Goal: Task Accomplishment & Management: Complete application form

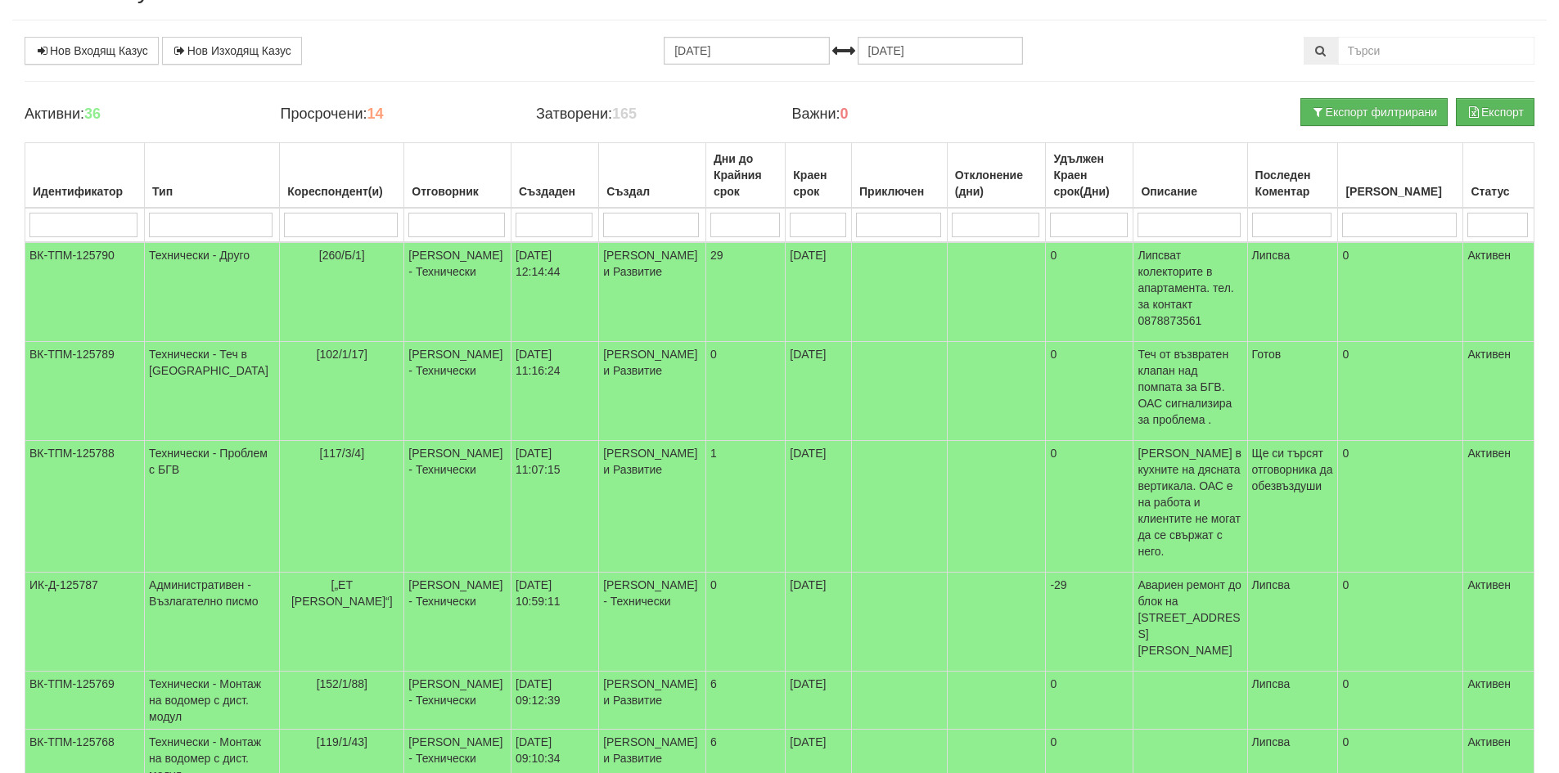
scroll to position [82, 0]
click at [81, 47] on link "Нов Входящ Казус" at bounding box center [92, 51] width 134 height 28
click at [103, 48] on link "Нов Входящ Казус" at bounding box center [92, 51] width 134 height 28
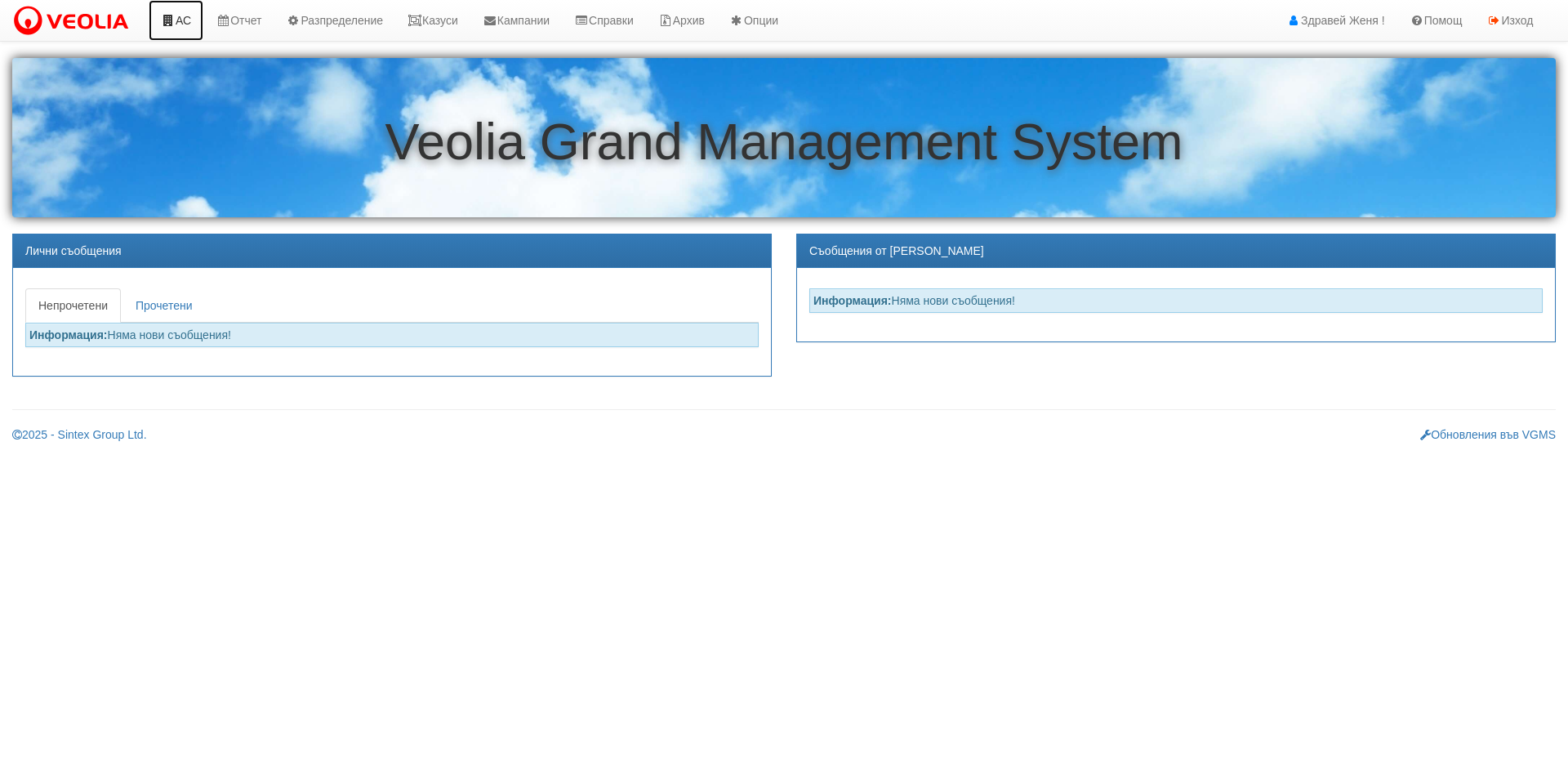
click at [181, 18] on link "АС" at bounding box center [176, 20] width 55 height 41
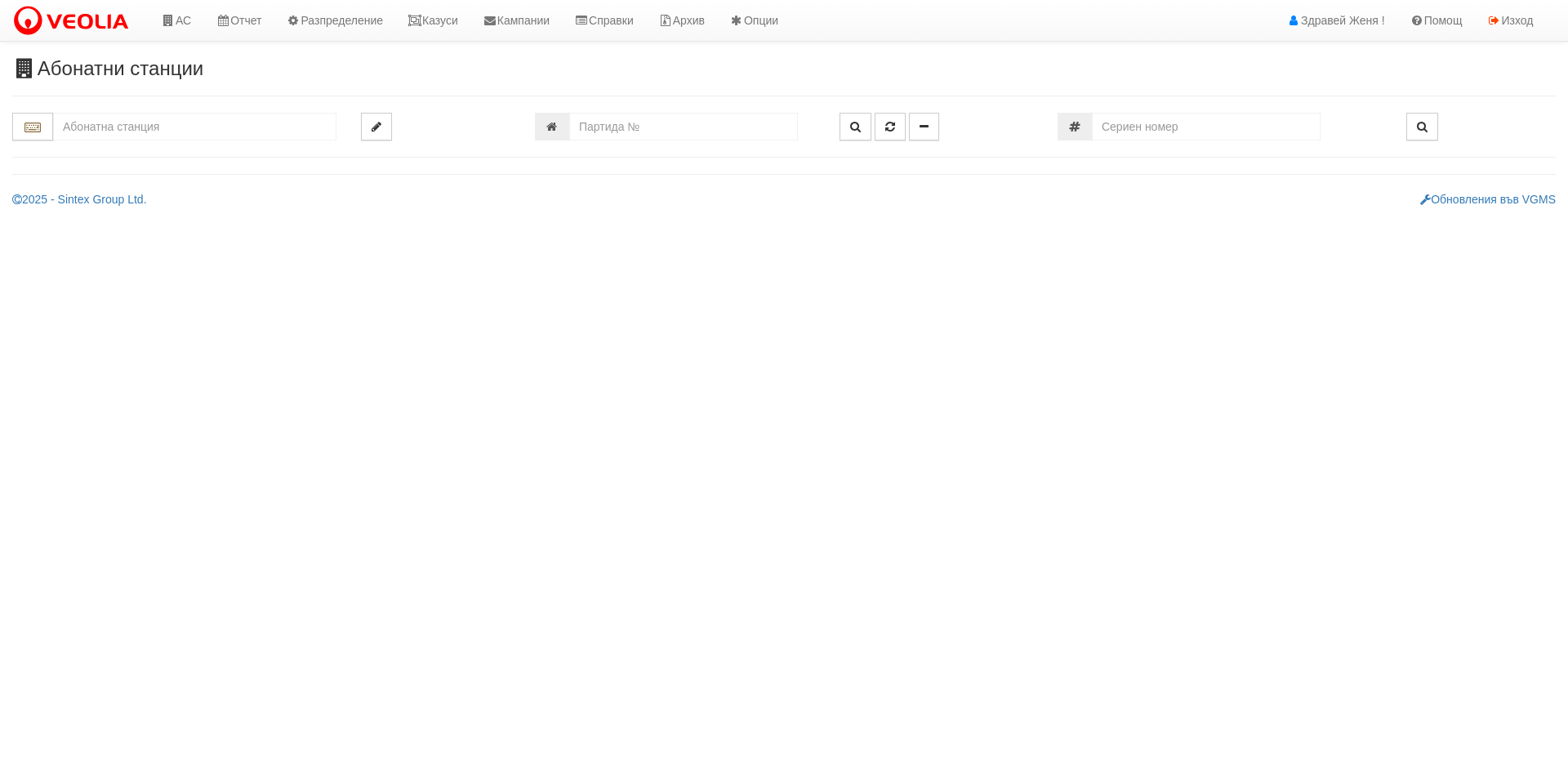
click at [137, 122] on input "text" at bounding box center [195, 127] width 283 height 28
type input "113/1"
click at [434, 25] on link "Казуси" at bounding box center [432, 20] width 75 height 41
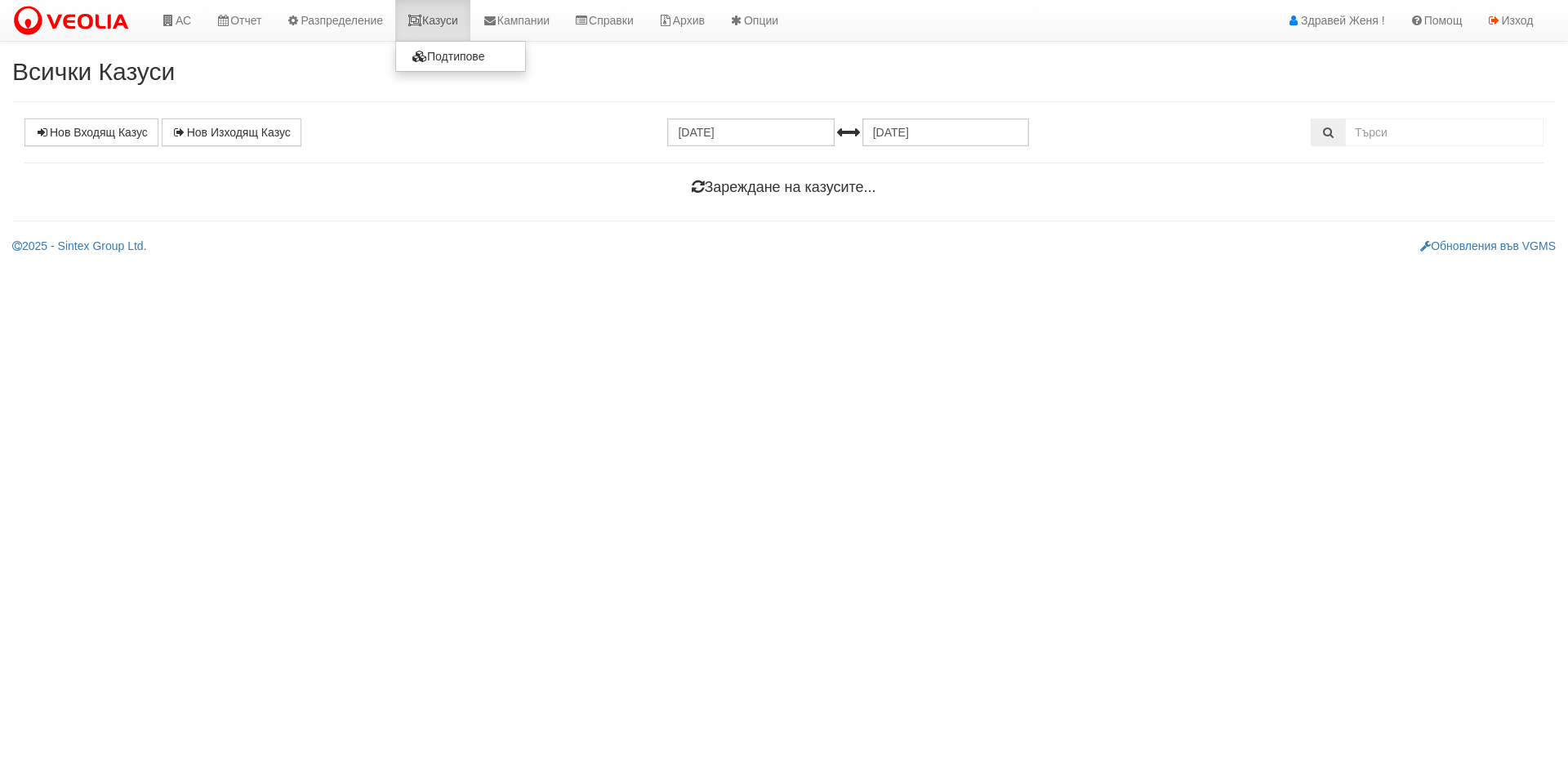
click at [458, 21] on link "Казуси" at bounding box center [432, 20] width 75 height 41
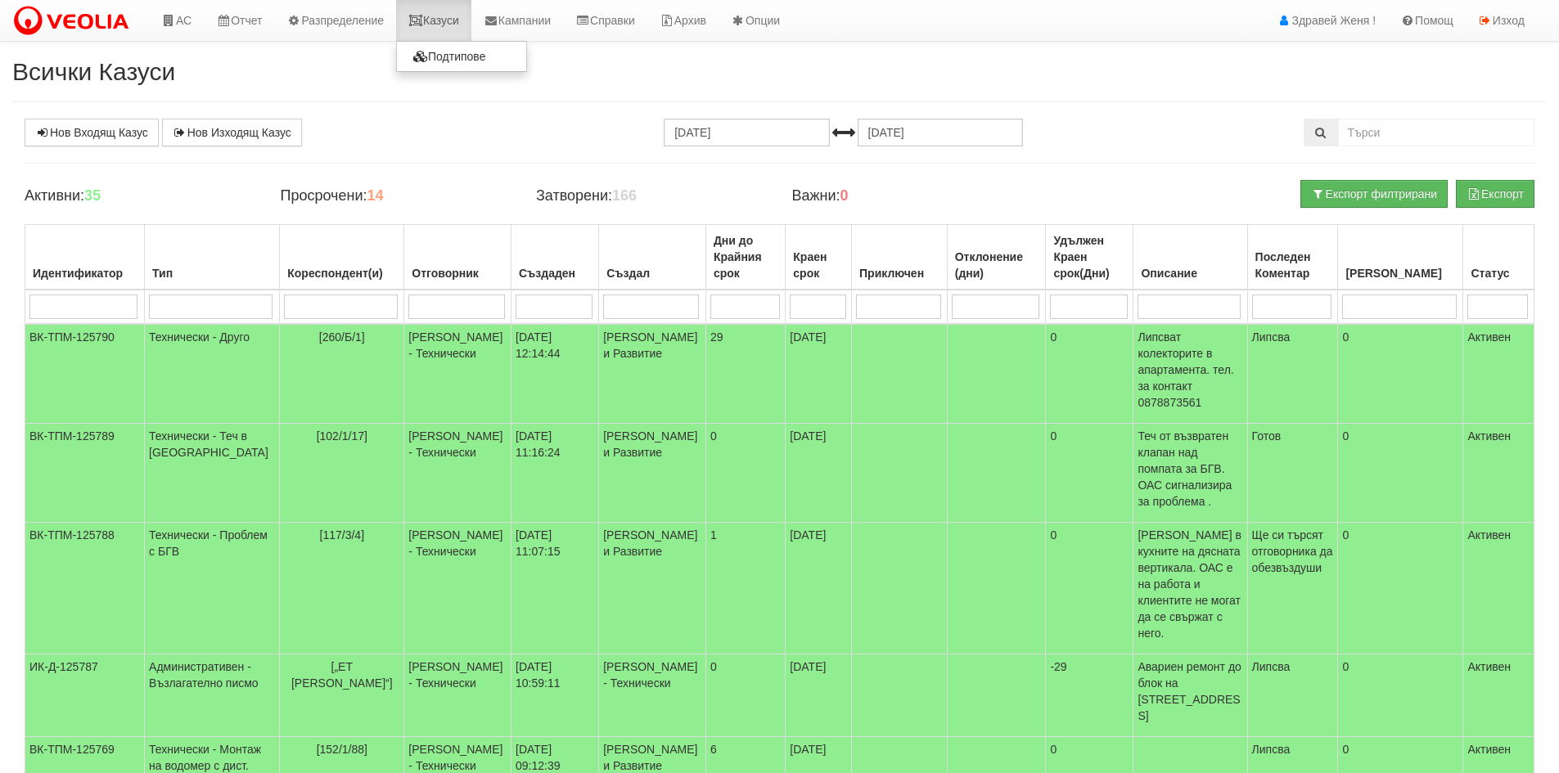
click at [451, 25] on link "Казуси" at bounding box center [433, 20] width 75 height 41
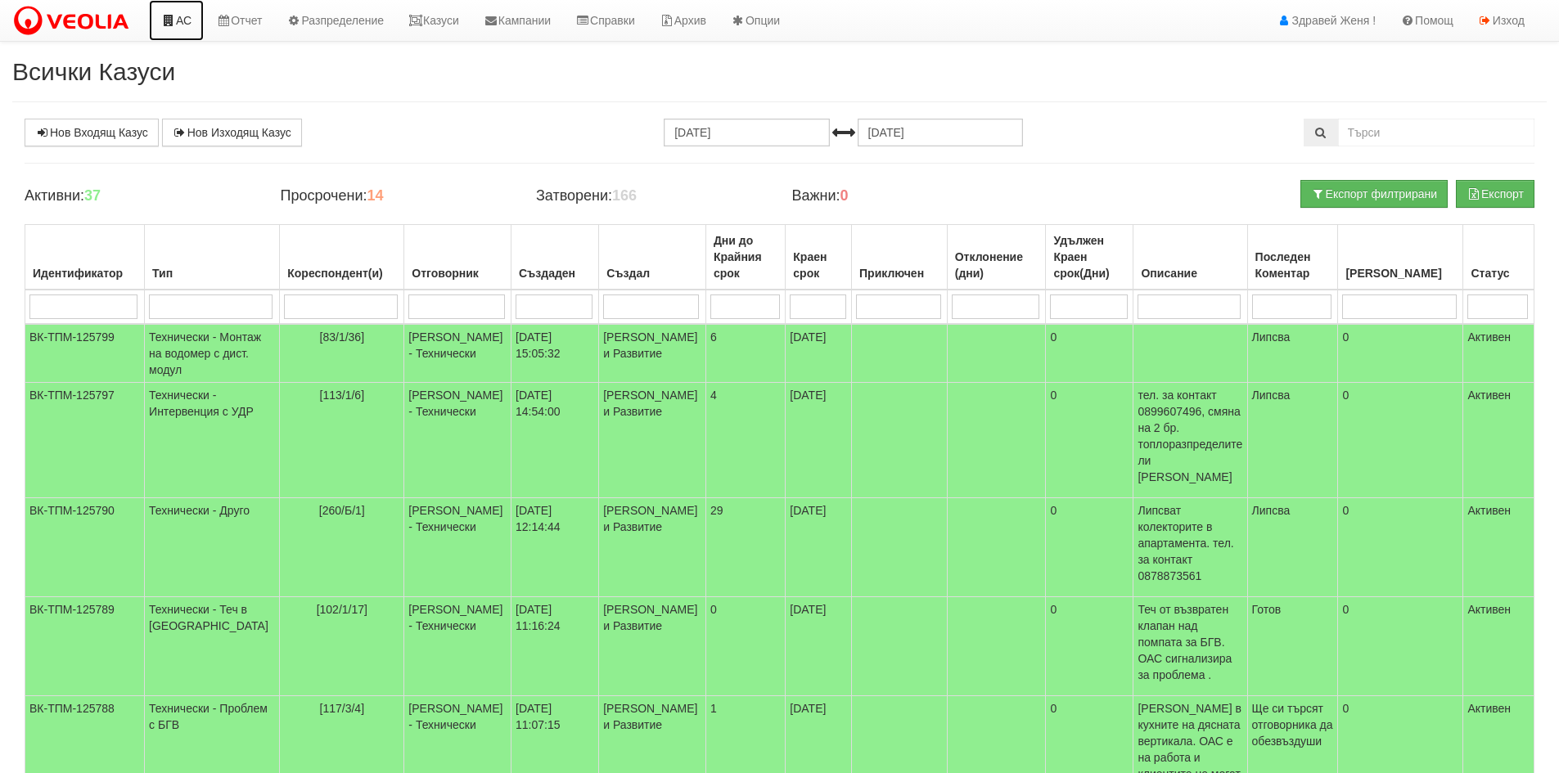
click at [183, 29] on link "АС" at bounding box center [176, 20] width 55 height 41
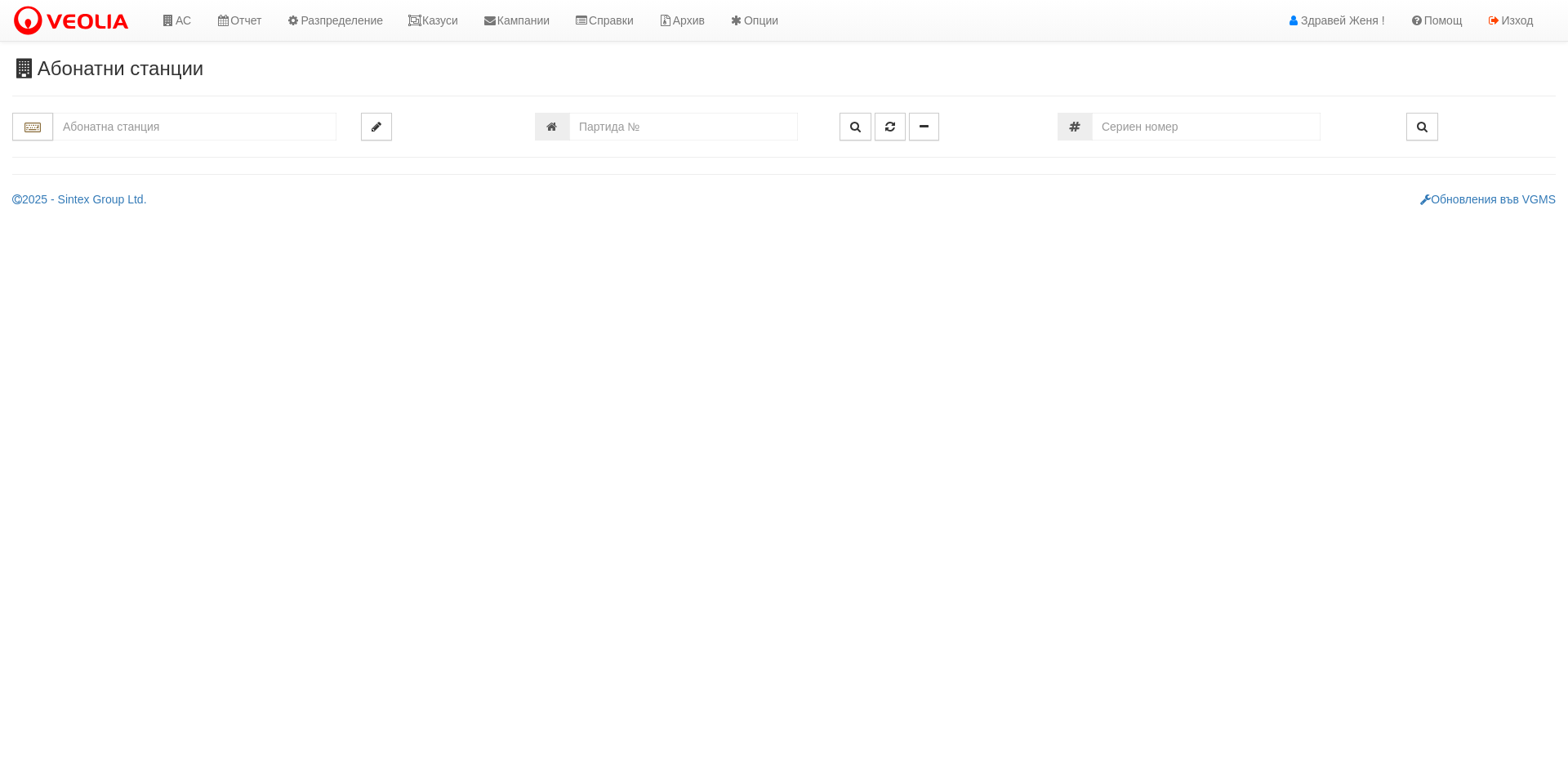
click at [122, 124] on input "text" at bounding box center [195, 127] width 283 height 28
click at [173, 152] on div "138/6 - Младост - "ВЕОЛИЯ"" at bounding box center [195, 152] width 278 height 19
type input "138/6 - Младост - "ВЕОЛИЯ""
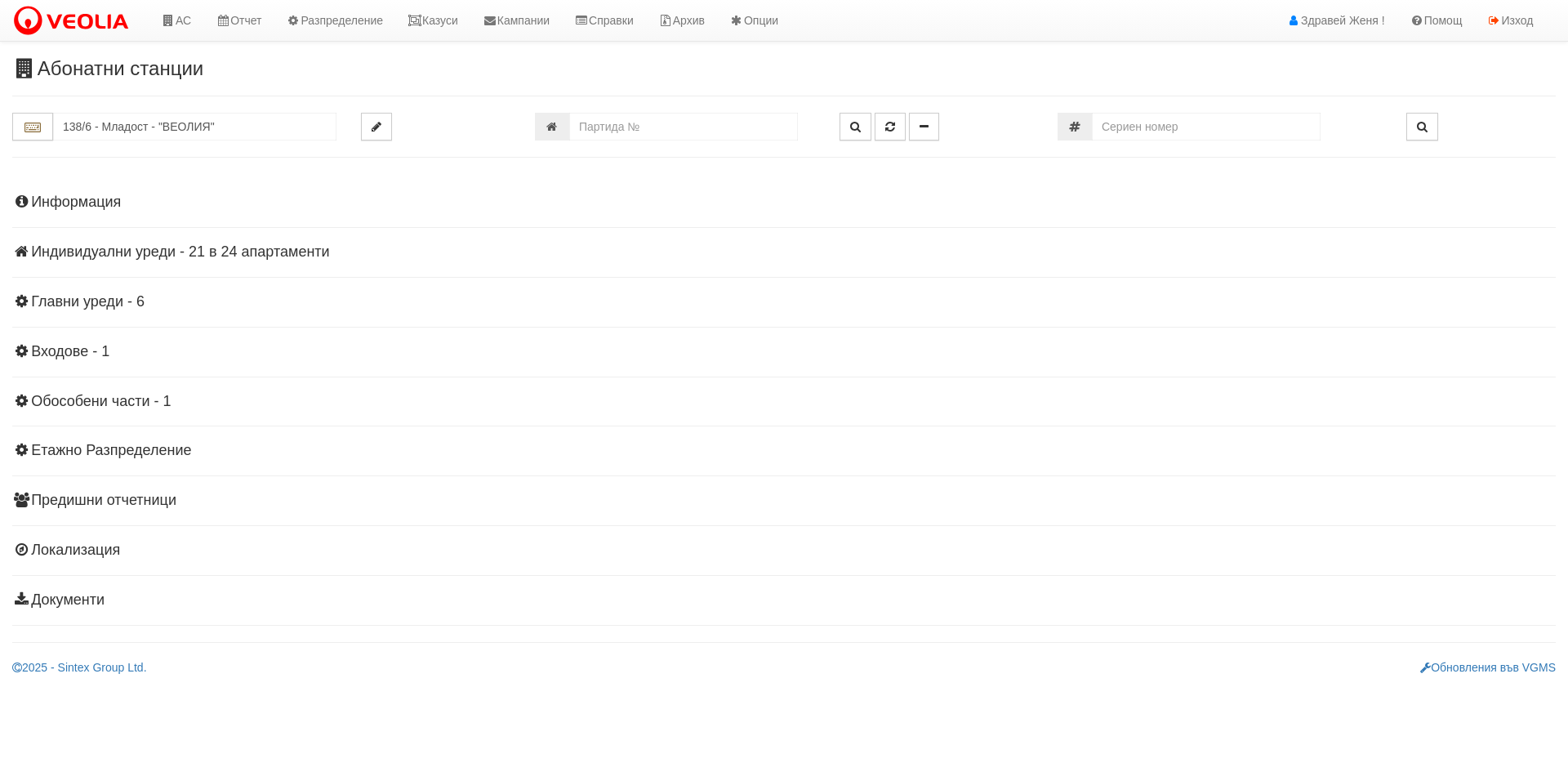
click at [186, 252] on h4 "Индивидуални уреди - 21 в 24 апартаменти" at bounding box center [784, 253] width 1544 height 16
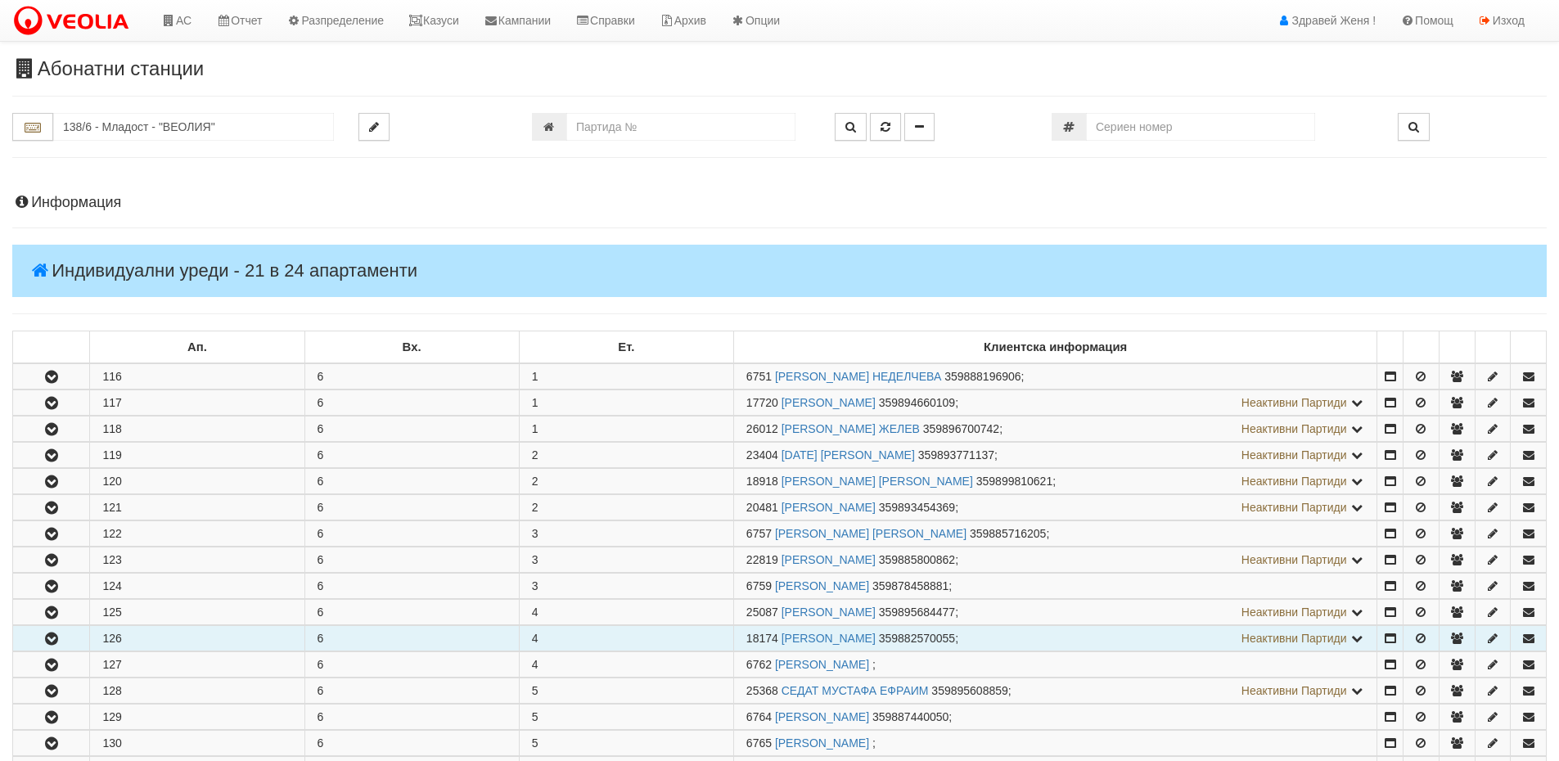
click at [42, 637] on icon "button" at bounding box center [52, 638] width 20 height 11
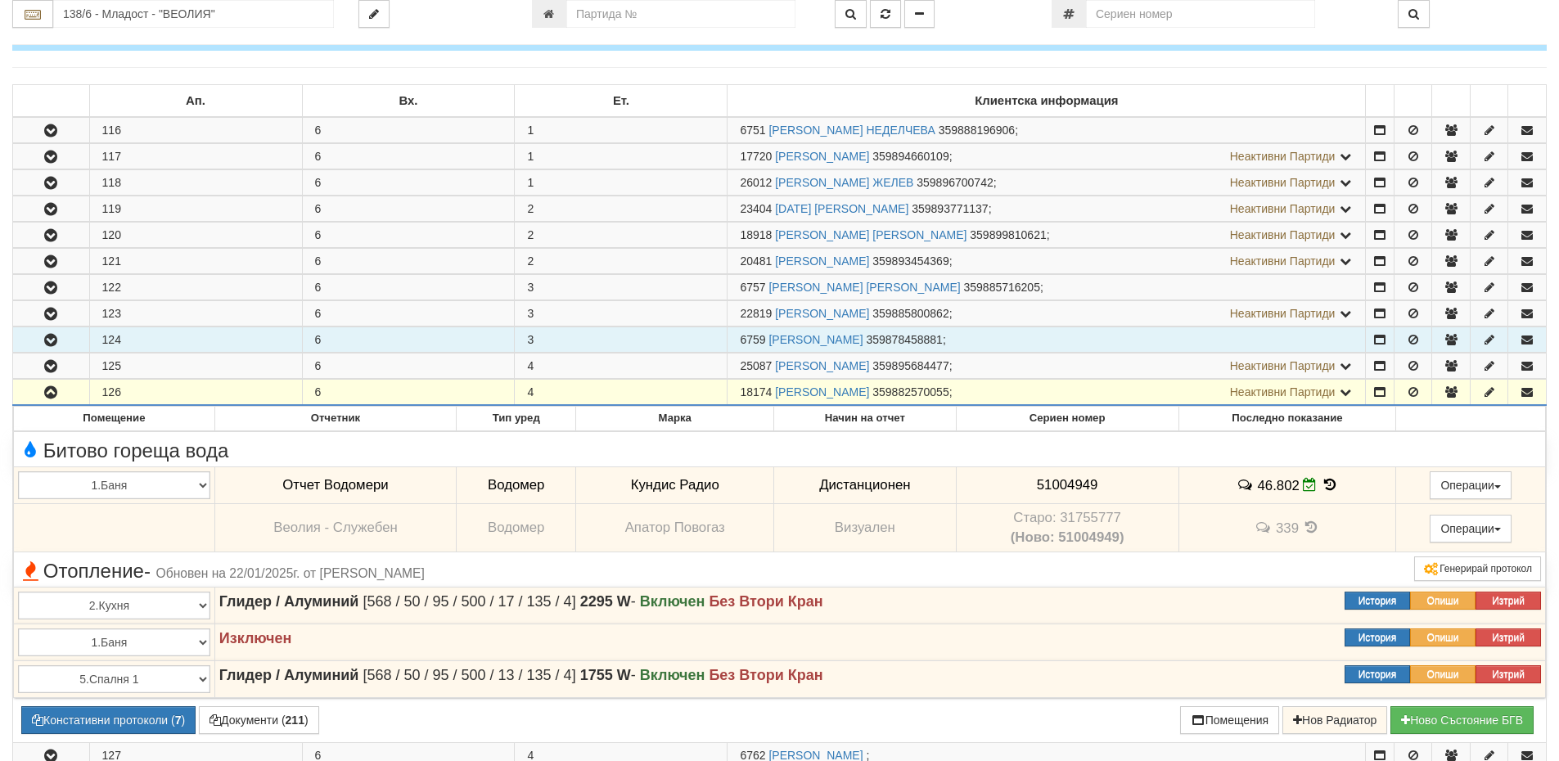
scroll to position [409, 0]
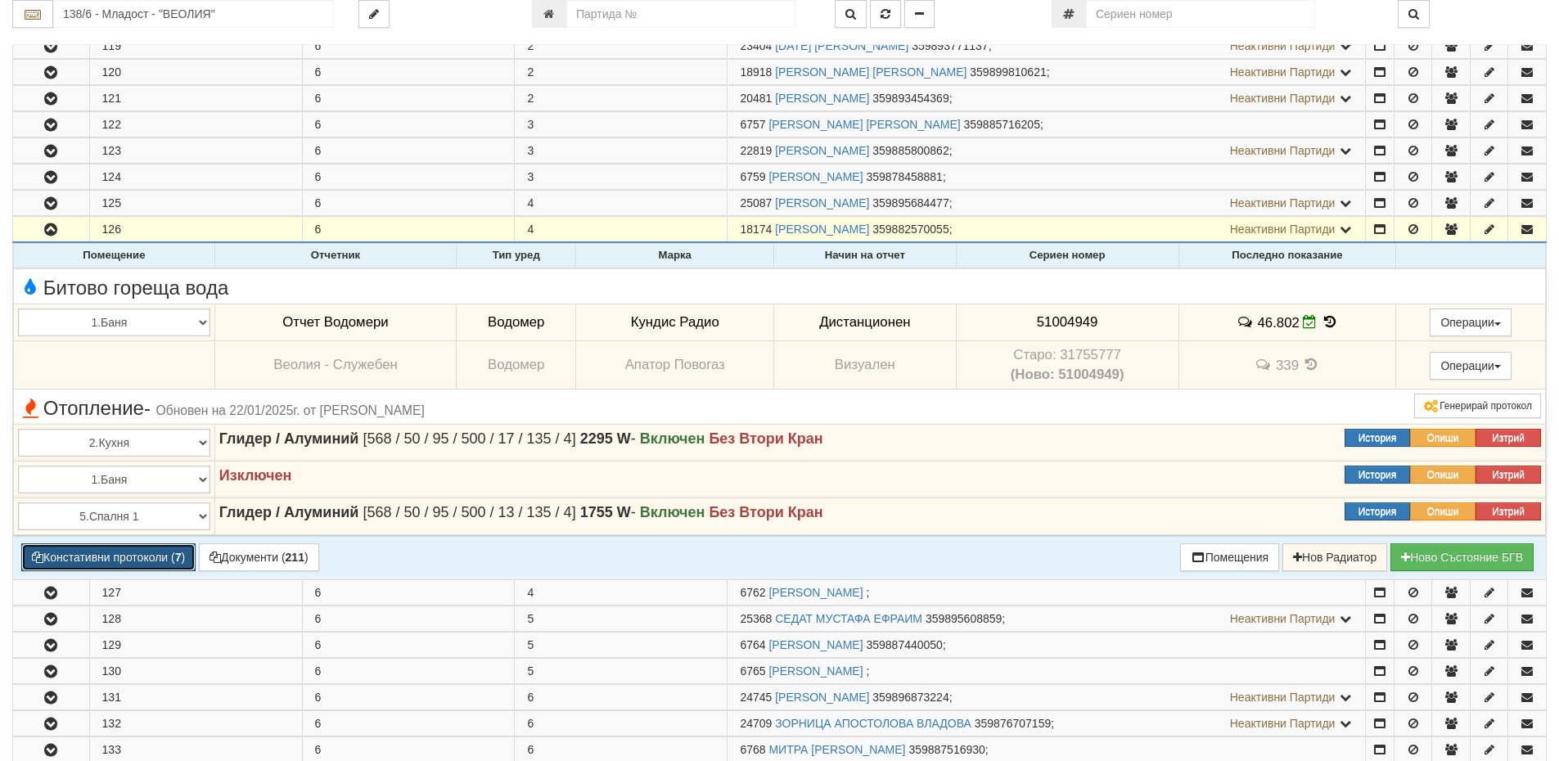
click at [162, 561] on button "Констативни протоколи ( 7 )" at bounding box center [108, 557] width 174 height 28
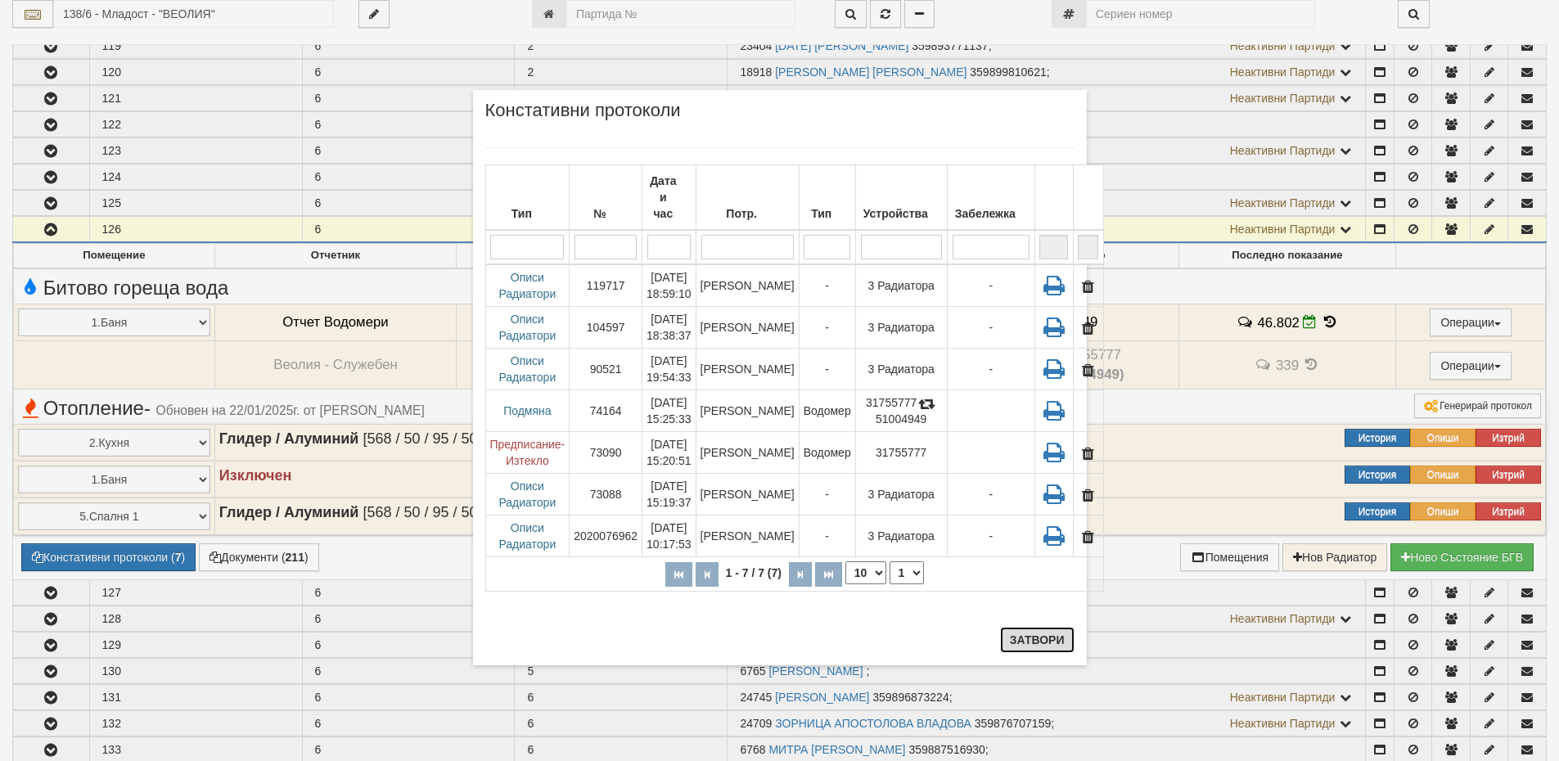
click at [1035, 633] on button "Затвори" at bounding box center [1037, 640] width 74 height 26
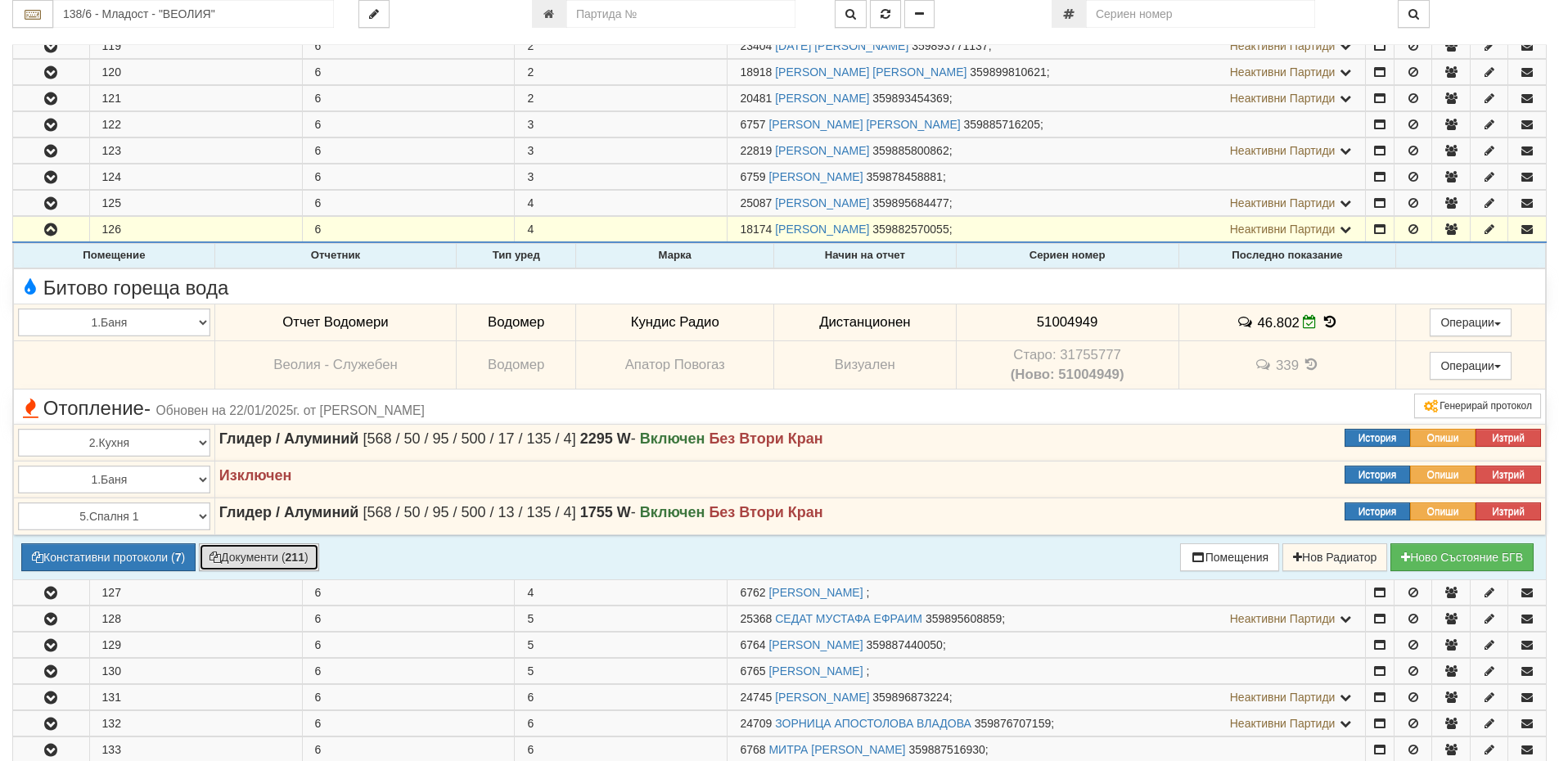
click at [282, 552] on button "Документи ( 211 )" at bounding box center [259, 557] width 120 height 28
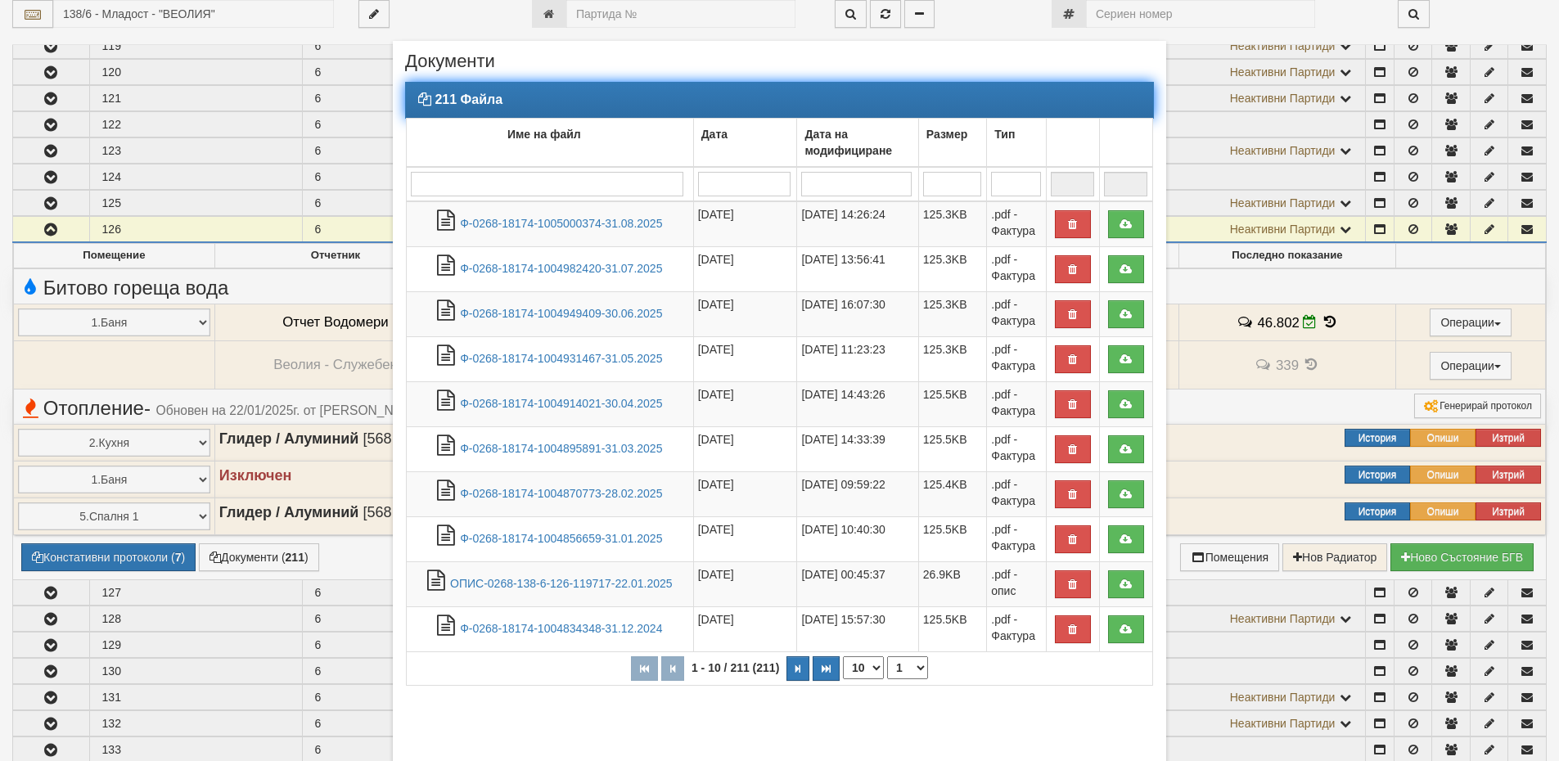
click at [524, 186] on input "search" at bounding box center [547, 184] width 273 height 25
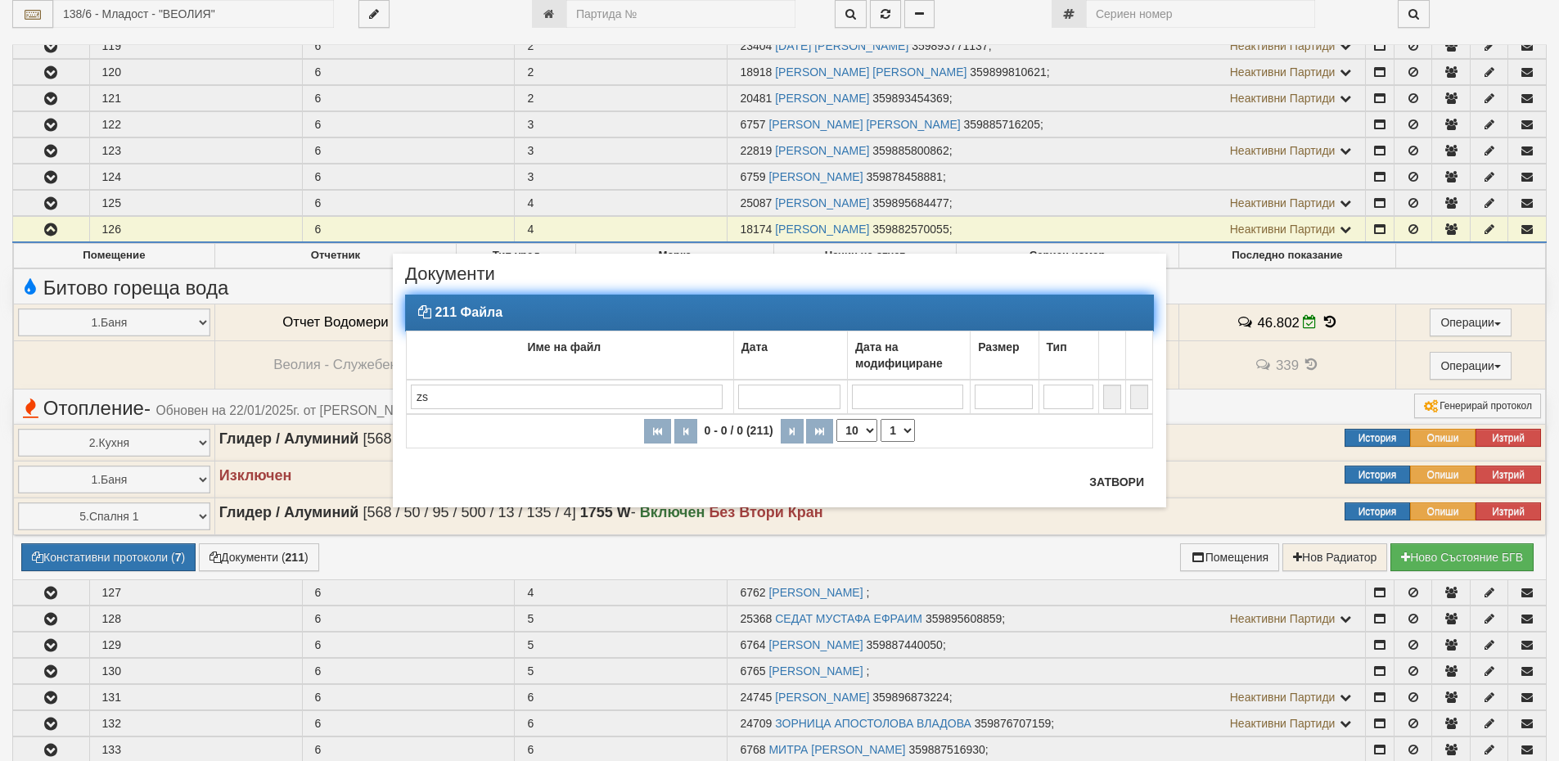
type input "z"
type input "ю"
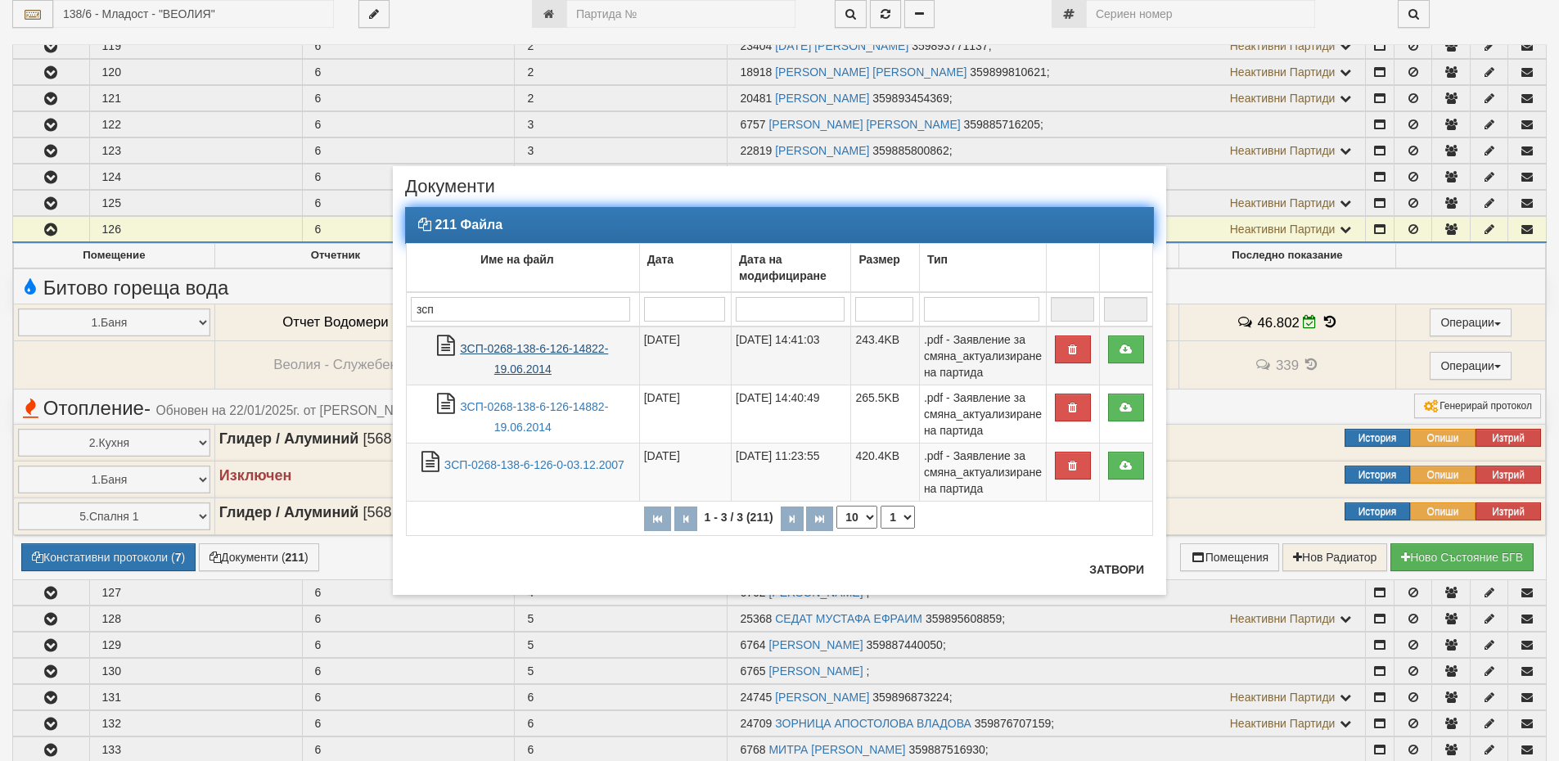
type input "зсп"
click at [555, 348] on link "ЗСП-0268-138-6-126-14822-19.06.2014" at bounding box center [534, 359] width 148 height 34
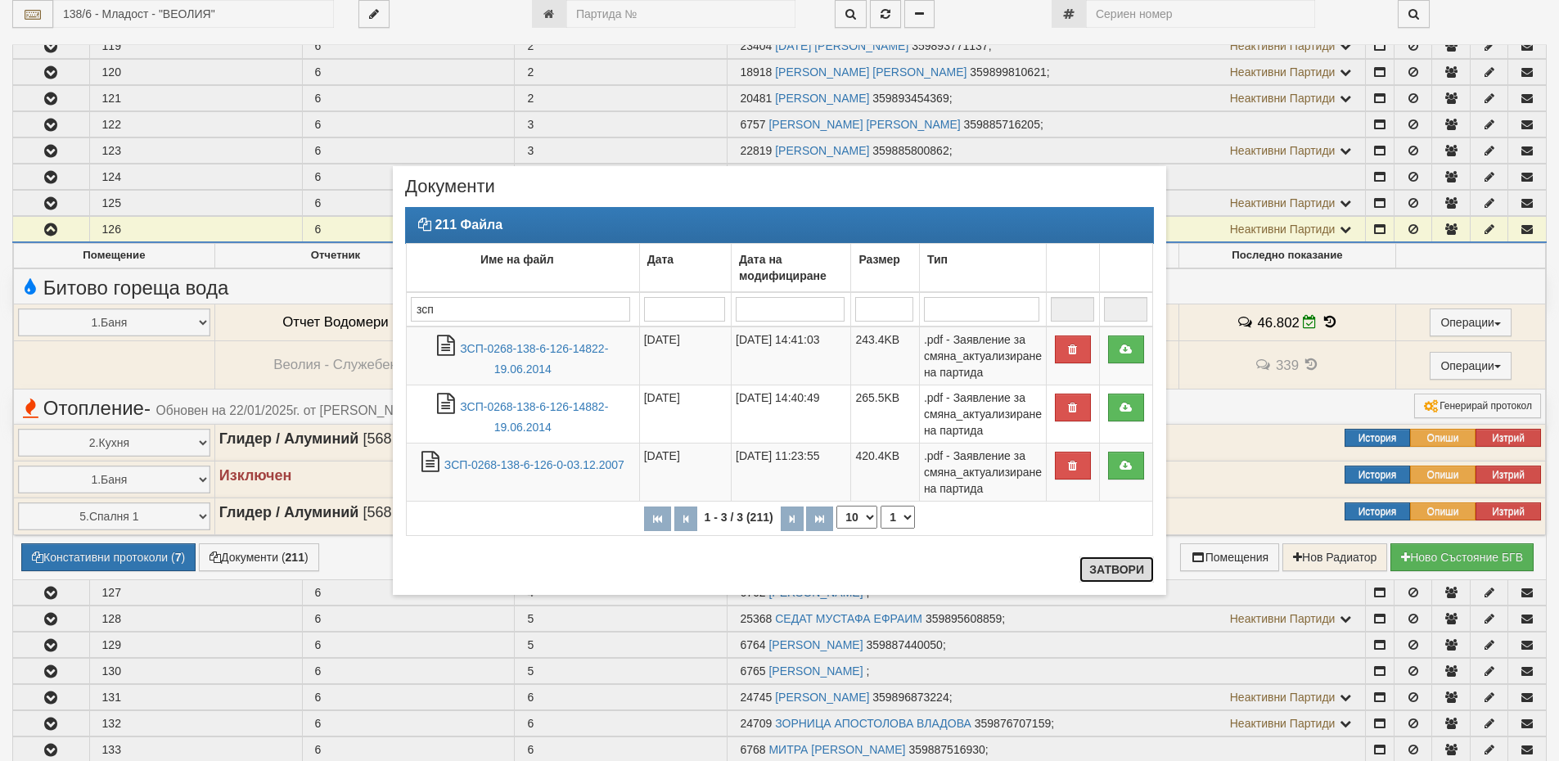
click at [1150, 572] on button "Затвори" at bounding box center [1117, 570] width 74 height 26
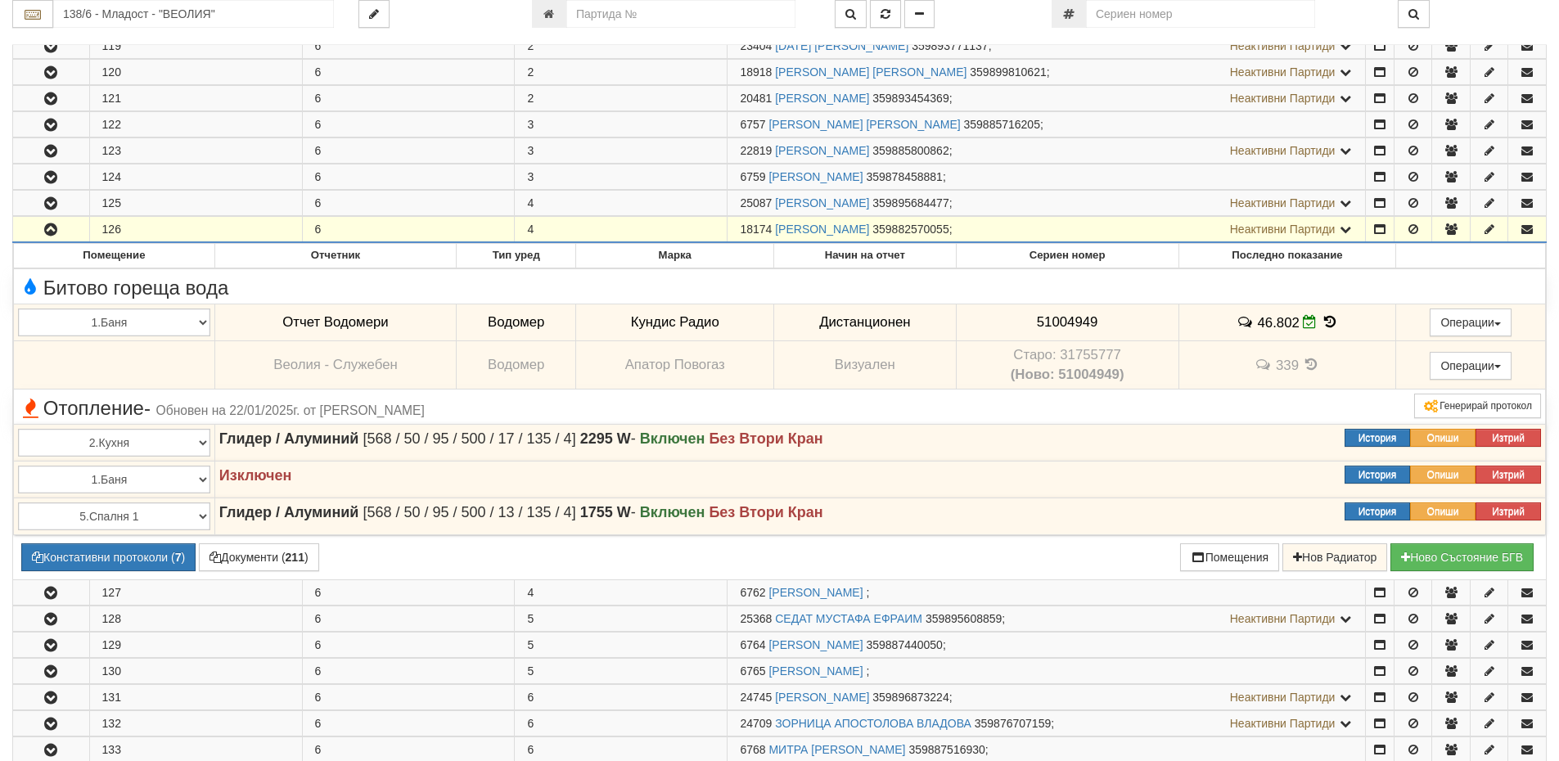
drag, startPoint x: 773, startPoint y: 227, endPoint x: 742, endPoint y: 226, distance: 31.1
click at [742, 226] on span "18174" at bounding box center [756, 229] width 32 height 13
copy span "18174"
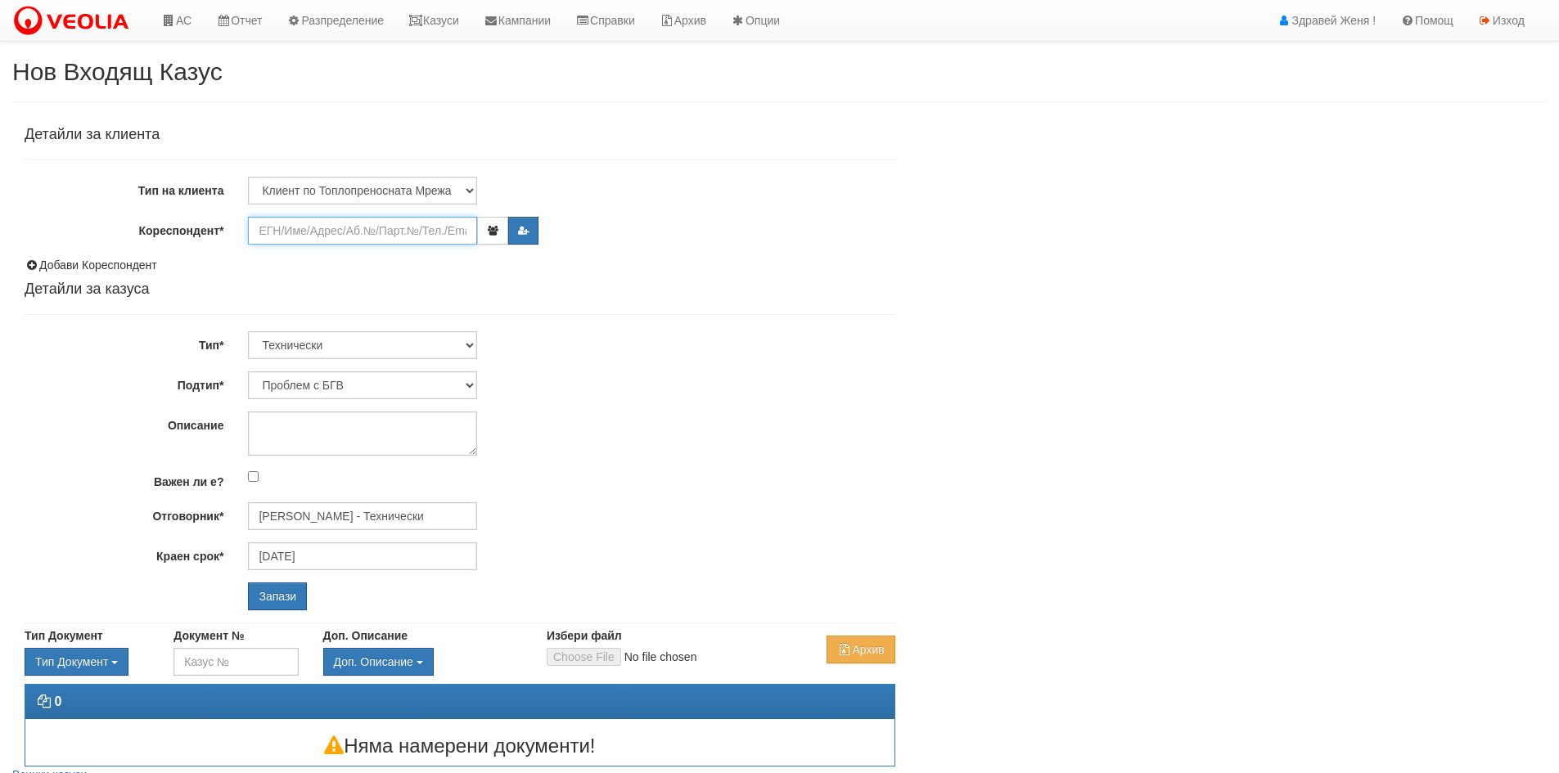
click at [304, 228] on input "Кореспондент*" at bounding box center [362, 231] width 229 height 28
drag, startPoint x: 426, startPoint y: 23, endPoint x: 430, endPoint y: 13, distance: 10.4
click at [423, 23] on icon at bounding box center [415, 20] width 15 height 11
click at [328, 234] on input "Кореспондент*" at bounding box center [362, 231] width 229 height 28
paste input "18174"
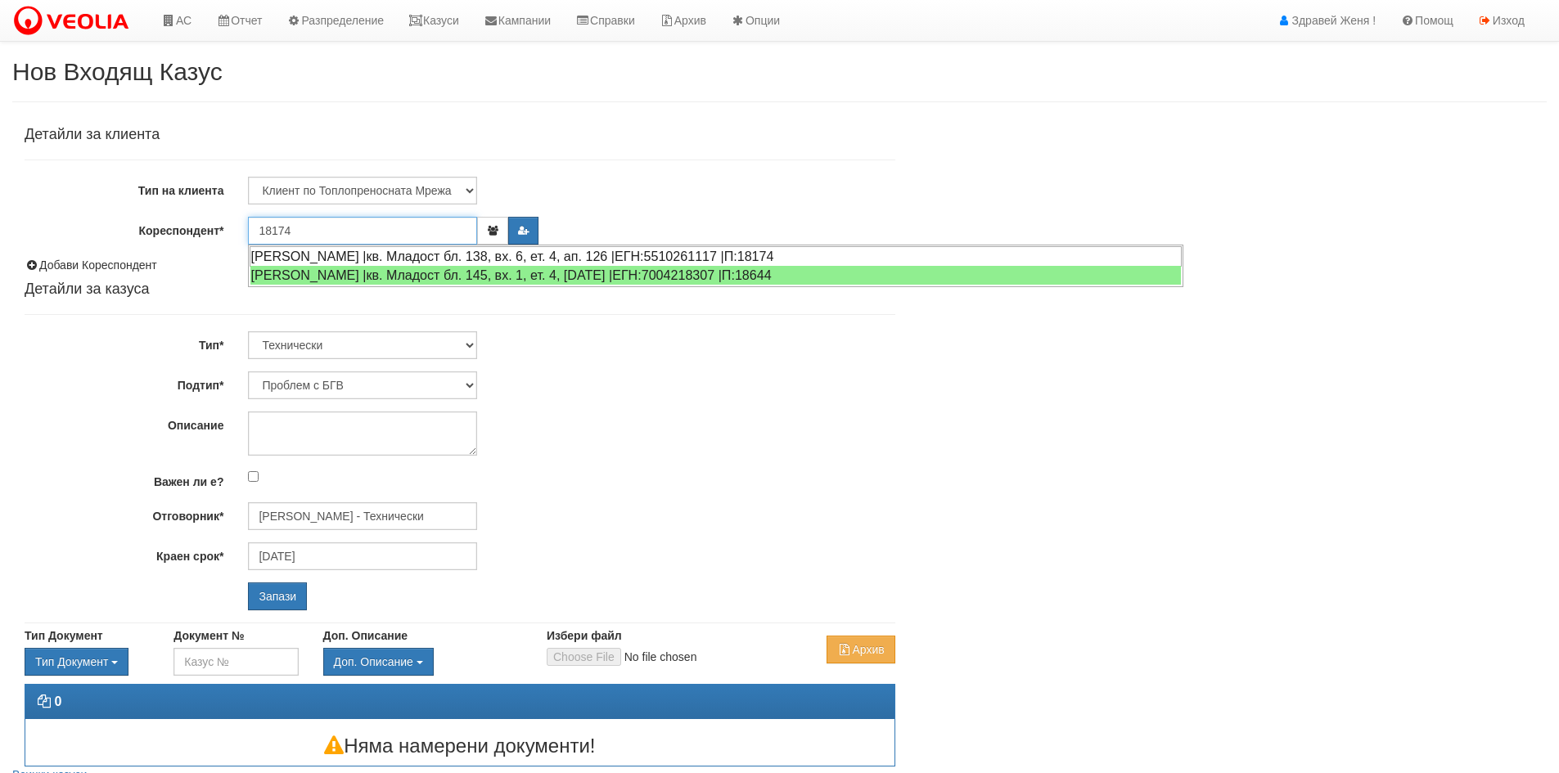
click at [454, 254] on div "КРАСИМИРА МИХАЙЛОВА ГЕОРГИЕВА |кв. Младост бл. 138, вх. 6, ет. 4, ап. 126 |ЕГН:…" at bounding box center [716, 256] width 932 height 20
type input "КРАСИМИРА МИХАЙЛОВА ГЕОРГИЕВА"
type input "Дончо Дончев - Технически"
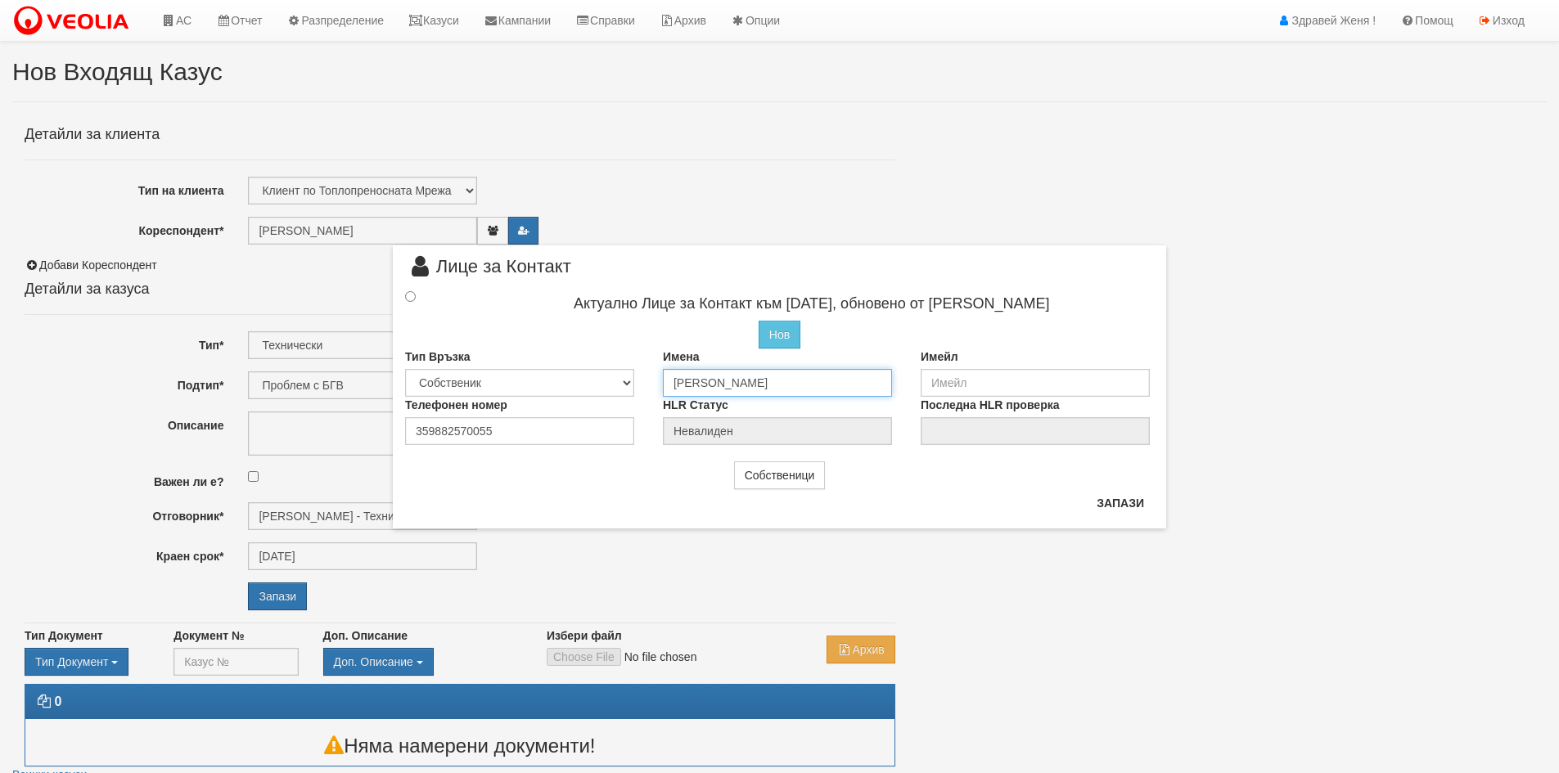
drag, startPoint x: 881, startPoint y: 382, endPoint x: 651, endPoint y: 367, distance: 231.3
click at [651, 367] on div "Имена КРАСИМИРА МИХАЙЛОВА ГЕОРГИЕВА" at bounding box center [780, 373] width 258 height 48
click at [776, 383] on input "Детелин Василев георгиев" at bounding box center [777, 383] width 229 height 28
type input "[PERSON_NAME]"
drag, startPoint x: 518, startPoint y: 429, endPoint x: 320, endPoint y: 432, distance: 198.1
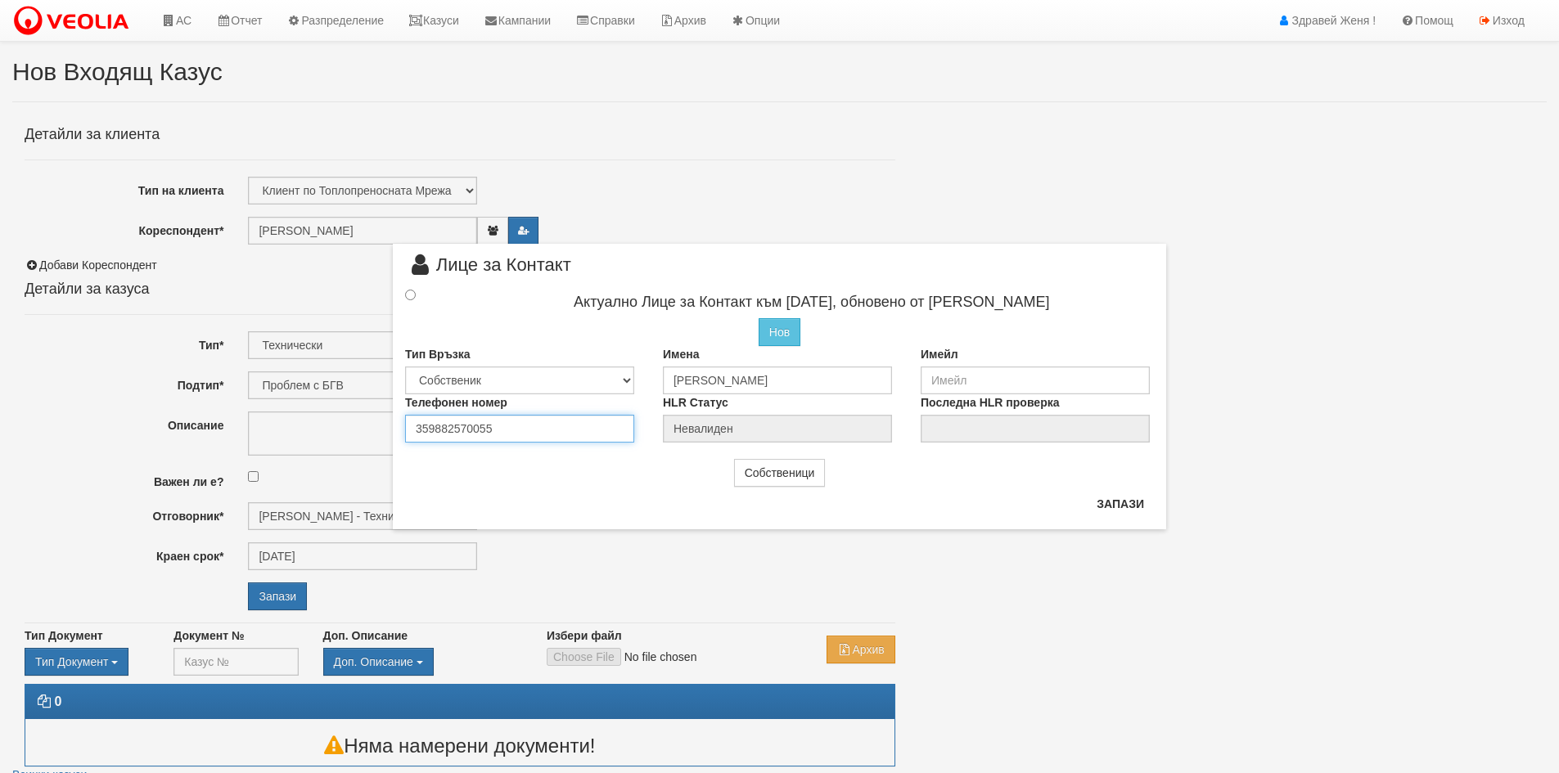
click at [320, 432] on div "× Лице за Контакт Актуално Лице за Контакт към 28/03/2022, обновено от Катерина…" at bounding box center [780, 265] width 958 height 530
click at [412, 292] on input "radio" at bounding box center [410, 295] width 11 height 11
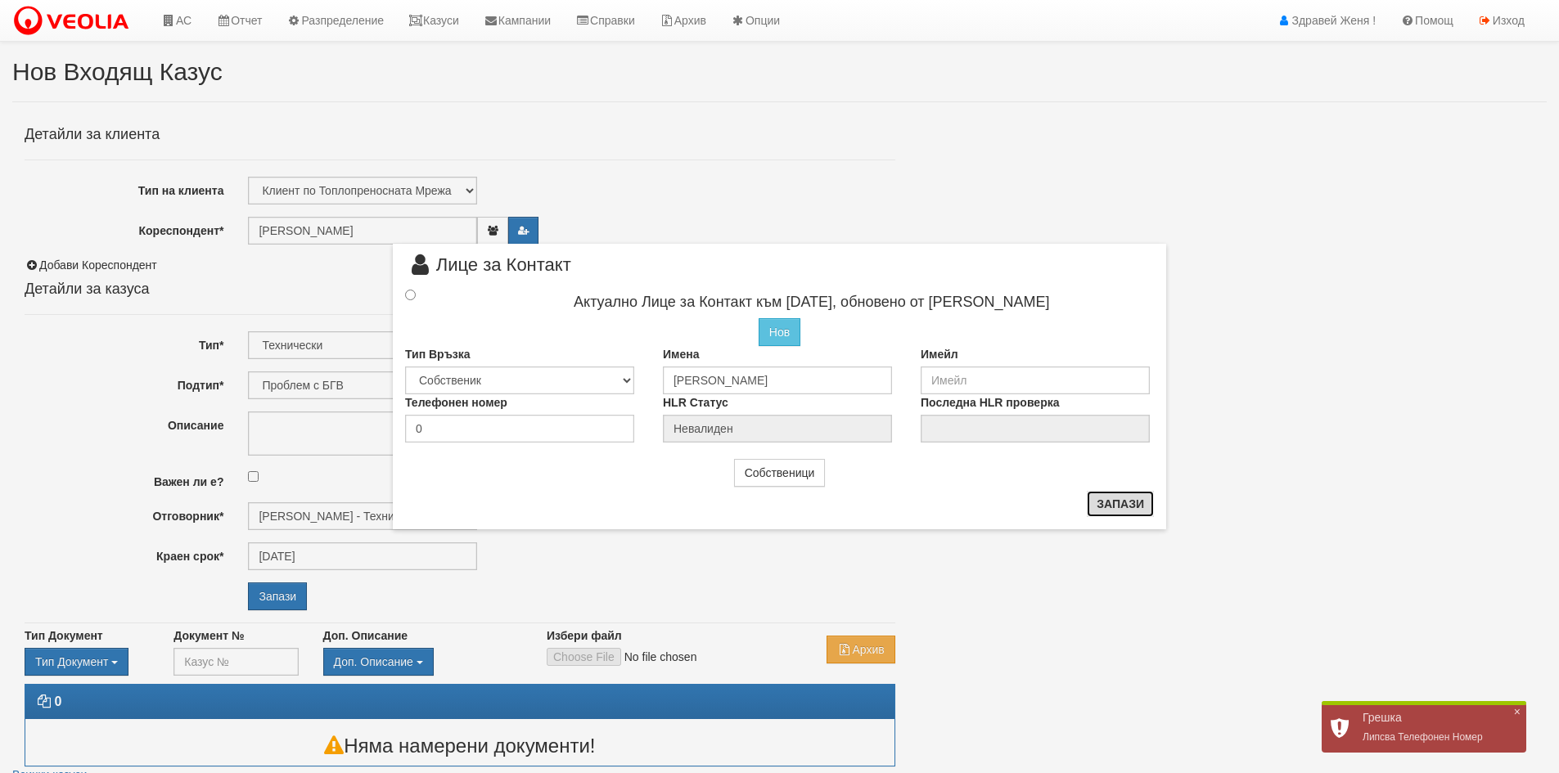
click at [1132, 504] on button "Запази" at bounding box center [1120, 504] width 67 height 26
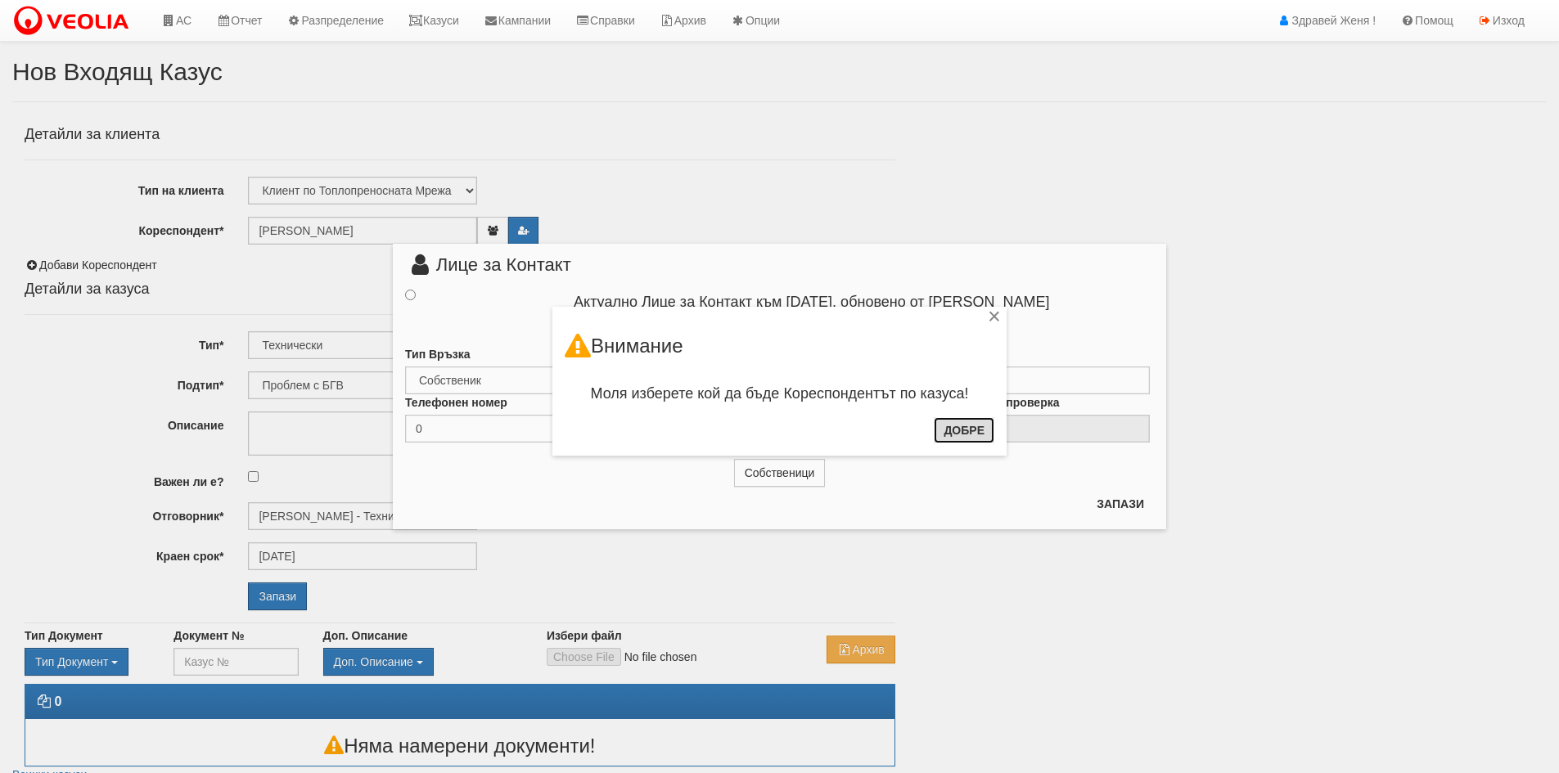
click at [948, 431] on button "Добре" at bounding box center [964, 430] width 61 height 26
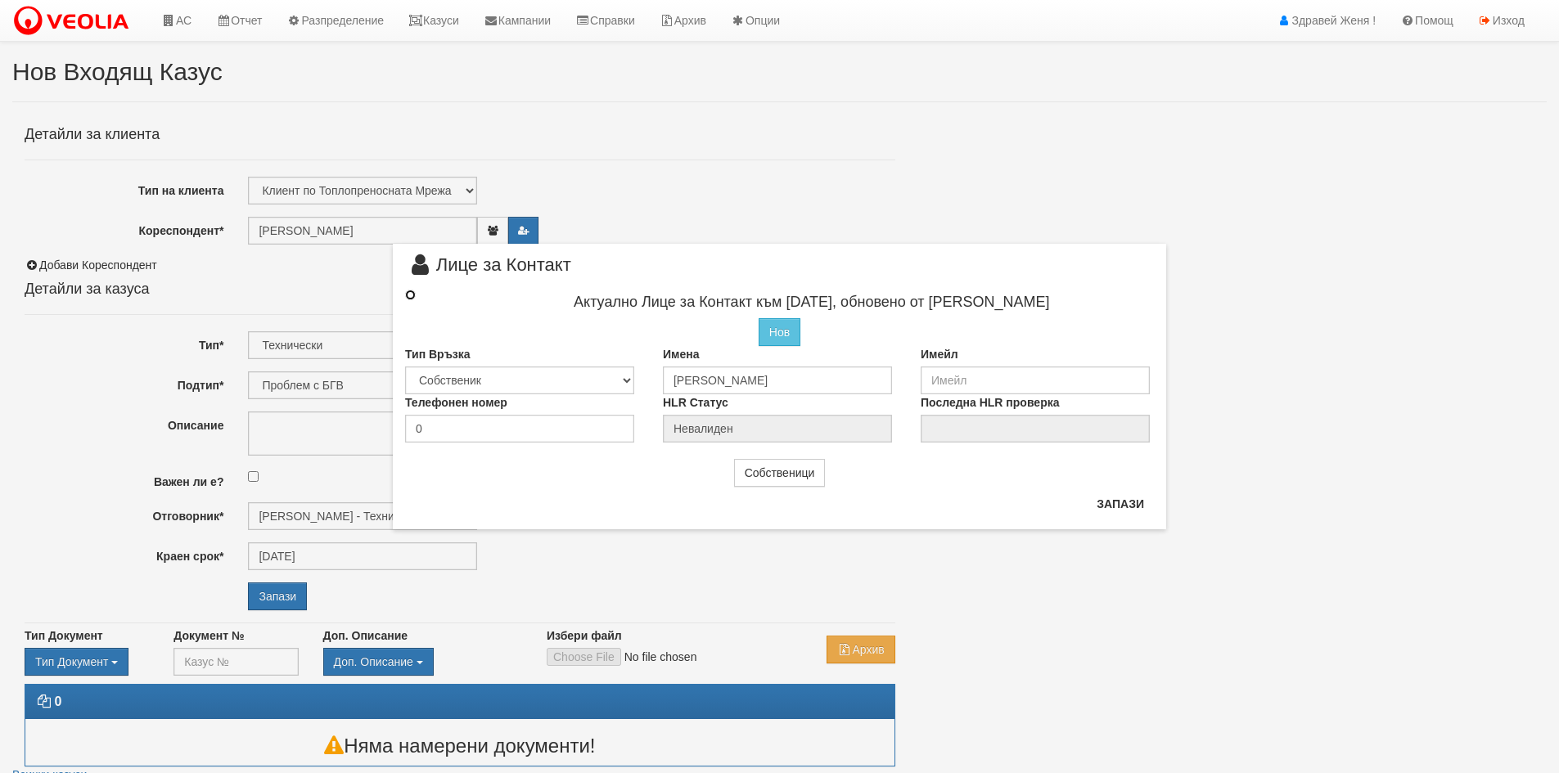
click at [411, 292] on input "radio" at bounding box center [410, 295] width 11 height 11
click at [408, 293] on input "radio" at bounding box center [410, 295] width 11 height 11
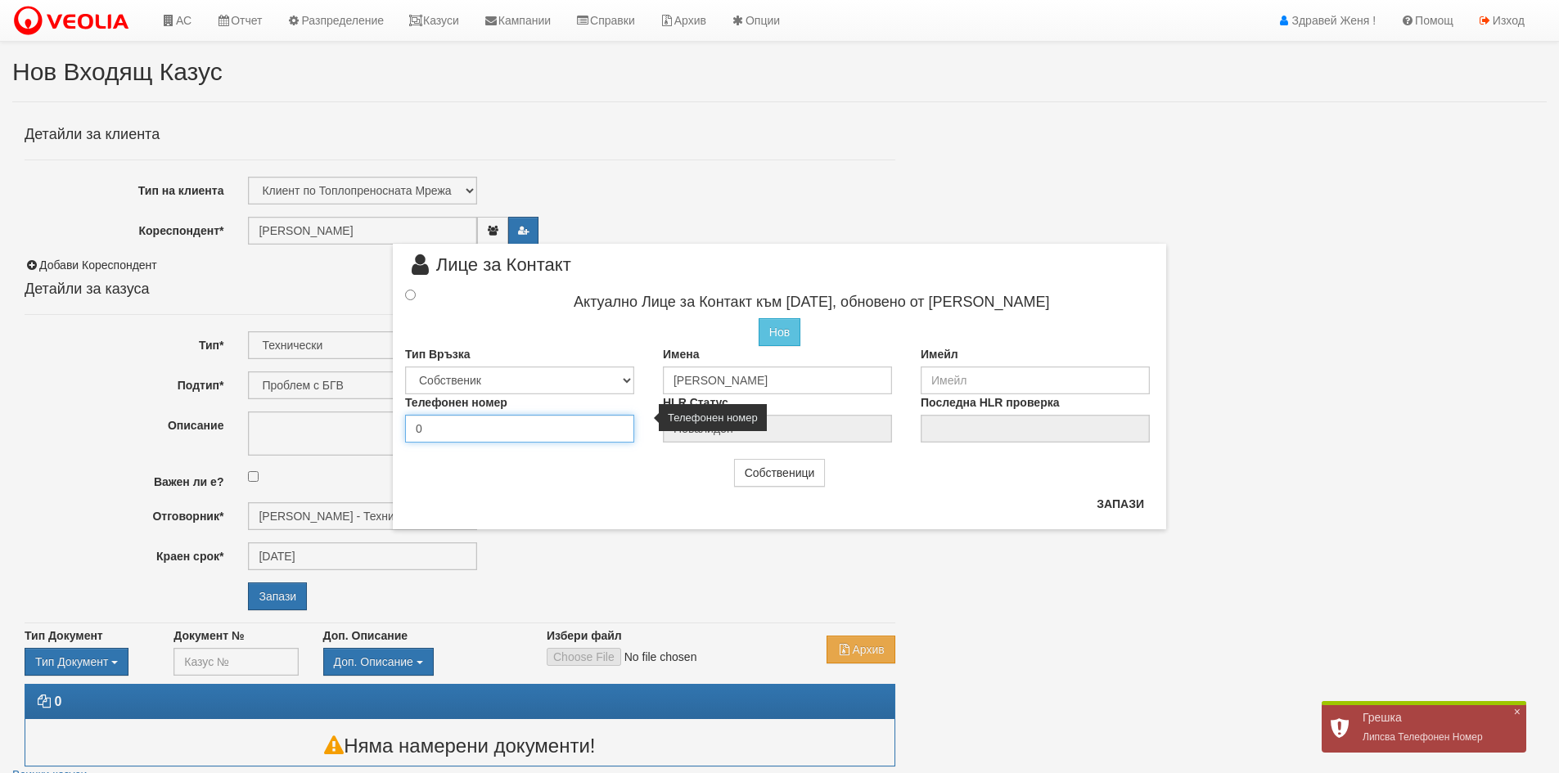
click at [435, 426] on input "0" at bounding box center [519, 429] width 229 height 28
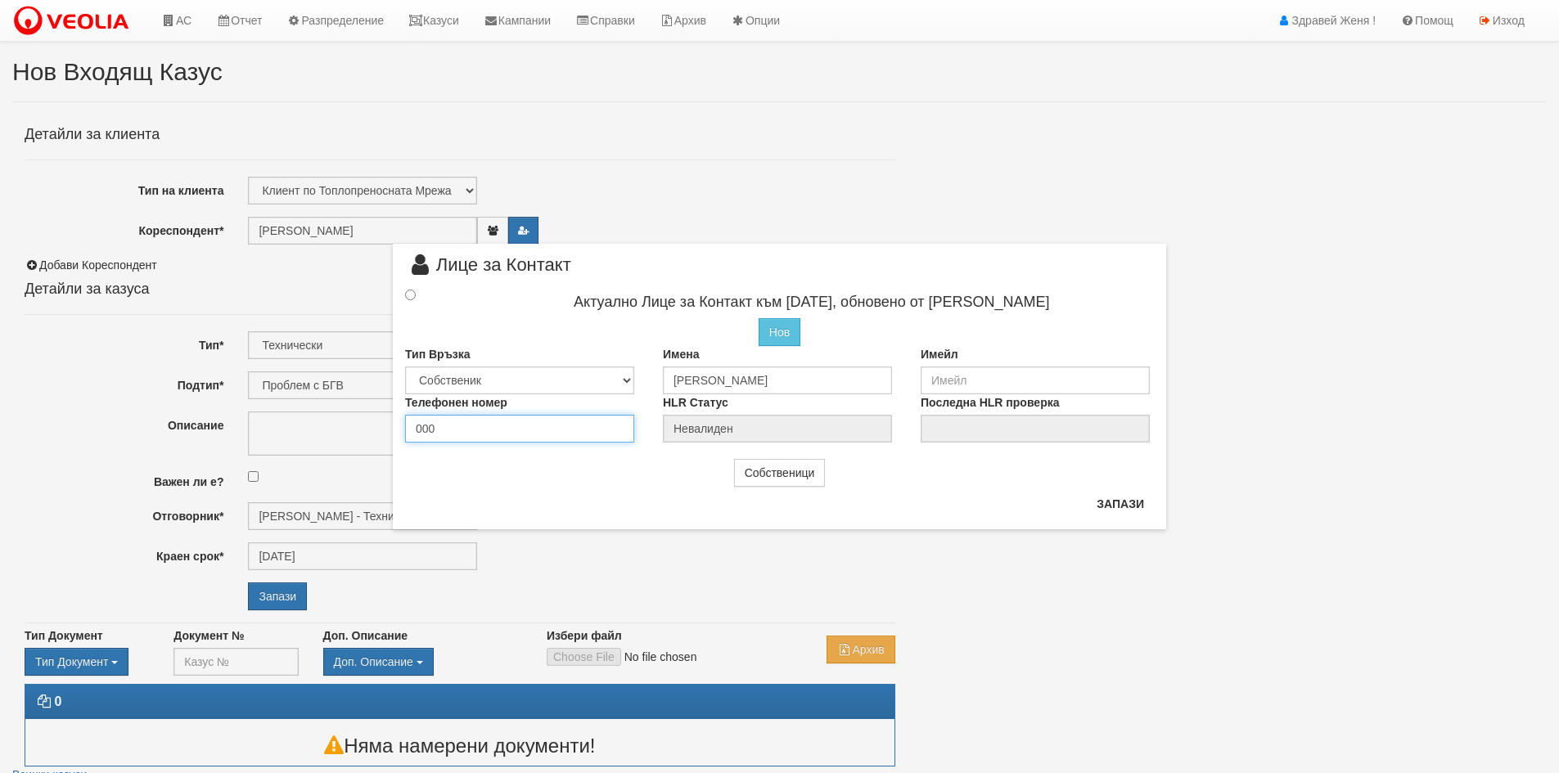
type input "000"
click at [408, 296] on input "radio" at bounding box center [410, 295] width 11 height 11
radio input "true"
type input "[PERSON_NAME]"
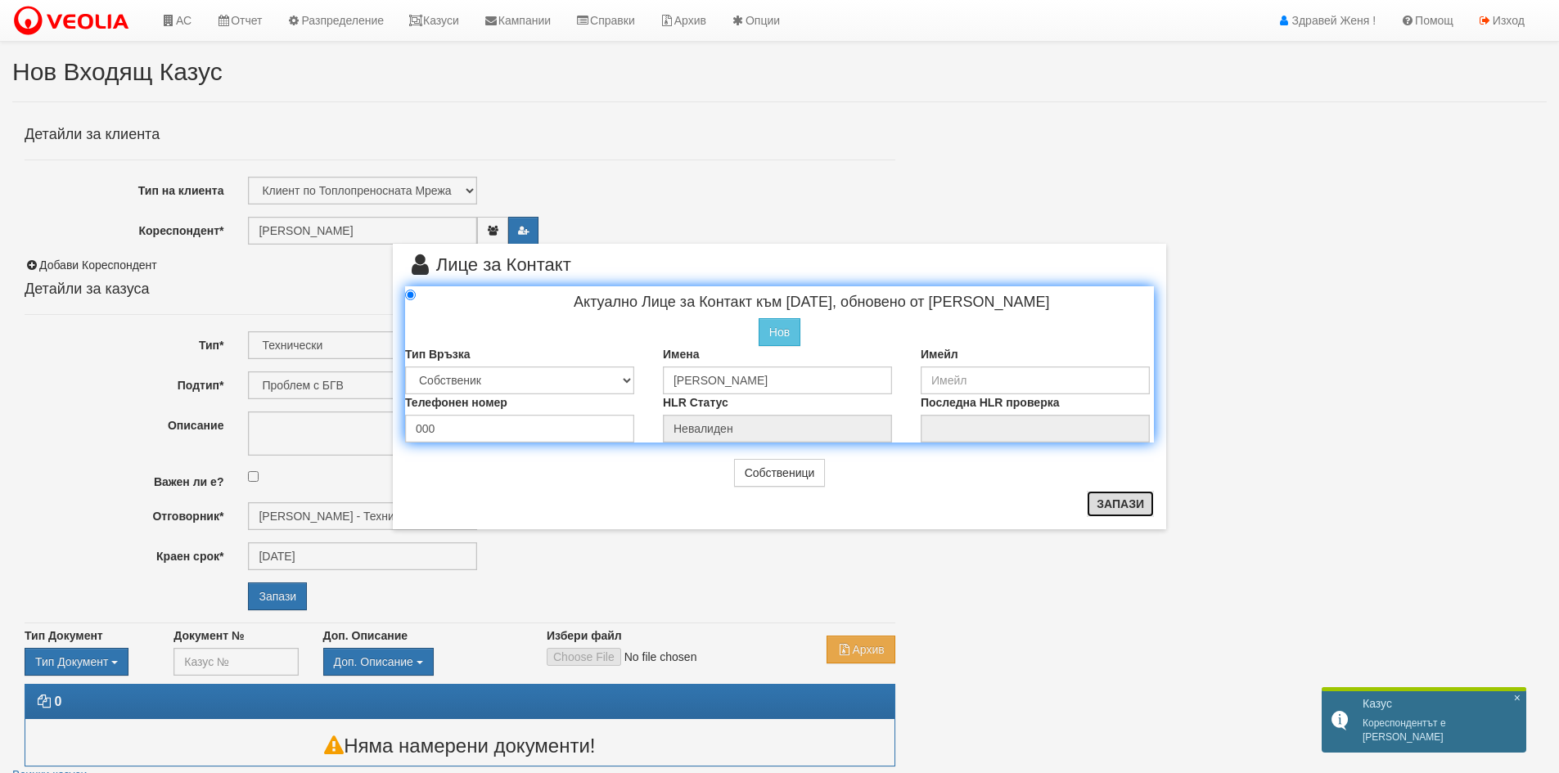
click at [1120, 501] on button "Запази" at bounding box center [1120, 504] width 67 height 26
radio input "true"
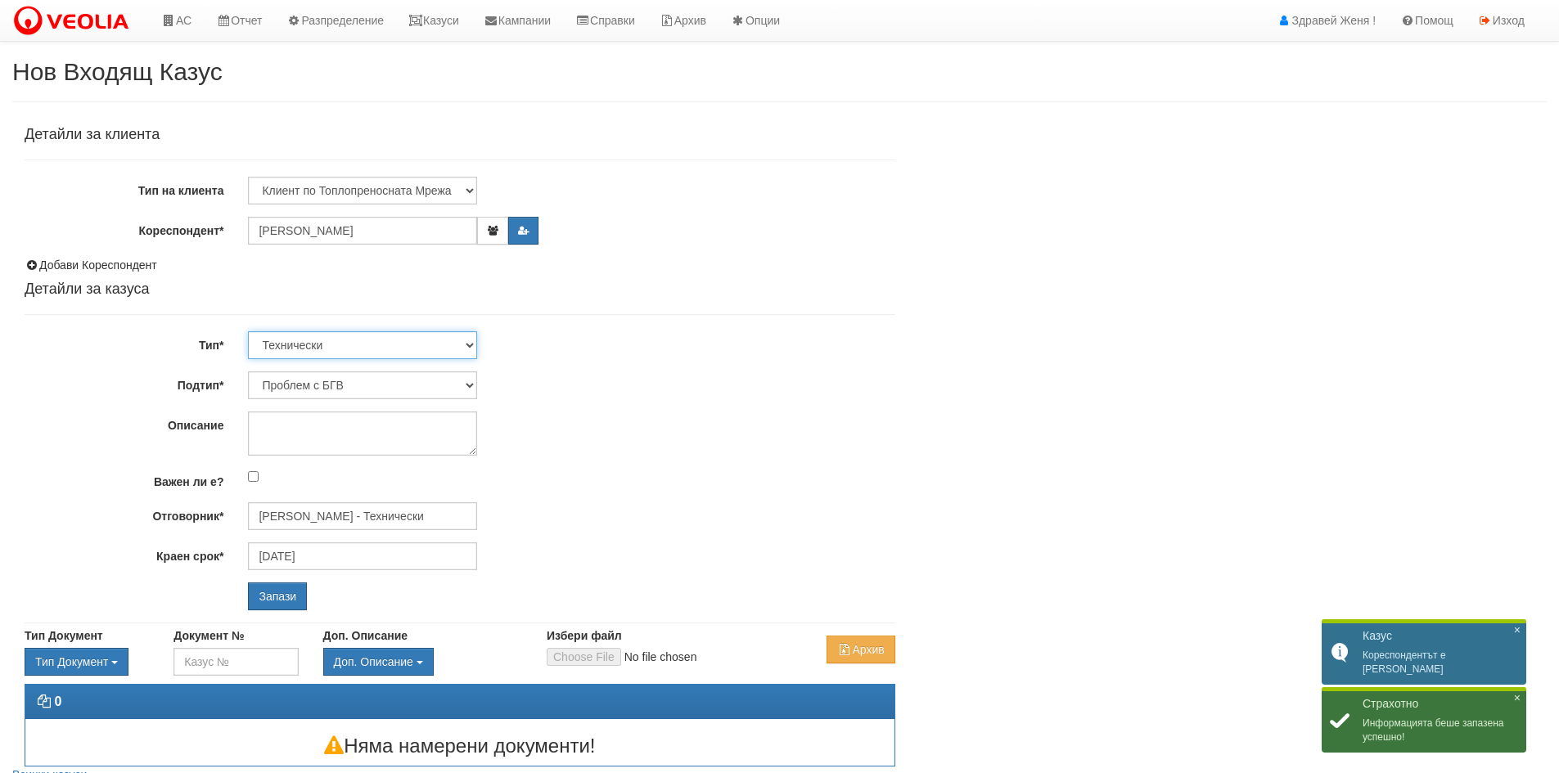
drag, startPoint x: 471, startPoint y: 339, endPoint x: 467, endPoint y: 351, distance: 12.9
click at [471, 339] on select "Технически ФТС Търговски Административен Производствен Експлоатационен Финансов…" at bounding box center [362, 345] width 229 height 28
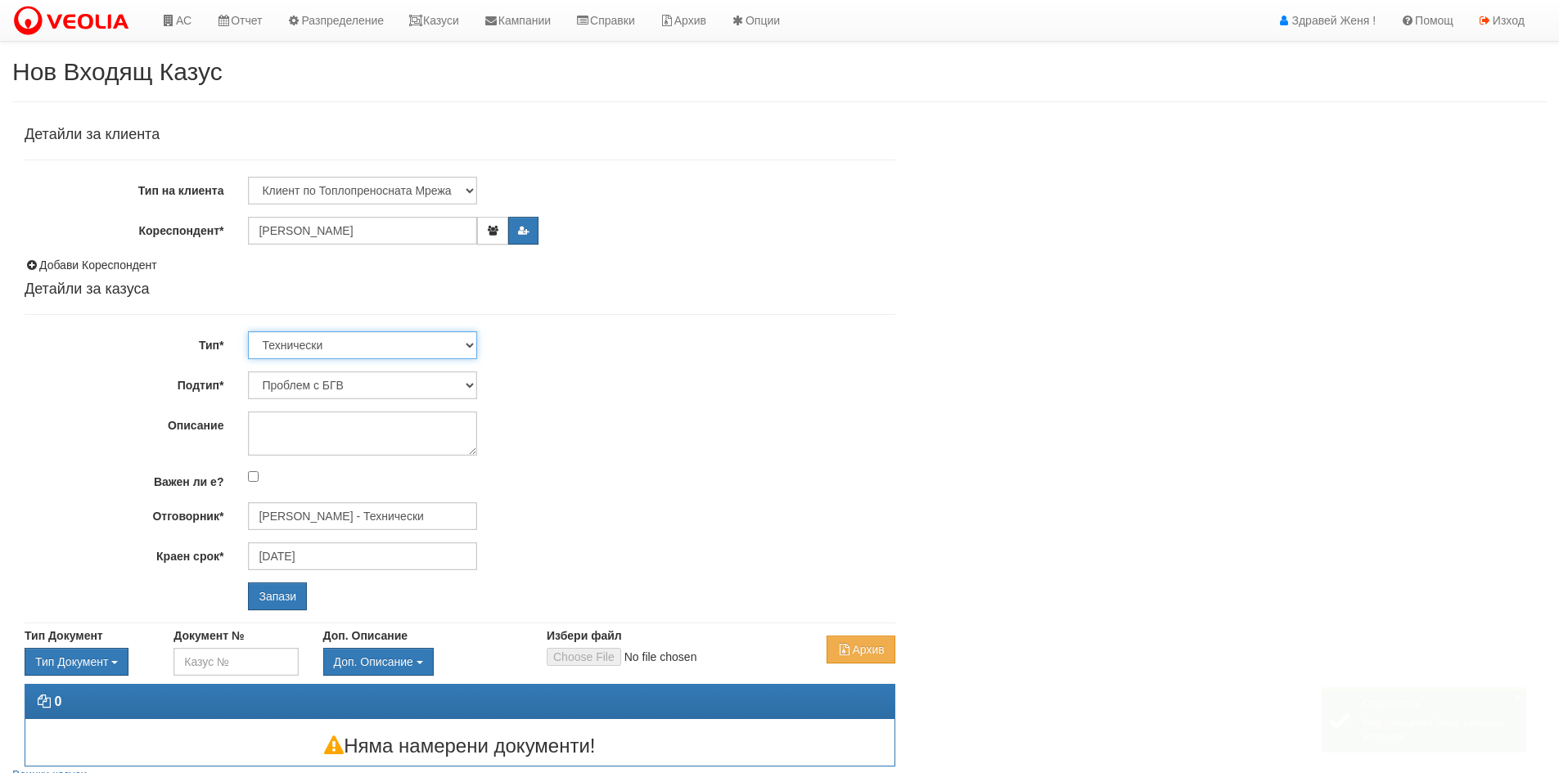
select select "1"
click at [248, 331] on select "Технически ФТС Търговски Административен Производствен Експлоатационен Финансов…" at bounding box center [362, 345] width 229 height 28
type input "[DATE]"
type input "[PERSON_NAME] и Развитие"
click at [272, 597] on input "Запази" at bounding box center [277, 597] width 59 height 28
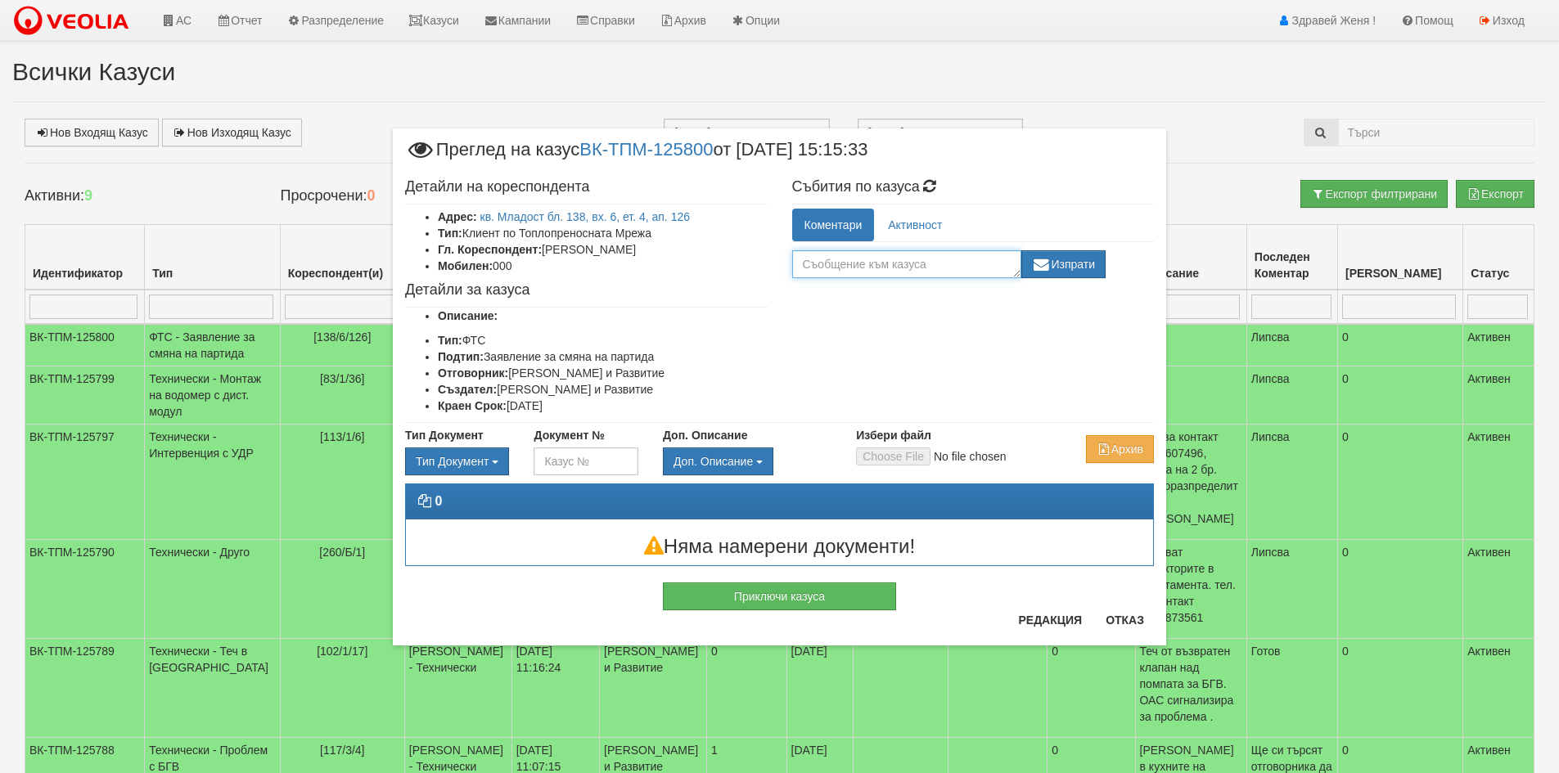
click at [864, 259] on textarea at bounding box center [906, 264] width 229 height 28
type textarea "Нот. Акт е в старото ЗСП"
click at [1071, 264] on button "Изпрати" at bounding box center [1063, 264] width 85 height 28
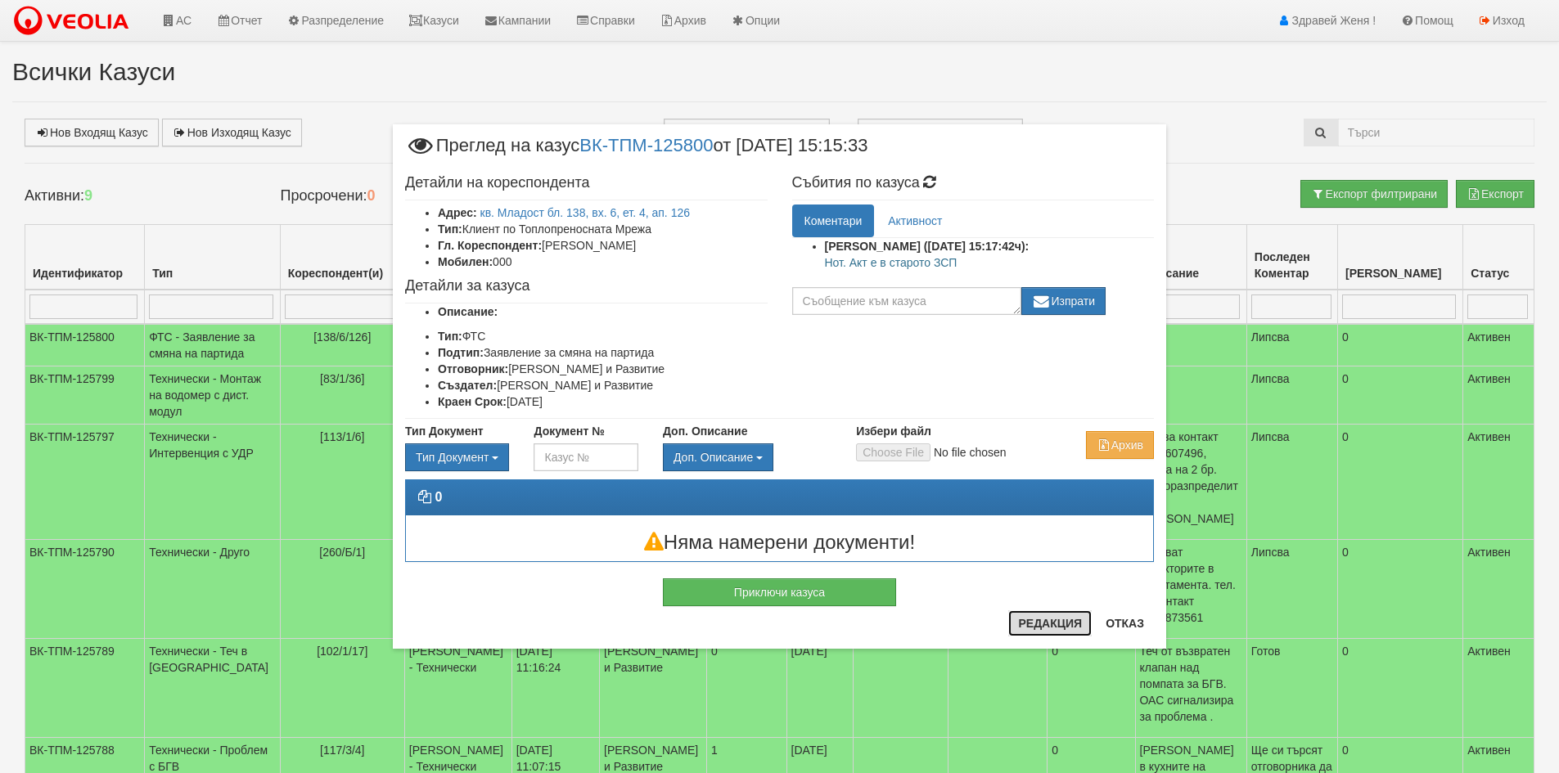
click at [1023, 616] on button "Редакция" at bounding box center [1049, 624] width 83 height 26
click at [1062, 629] on button "Редакция" at bounding box center [1049, 624] width 83 height 26
click at [1125, 626] on button "Отказ" at bounding box center [1125, 624] width 58 height 26
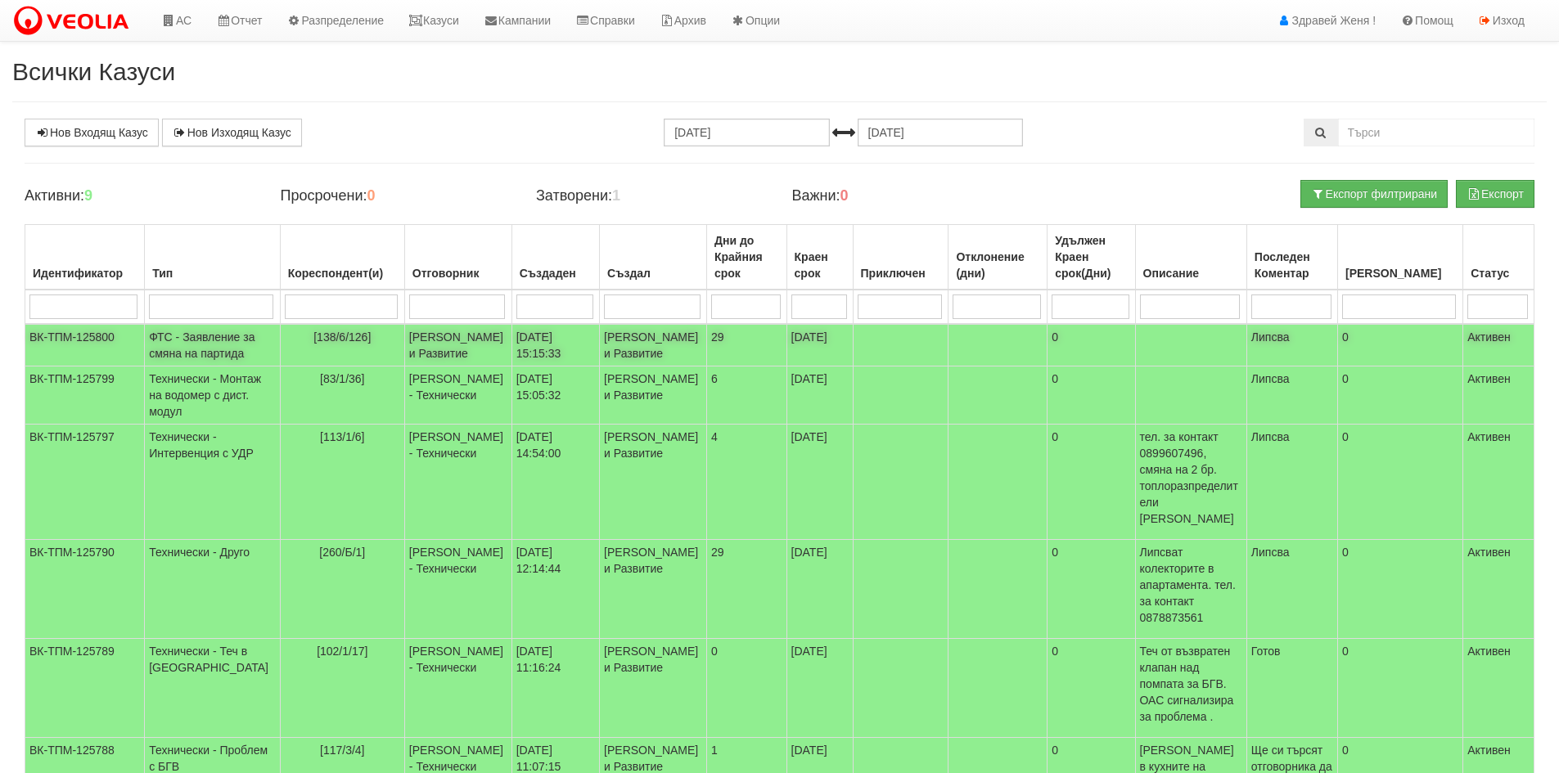
click at [223, 337] on td "ФТС - Заявление за смяна на партида" at bounding box center [213, 345] width 136 height 43
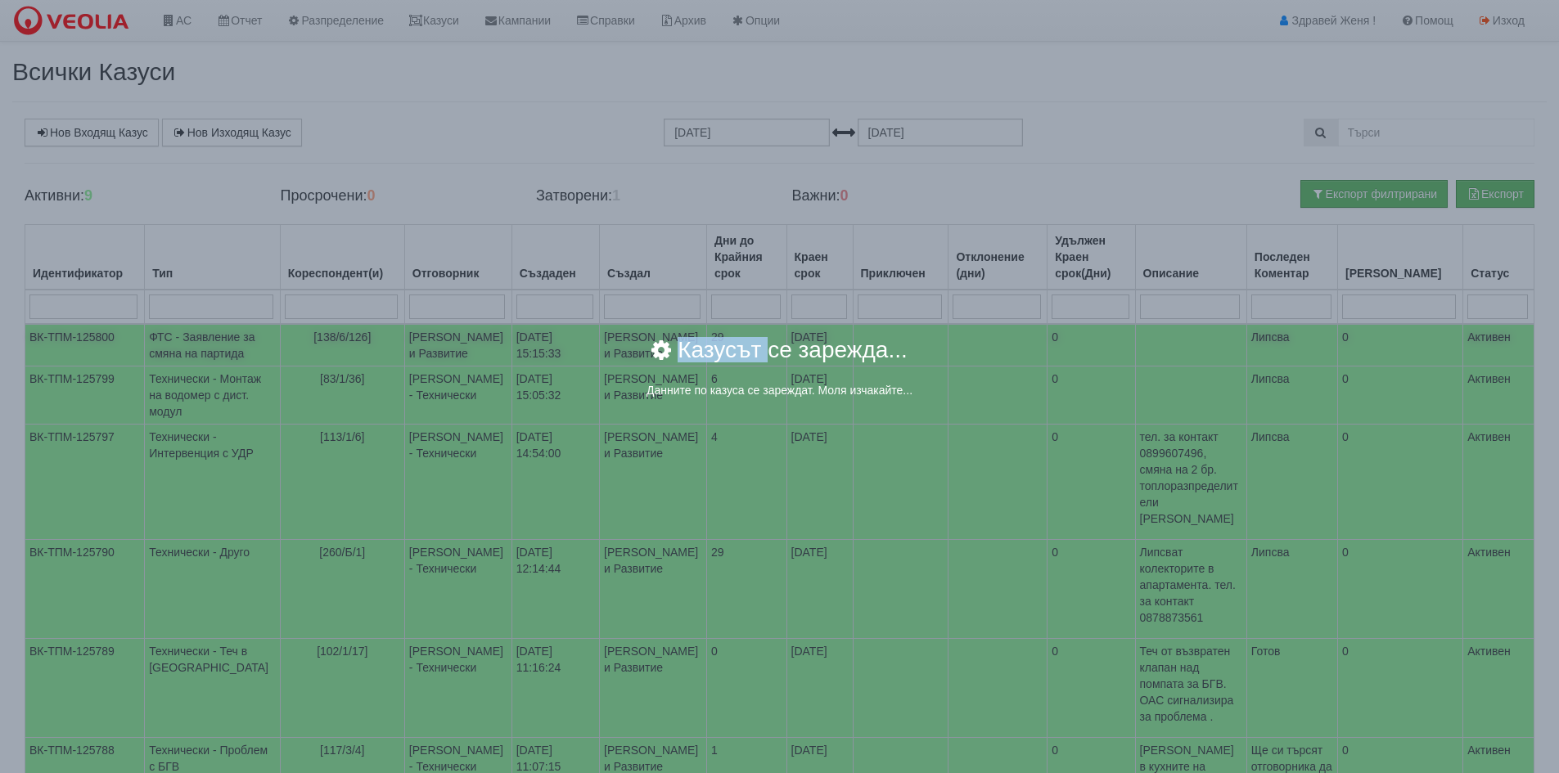
click at [223, 337] on body "АС Отчет Настройки Период Глобални Параметри Сваляне Отчетни Карти Нулиране УДР" at bounding box center [779, 630] width 1559 height 1260
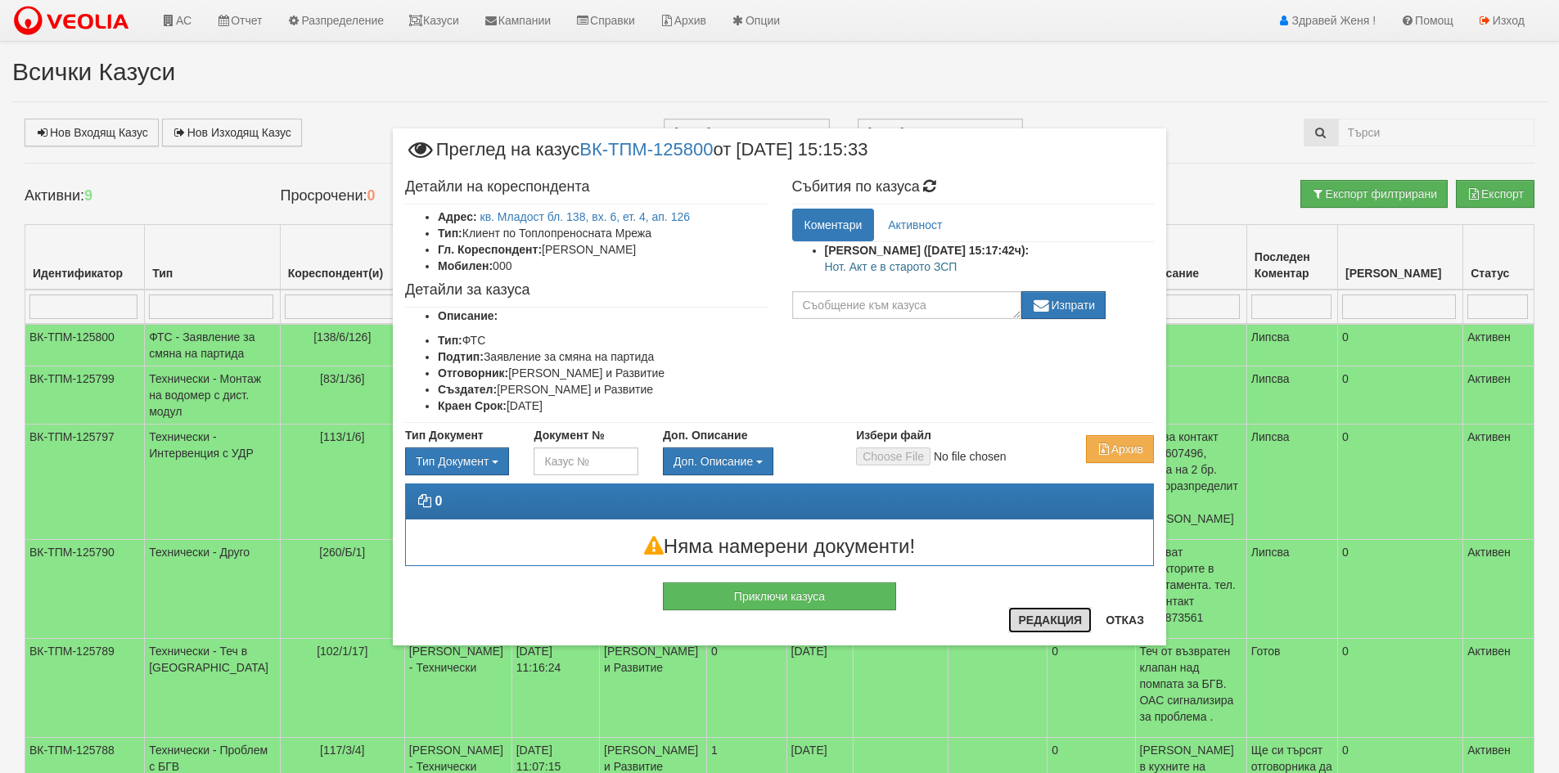
click at [1052, 621] on button "Редакция" at bounding box center [1049, 620] width 83 height 26
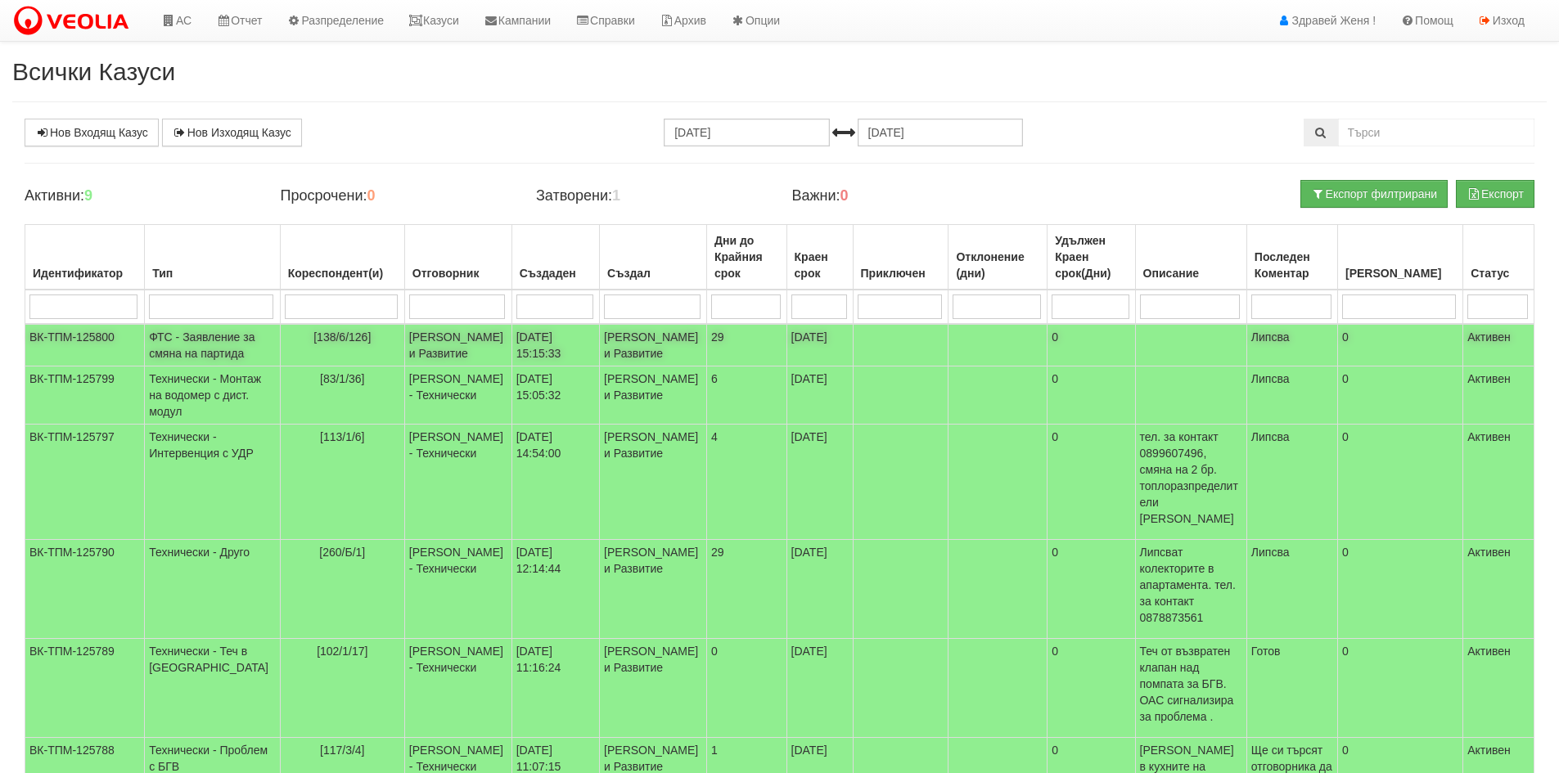
click at [464, 330] on td "[PERSON_NAME] и Развитие" at bounding box center [457, 345] width 107 height 43
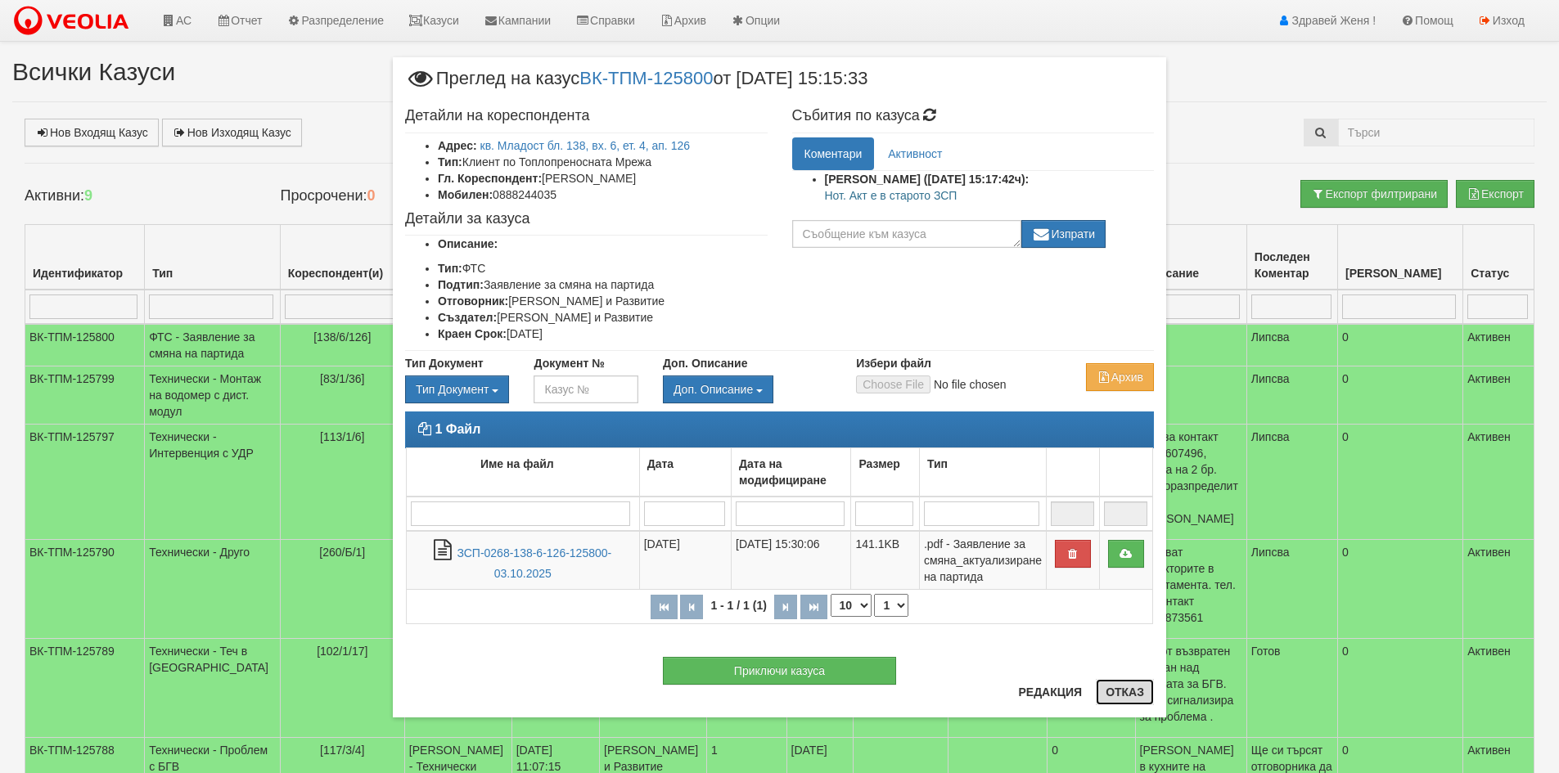
click at [1128, 698] on button "Отказ" at bounding box center [1125, 692] width 58 height 26
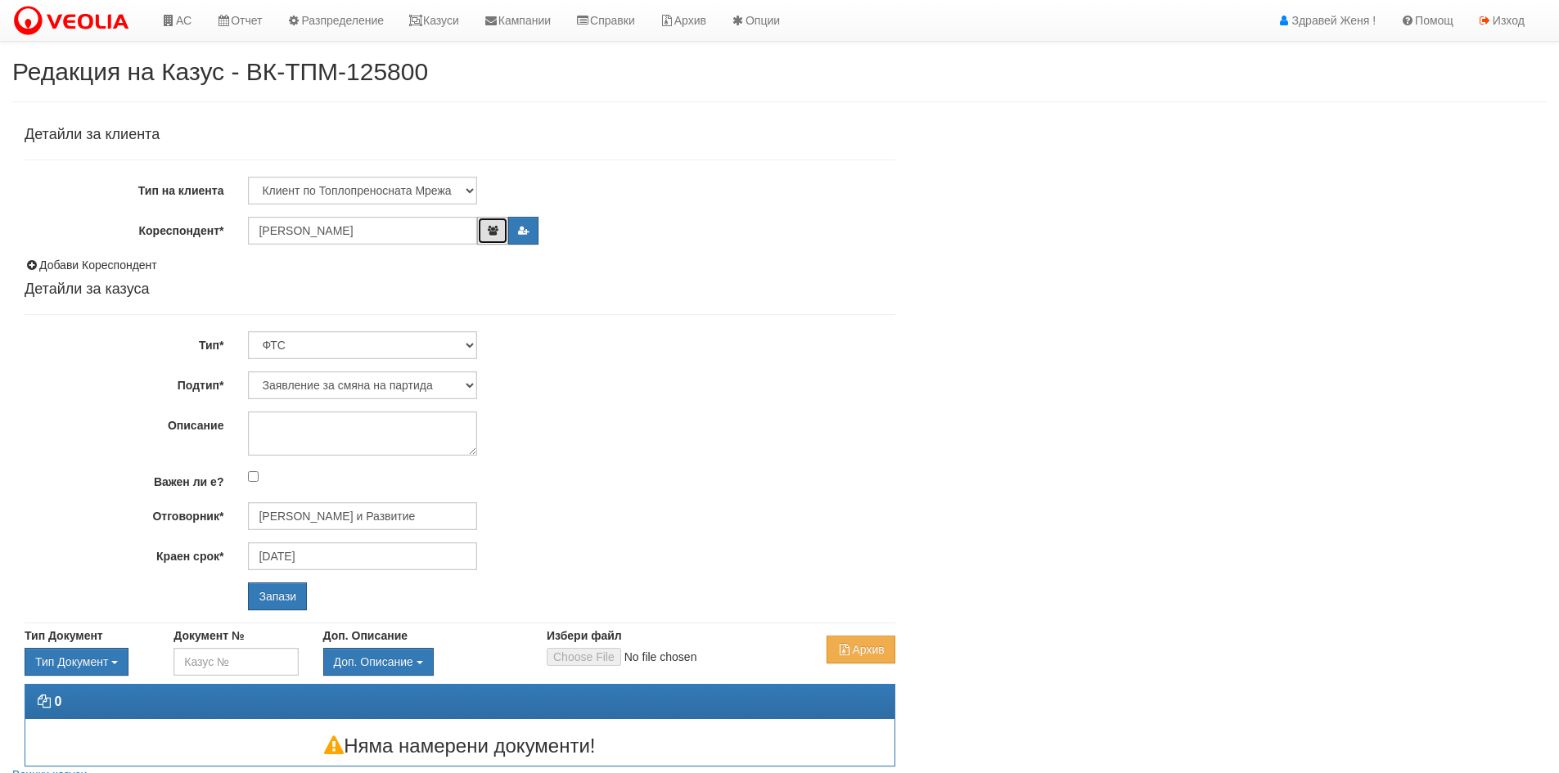
click at [493, 237] on button "button" at bounding box center [492, 231] width 30 height 28
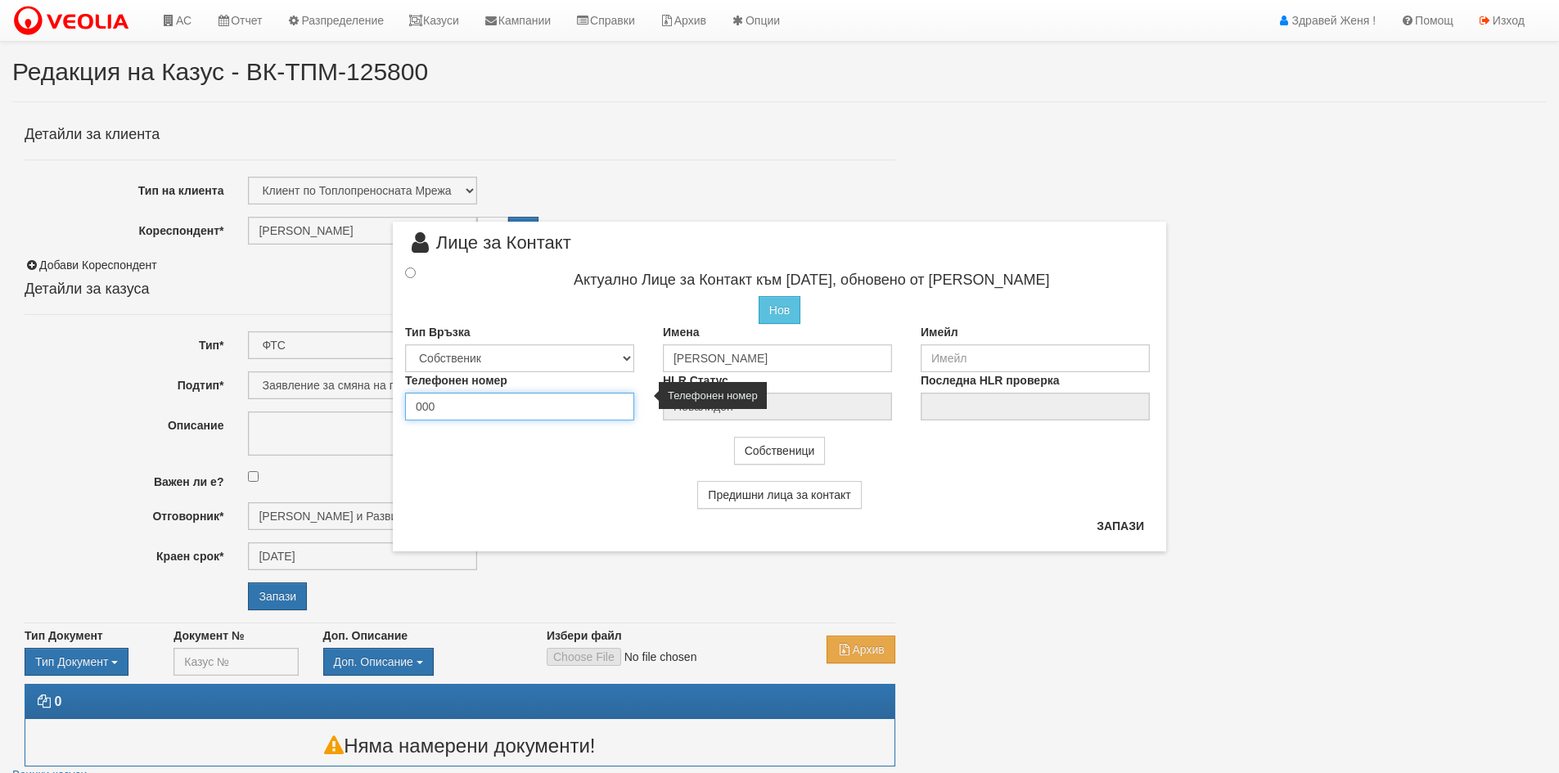
click at [449, 408] on input "000" at bounding box center [519, 407] width 229 height 28
type input "0"
type input "0888244035"
click at [411, 273] on input "radio" at bounding box center [410, 273] width 11 height 11
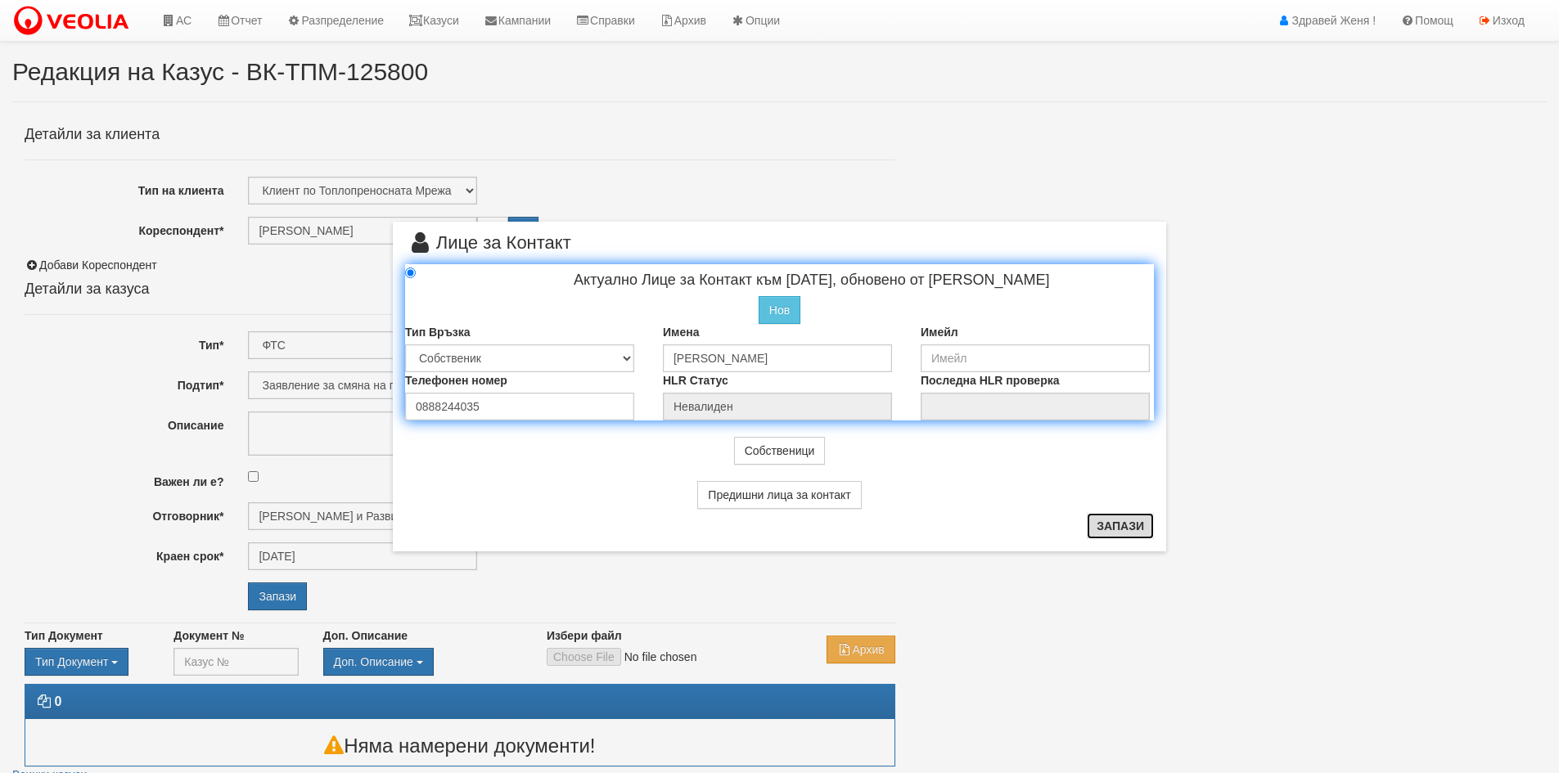
click at [1139, 531] on button "Запази" at bounding box center [1120, 526] width 67 height 26
radio input "true"
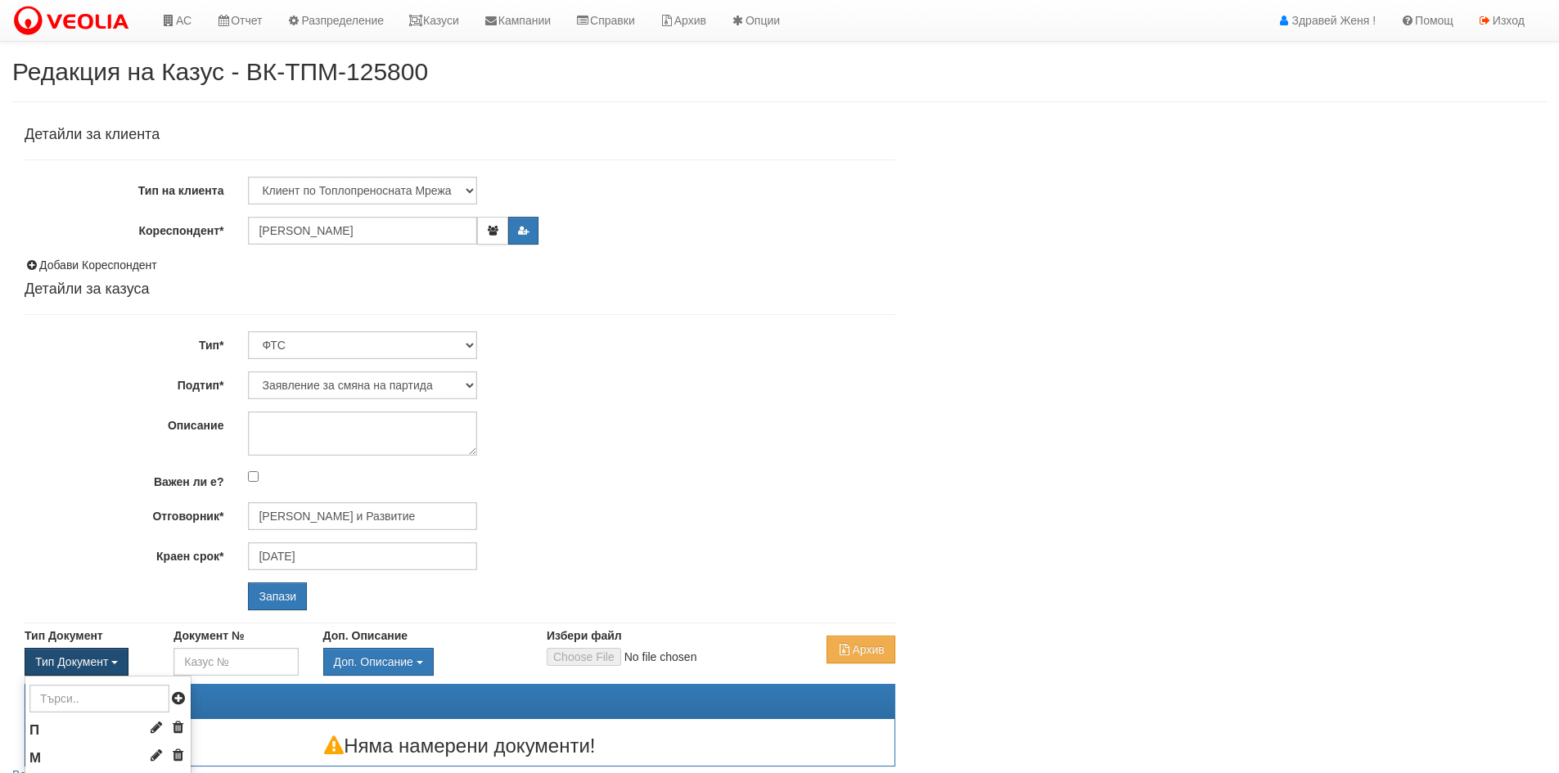
click at [116, 659] on button "Тип Документ" at bounding box center [77, 662] width 104 height 28
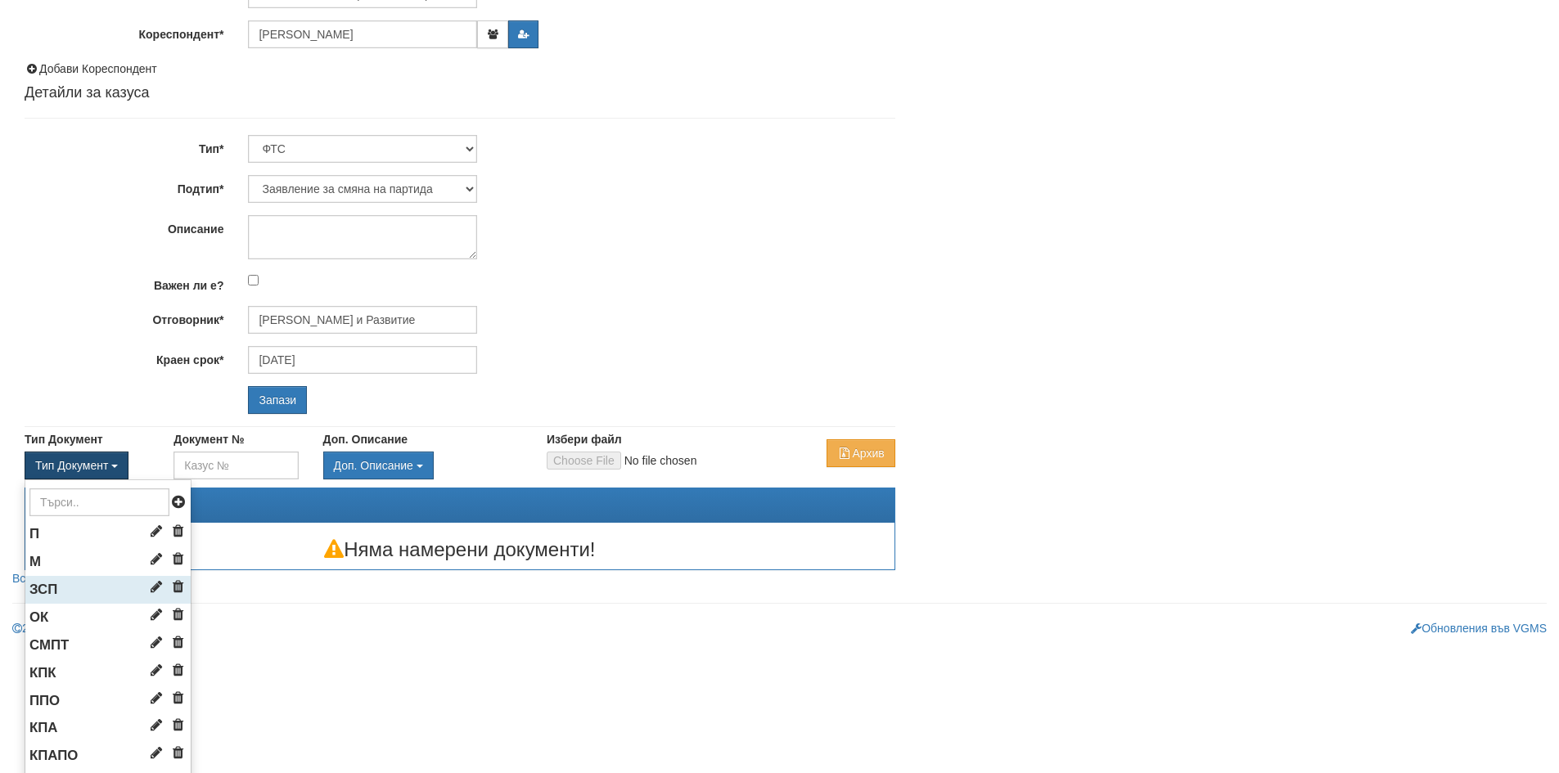
scroll to position [236, 0]
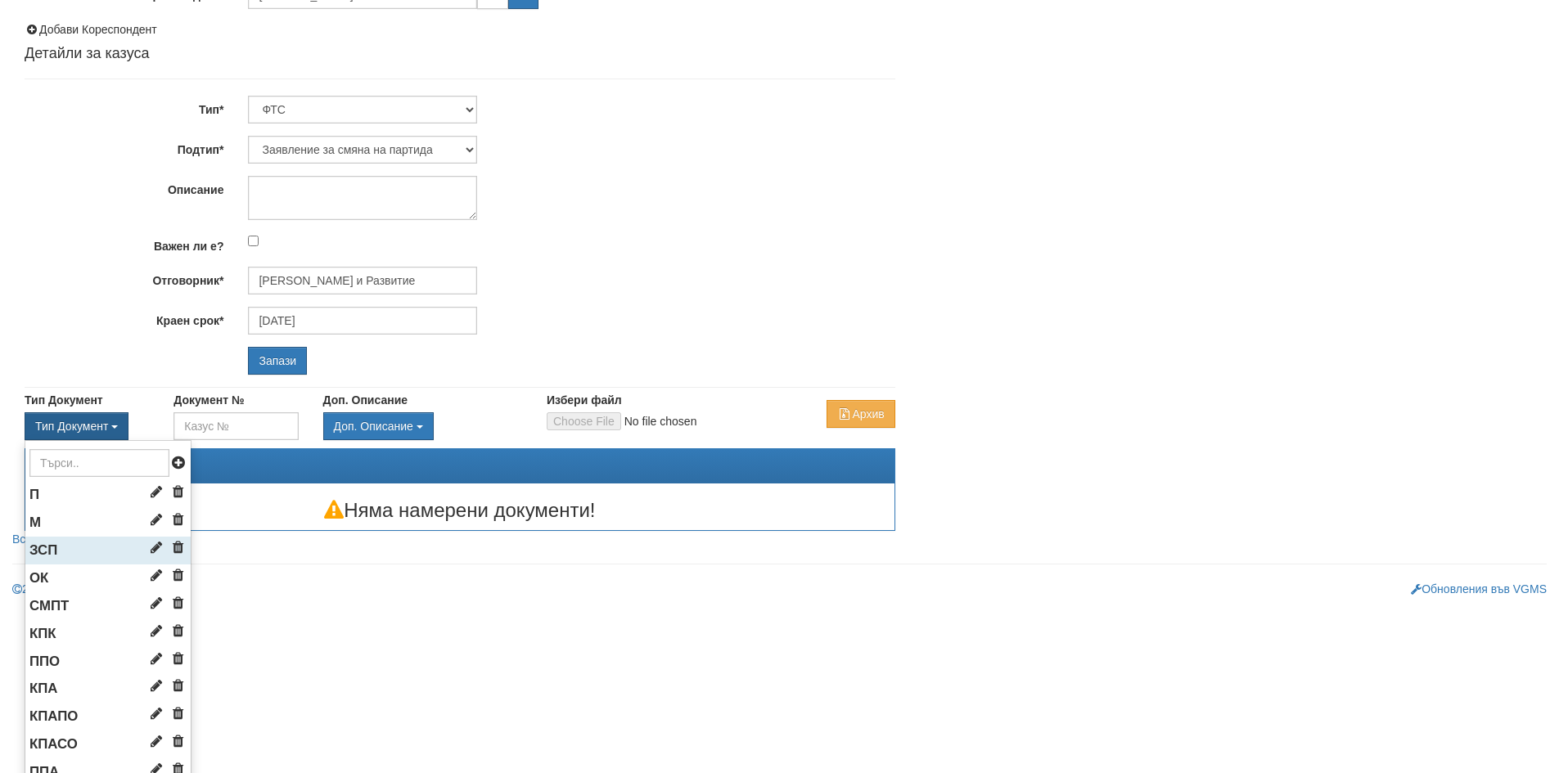
click at [147, 549] on icon at bounding box center [156, 548] width 18 height 14
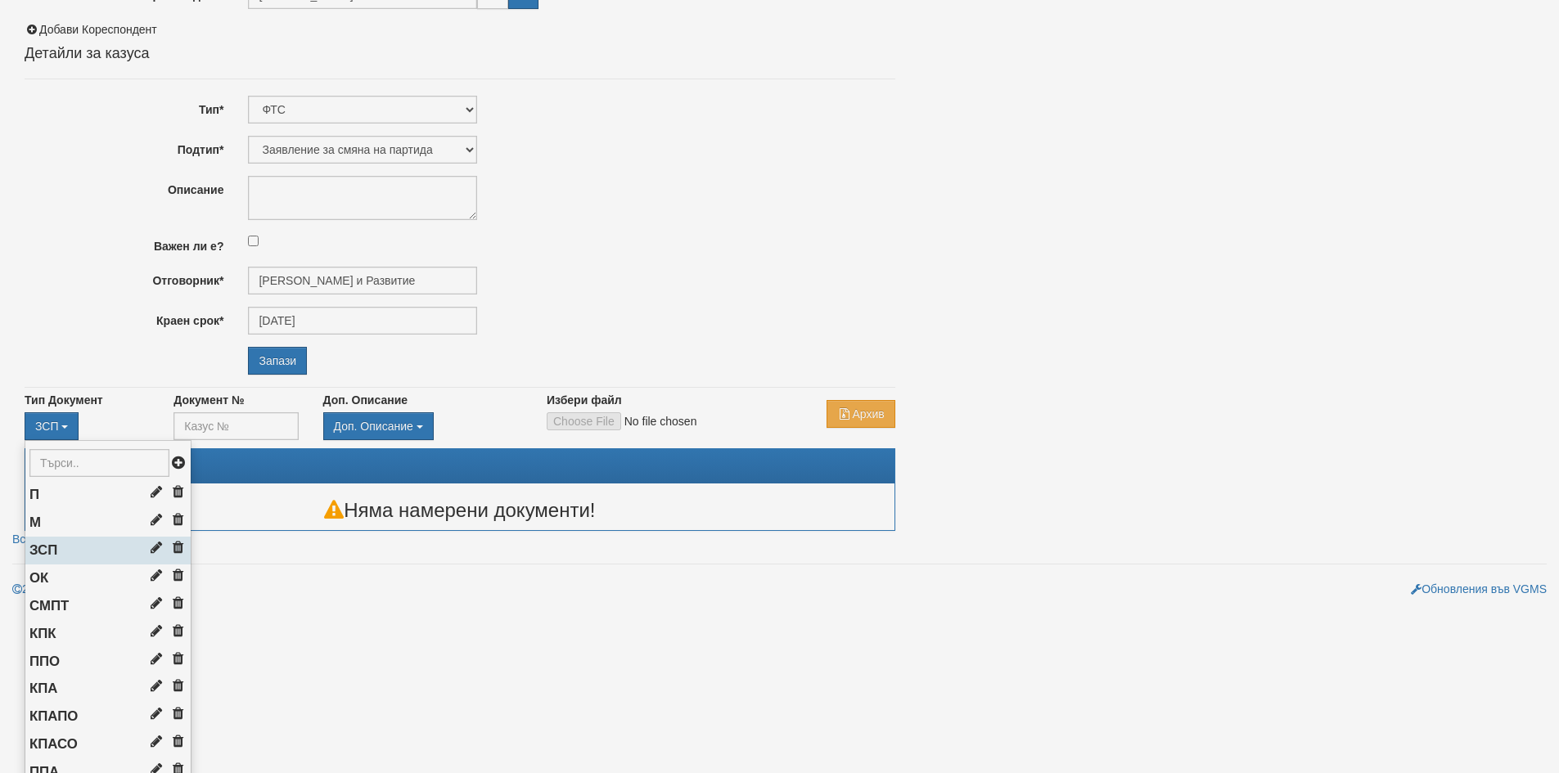
scroll to position [72, 0]
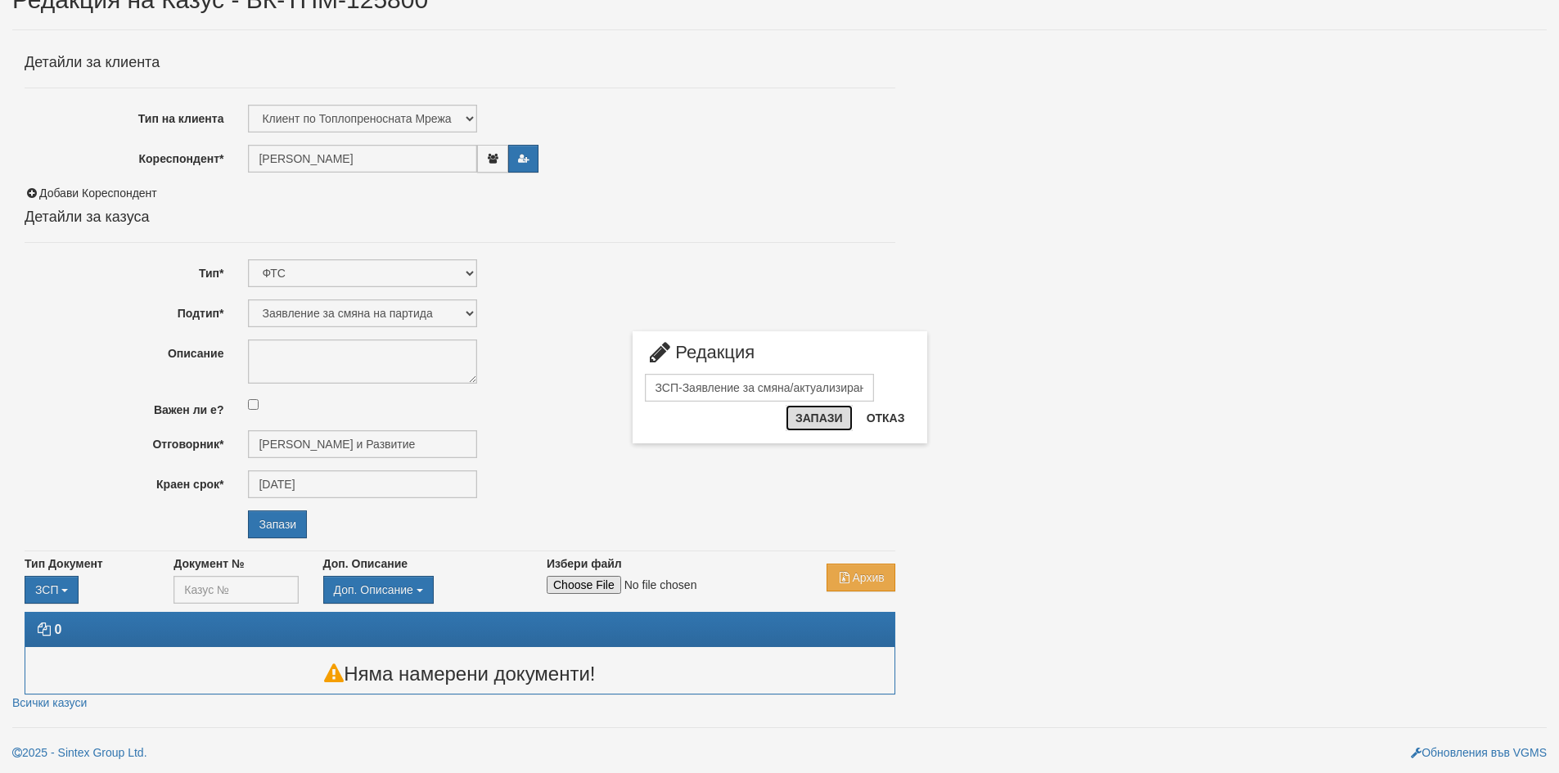
click at [832, 417] on button "Запази" at bounding box center [819, 418] width 67 height 26
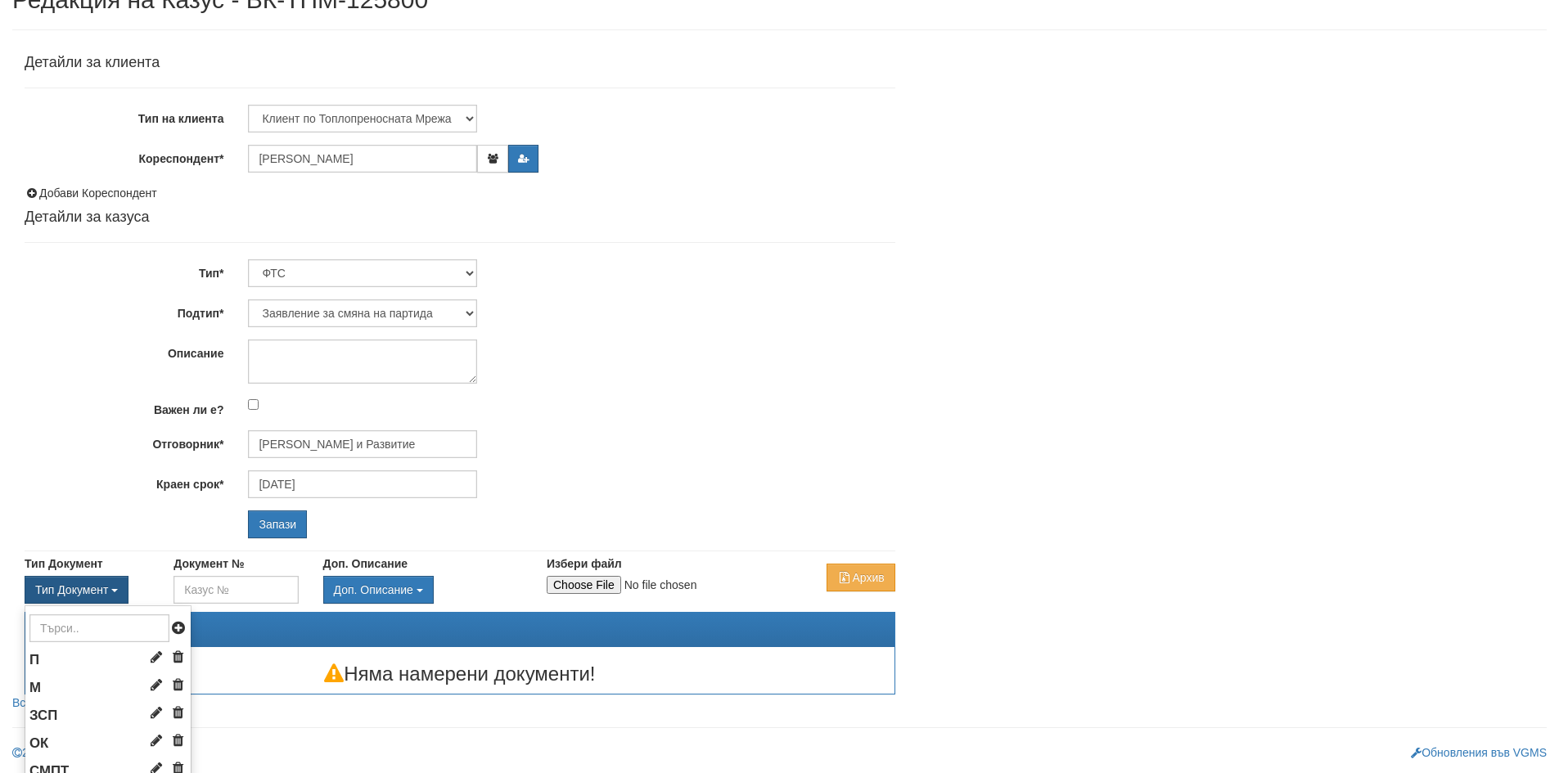
click at [112, 588] on button "Тип Документ" at bounding box center [77, 590] width 104 height 28
click at [65, 714] on li "ЗСП" at bounding box center [107, 716] width 165 height 28
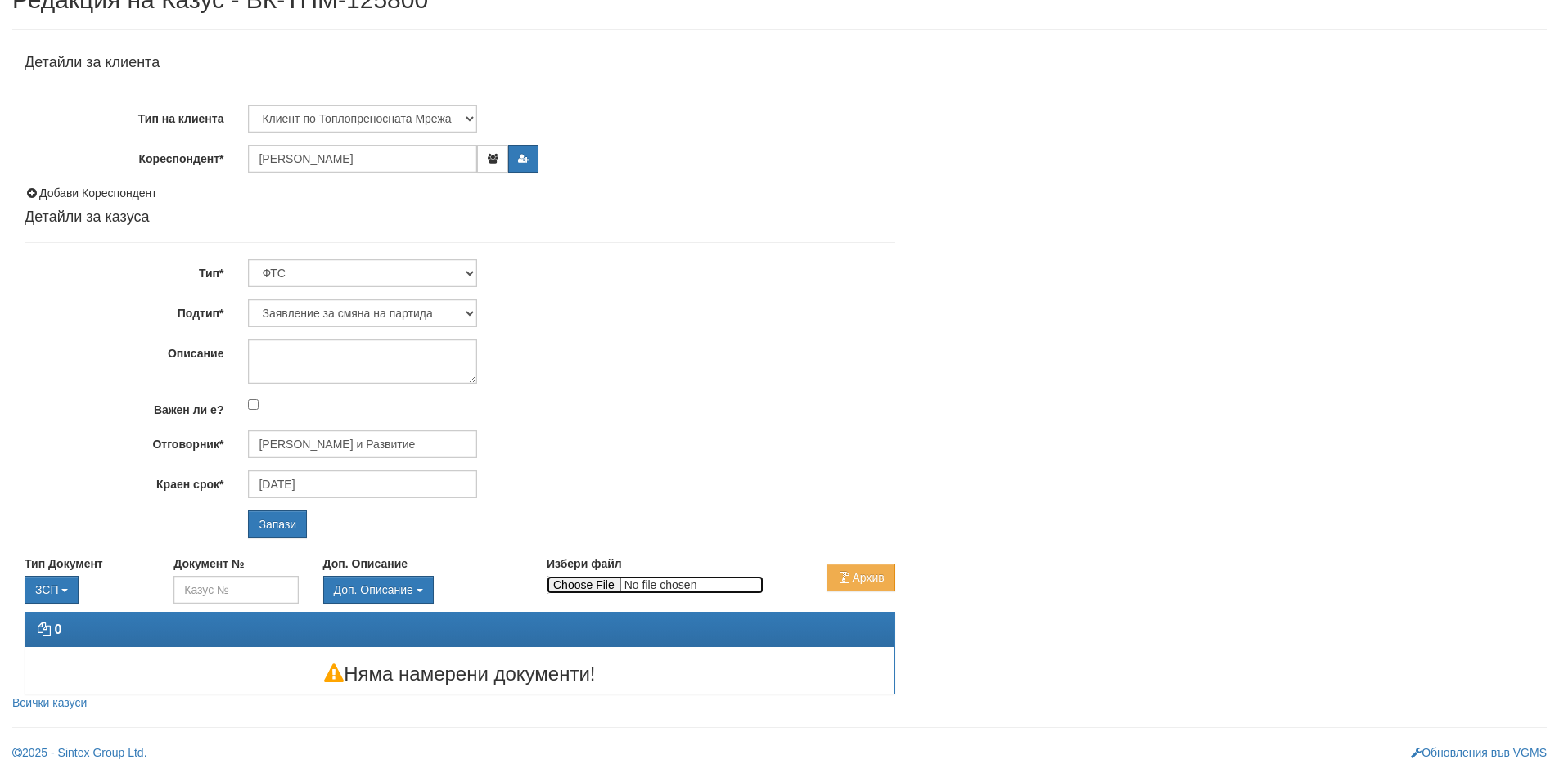
click at [574, 585] on input "Избери файл" at bounding box center [655, 585] width 217 height 18
type input "C:\fakepath\DOC179.pdf"
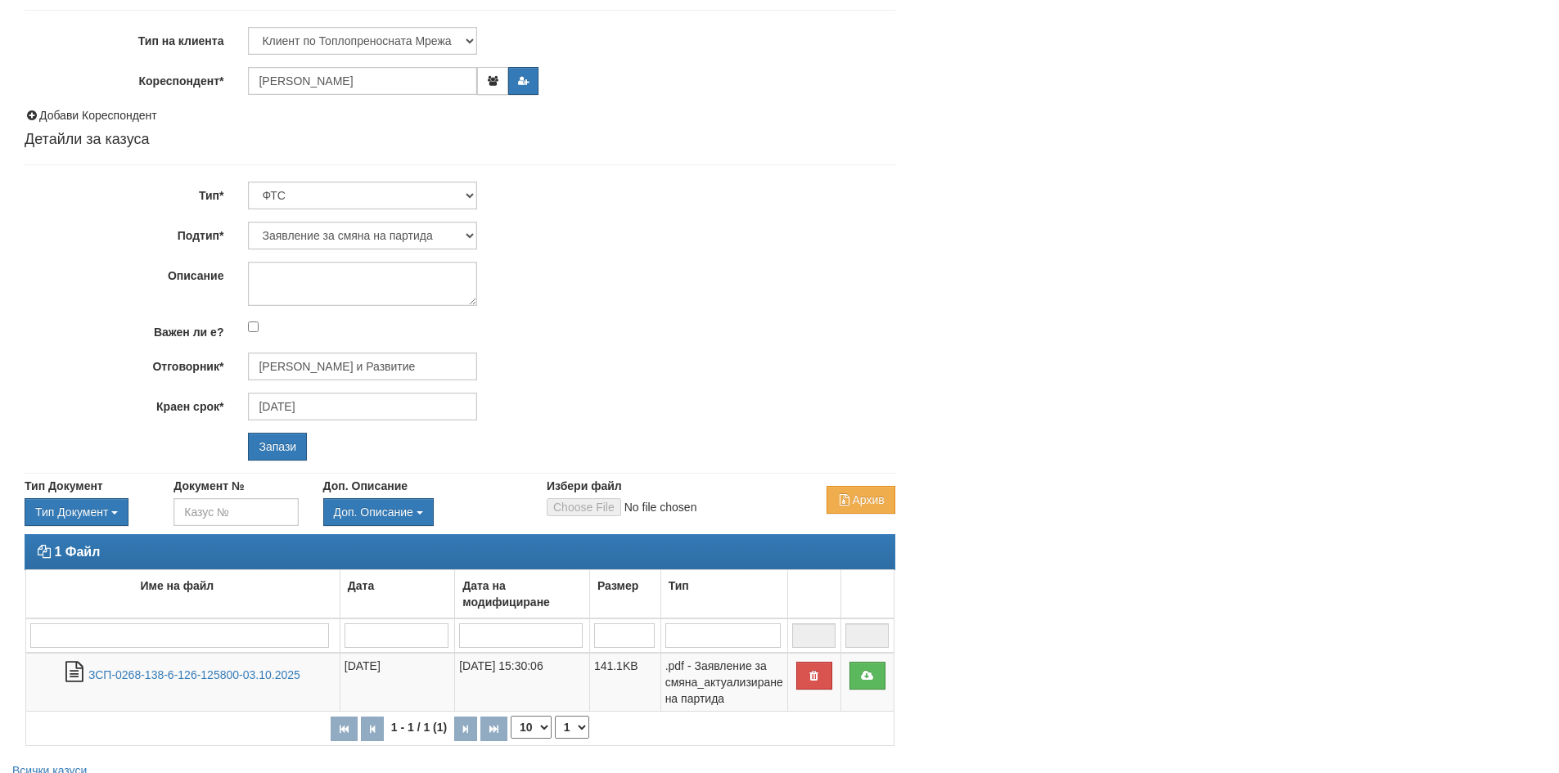
scroll to position [218, 0]
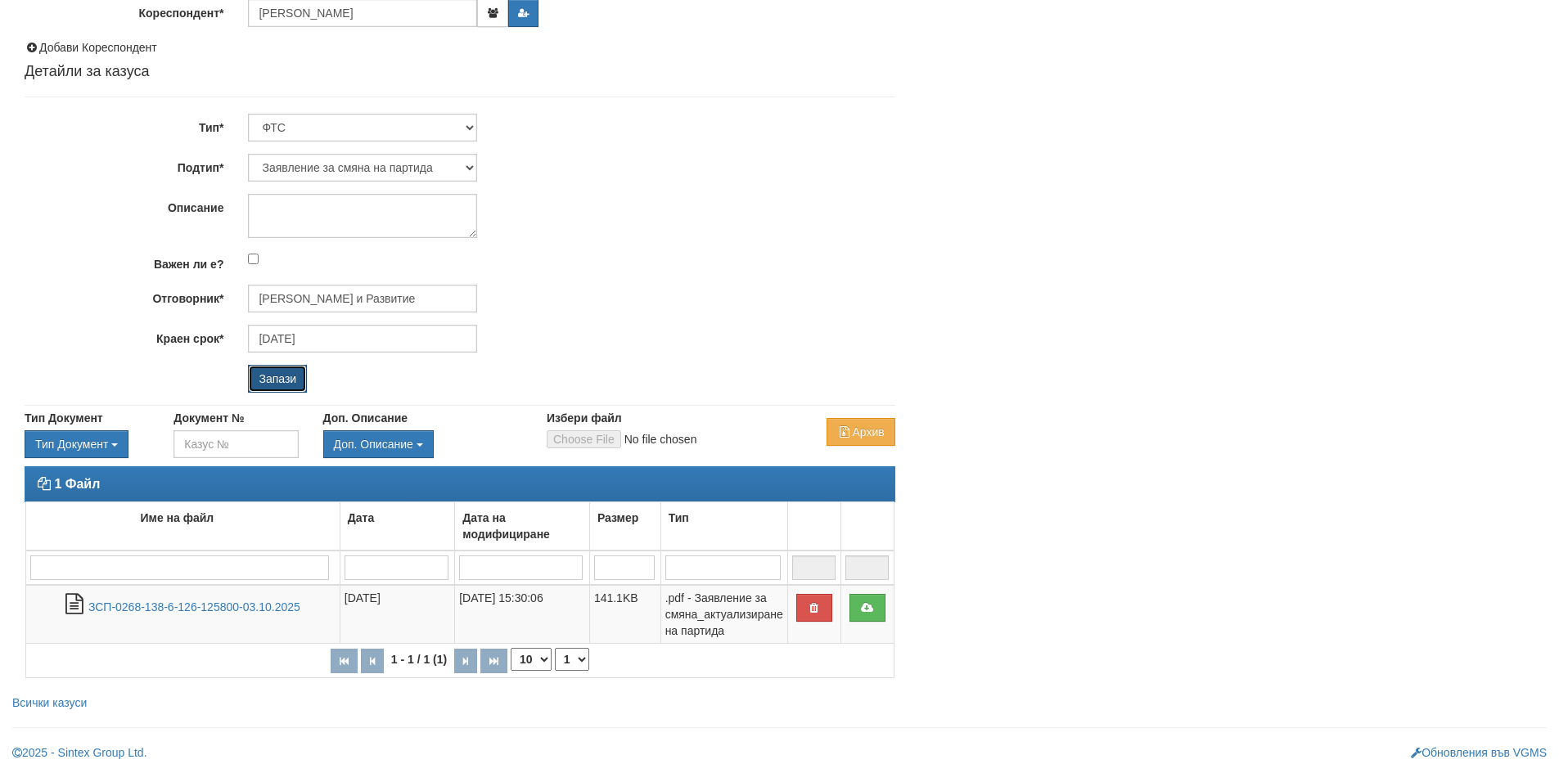
click at [280, 378] on input "Запази" at bounding box center [277, 379] width 59 height 28
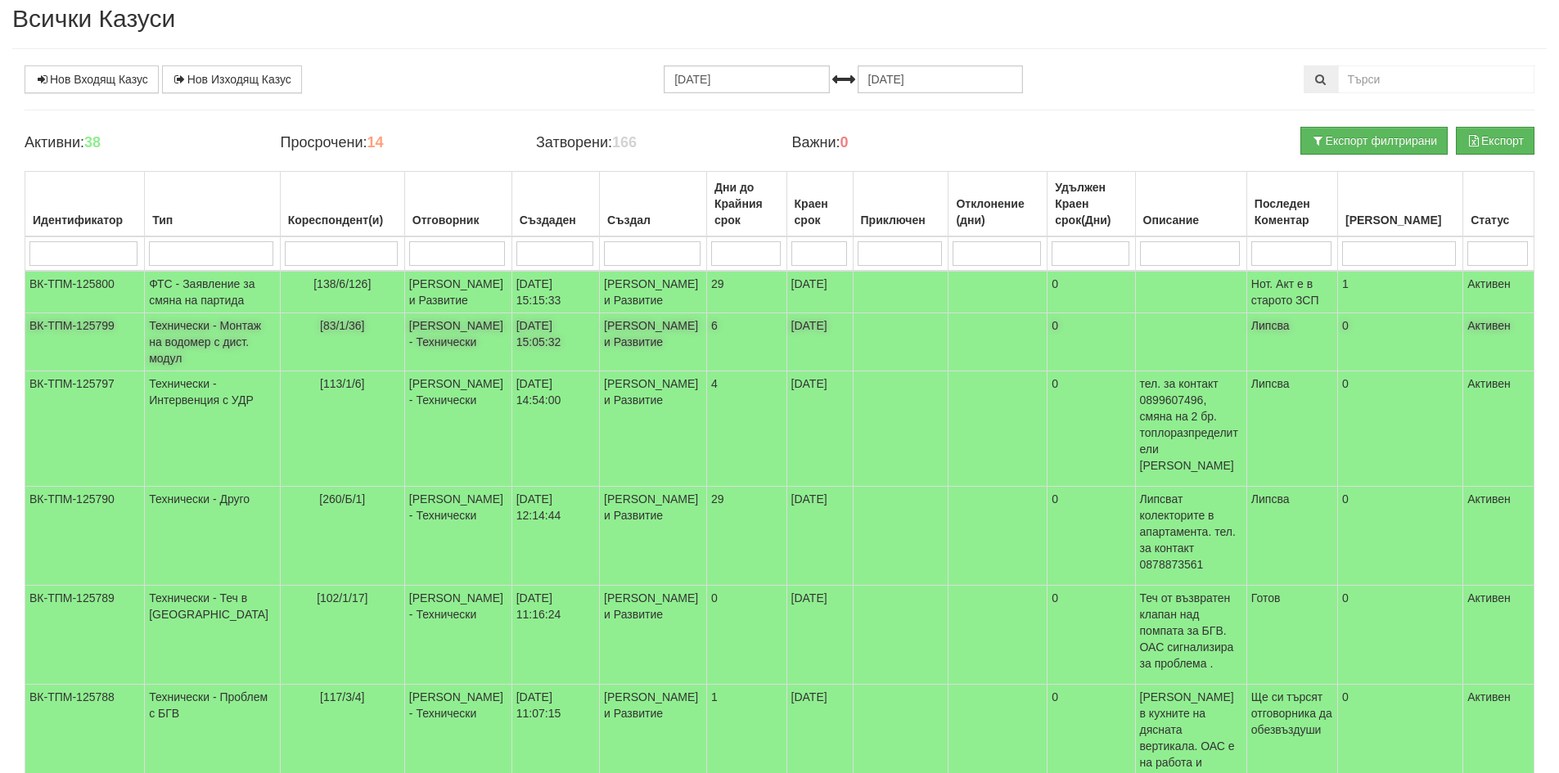
scroll to position [82, 0]
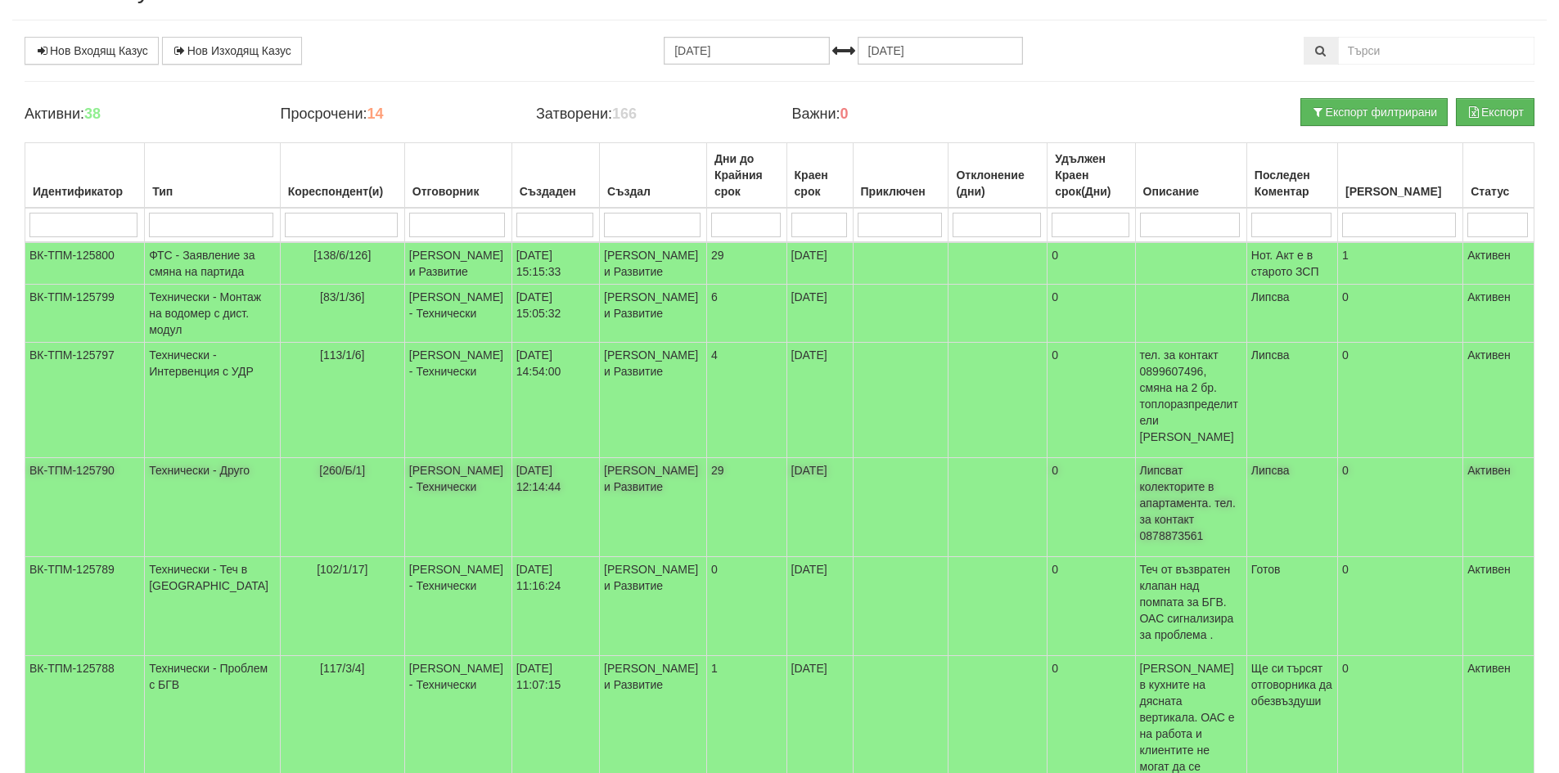
click at [336, 512] on td "[260/Б/1]" at bounding box center [342, 507] width 124 height 99
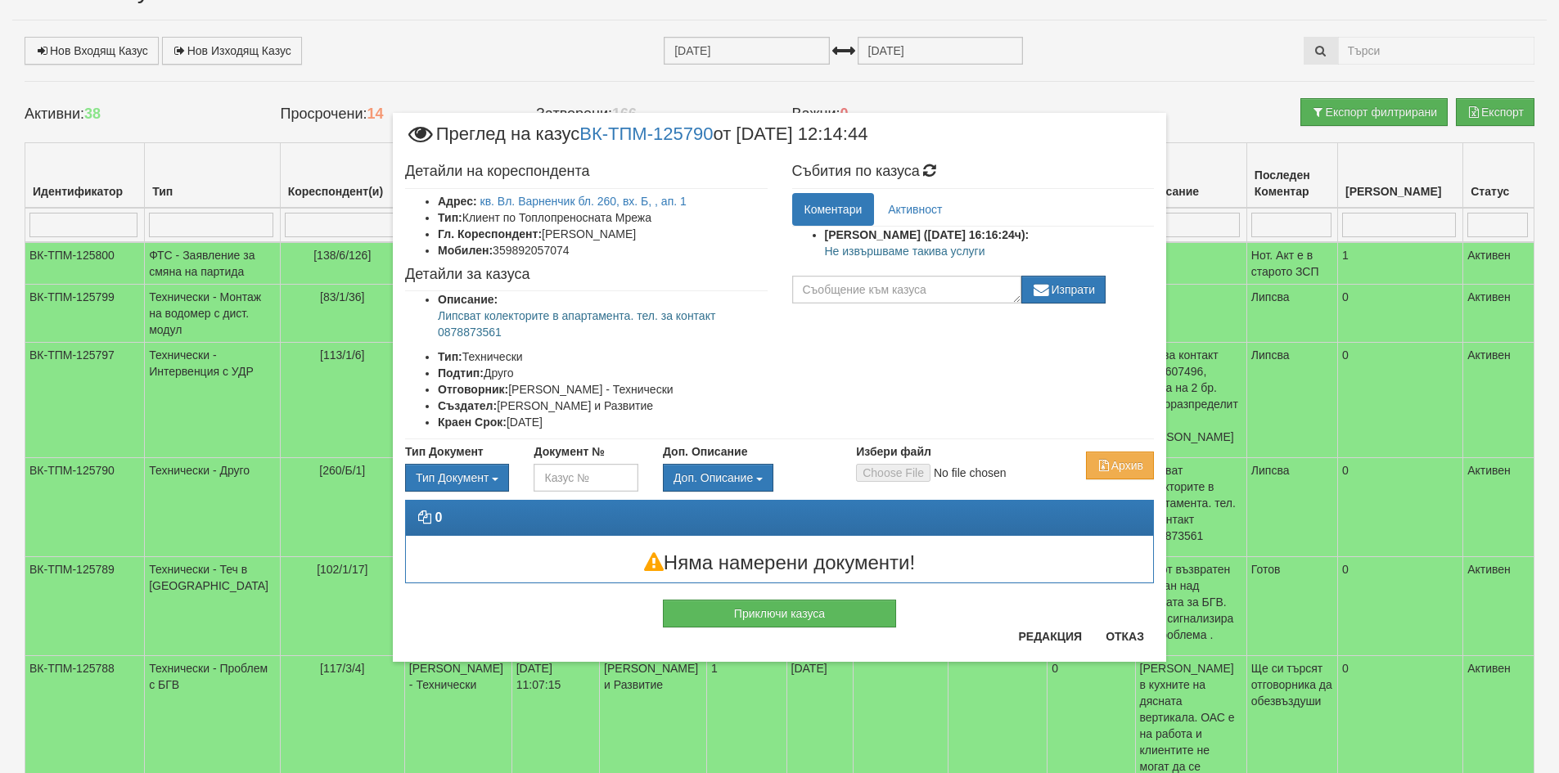
click at [449, 53] on div "× Преглед на казус ВК-ТПМ-125790 от 03/10/2025 12:14:44 Детайли на кореспондент…" at bounding box center [780, 351] width 798 height 703
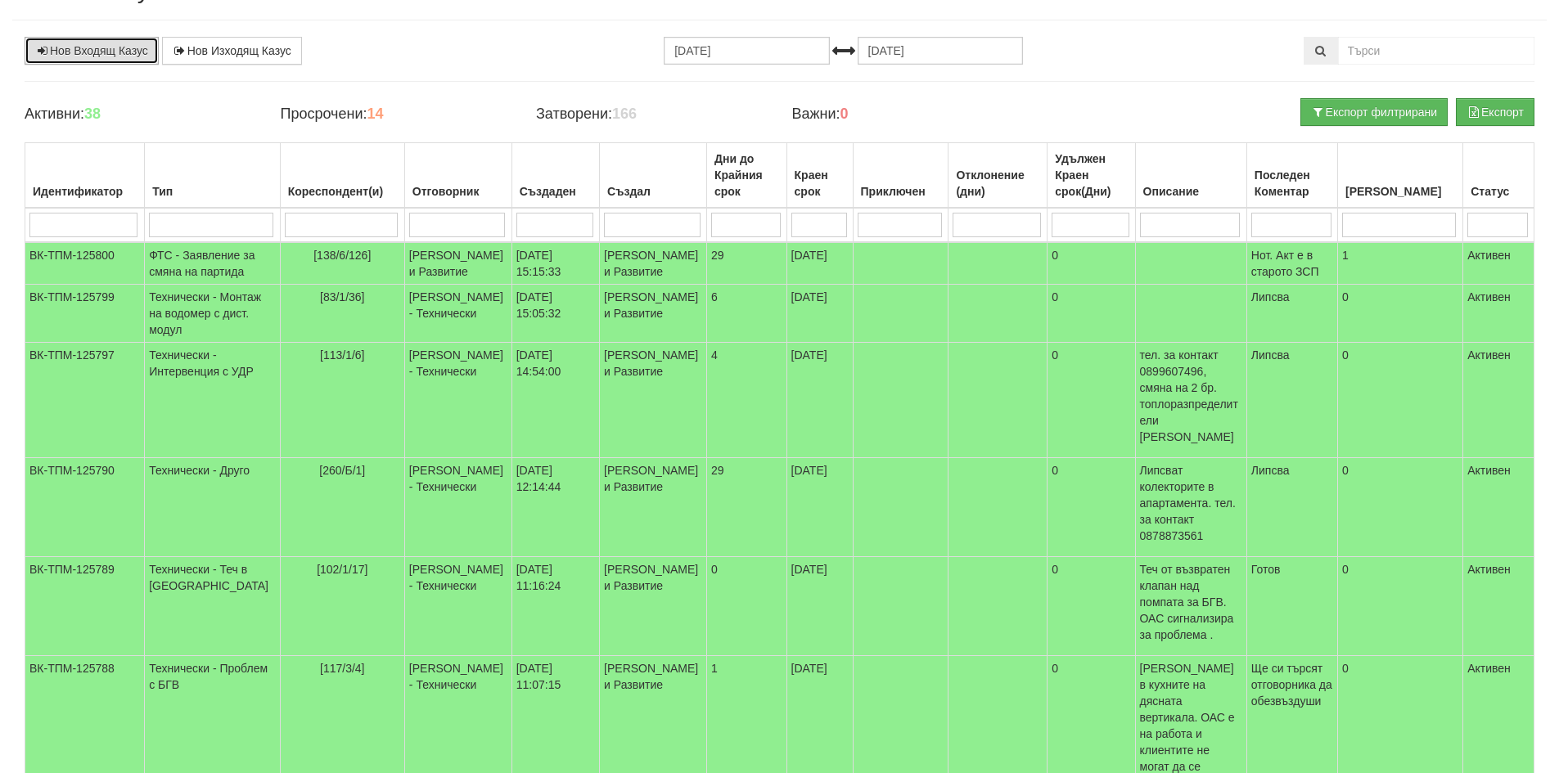
click at [122, 53] on link "Нов Входящ Казус" at bounding box center [92, 51] width 134 height 28
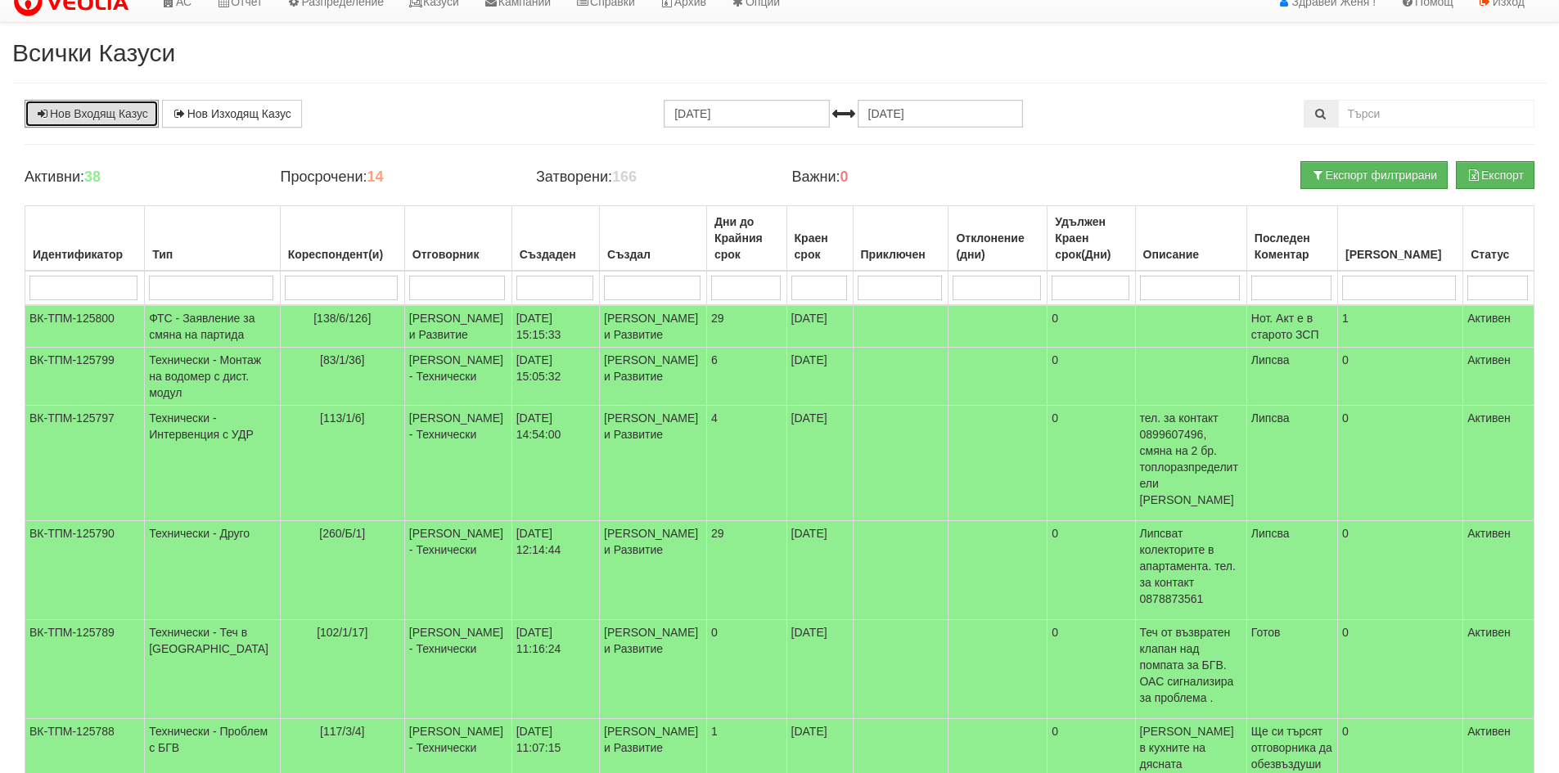
scroll to position [0, 0]
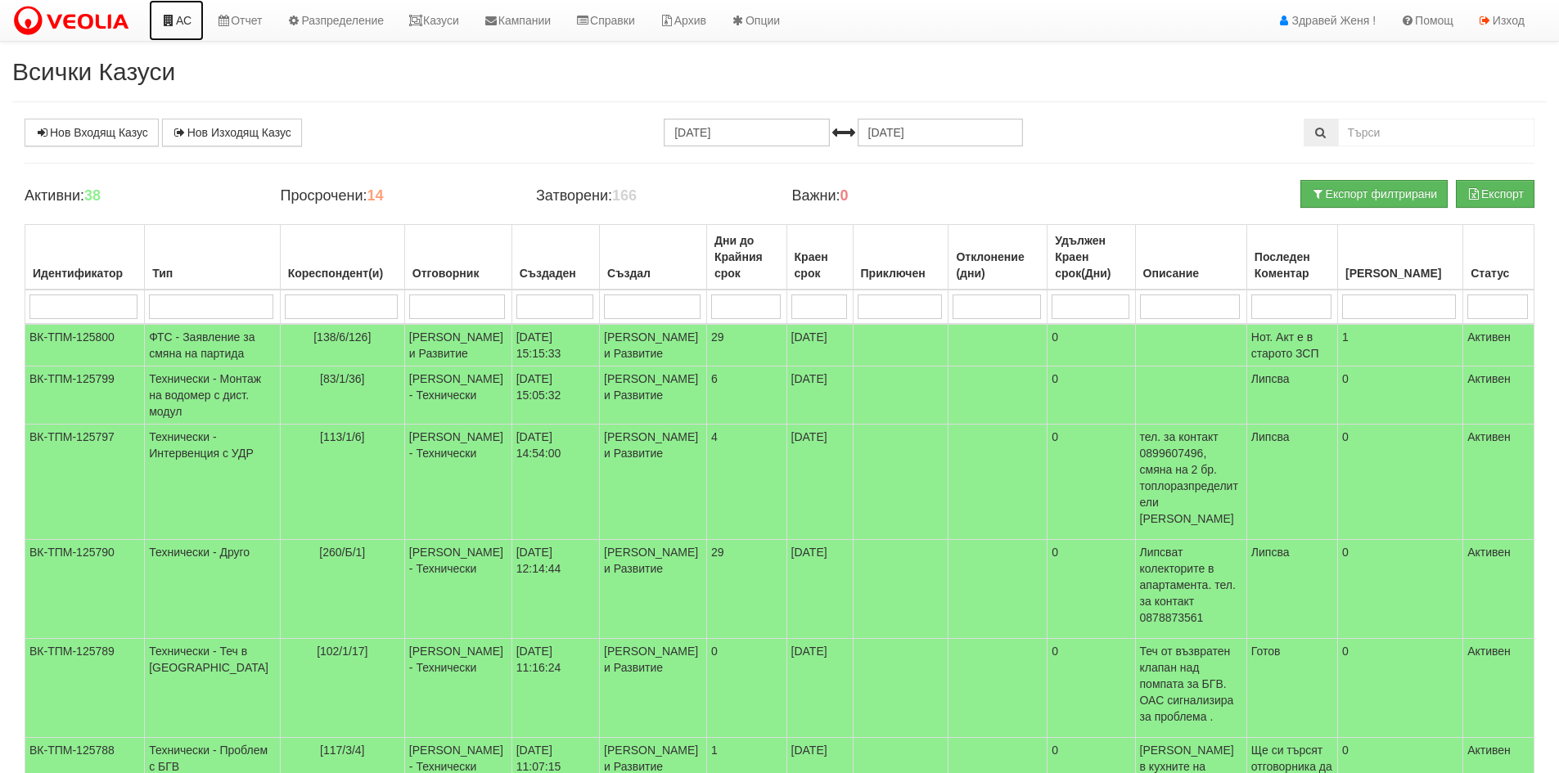
click at [184, 19] on link "АС" at bounding box center [176, 20] width 55 height 41
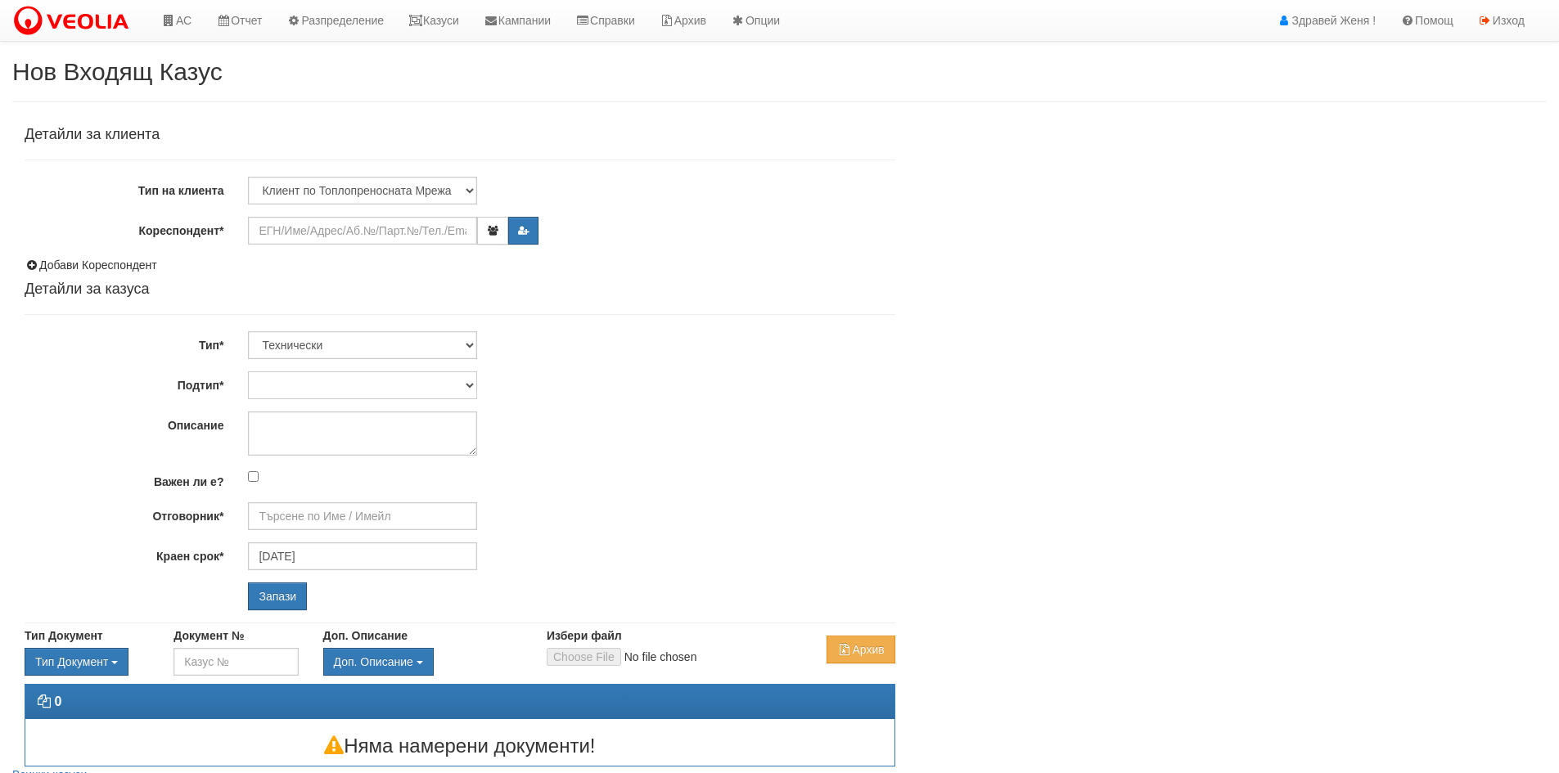
type input "[DATE]"
type input "[PERSON_NAME] - Технически"
click at [366, 233] on input "Кореспондент*" at bounding box center [362, 231] width 229 height 28
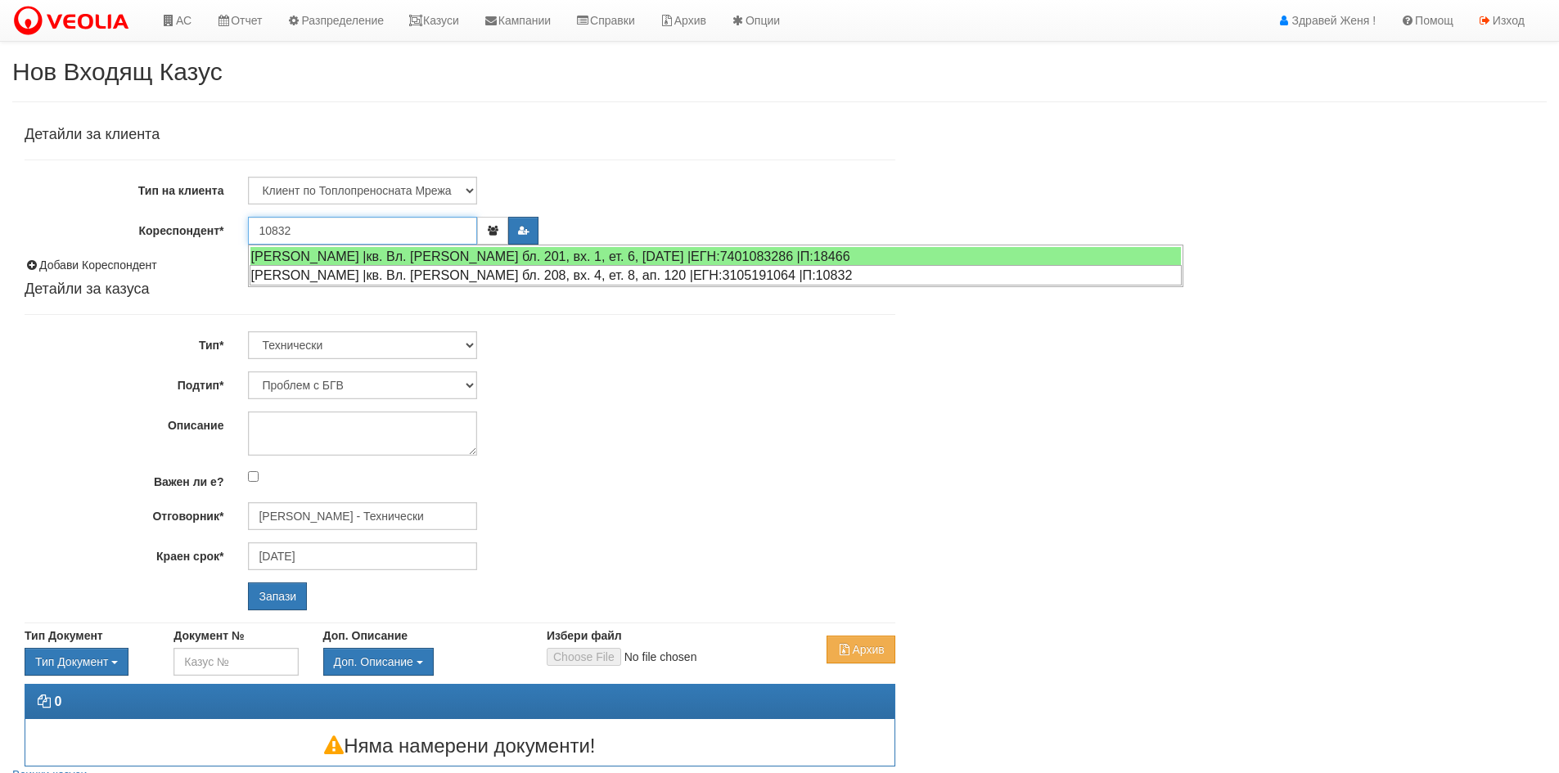
click at [358, 282] on div "[PERSON_NAME] |кв. Вл. [PERSON_NAME] бл. 208, вх. 4, ет. 8, ап. 120 |ЕГН:310519…" at bounding box center [716, 275] width 932 height 20
type input "[PERSON_NAME]"
type input "[PERSON_NAME] - Технически"
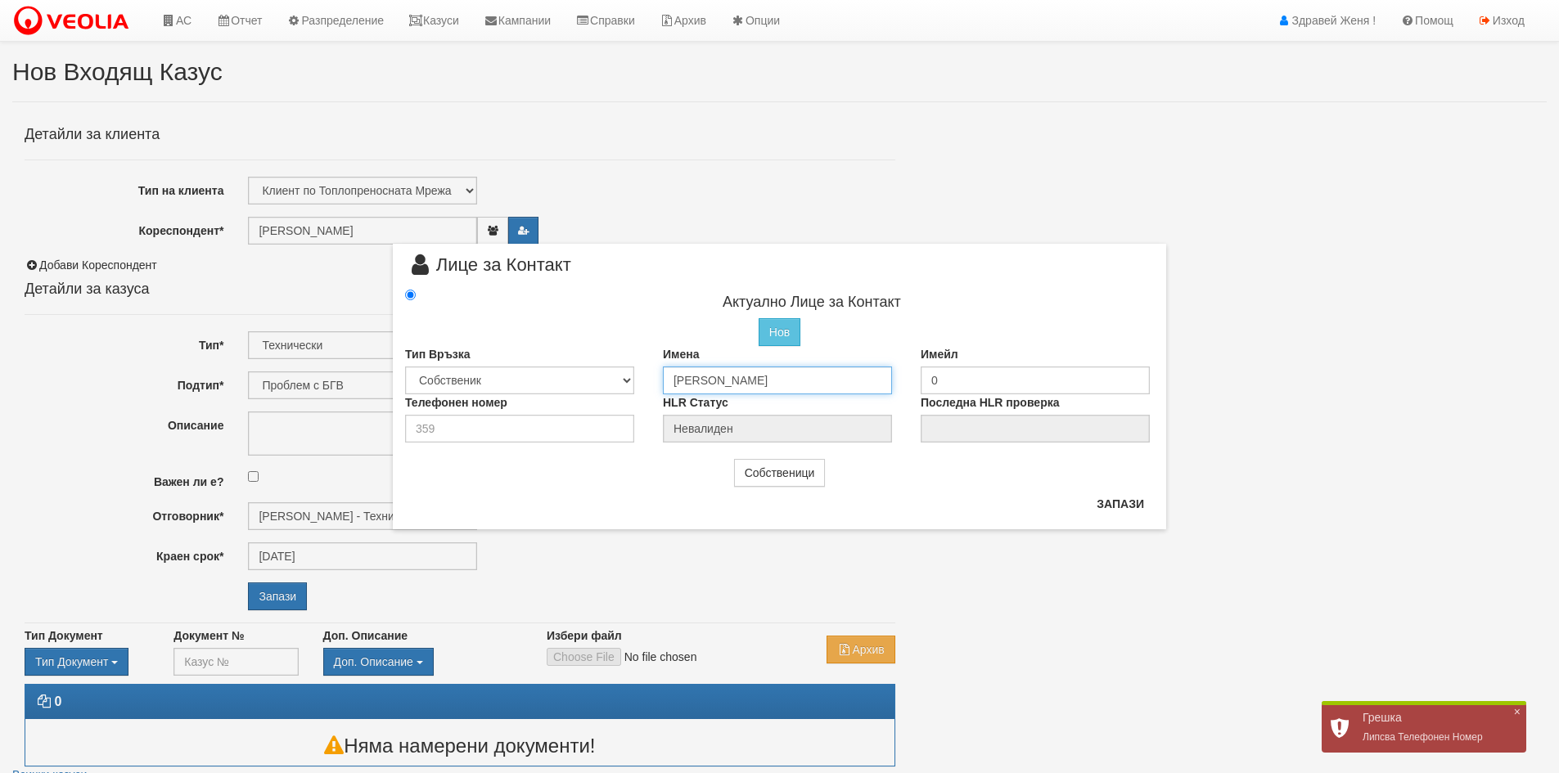
drag, startPoint x: 796, startPoint y: 381, endPoint x: 659, endPoint y: 380, distance: 137.5
click at [659, 380] on div "Имена [PERSON_NAME]" at bounding box center [780, 370] width 258 height 48
type input "A"
drag, startPoint x: 701, startPoint y: 174, endPoint x: 729, endPoint y: 378, distance: 206.6
click at [729, 378] on input "text" at bounding box center [777, 381] width 229 height 28
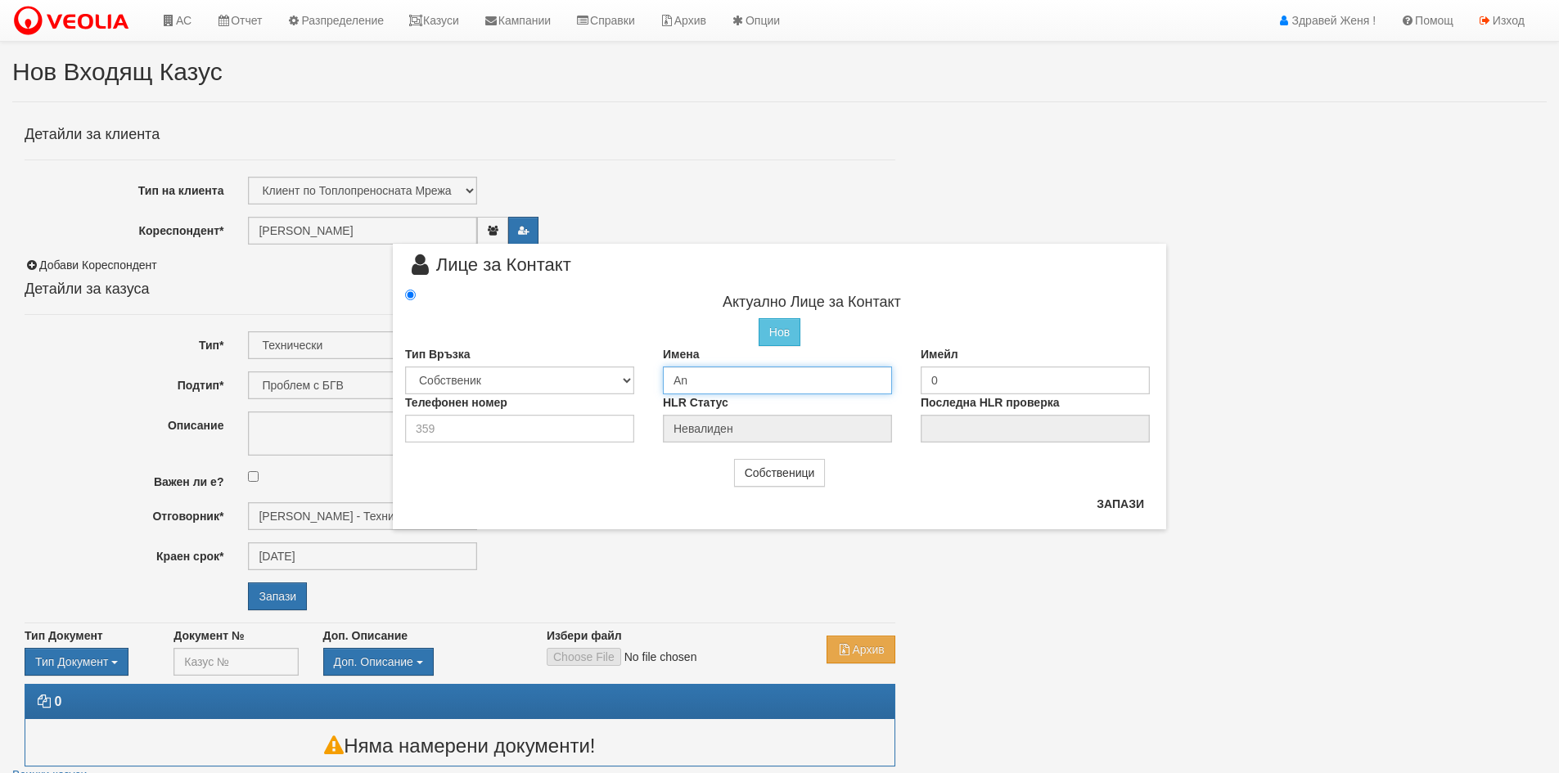
type input "A"
click at [694, 379] on input "text" at bounding box center [777, 381] width 229 height 28
click at [781, 378] on input "Анна ВладимировнаОленцова" at bounding box center [777, 381] width 229 height 28
type input "Анна Владимировна Оленцова"
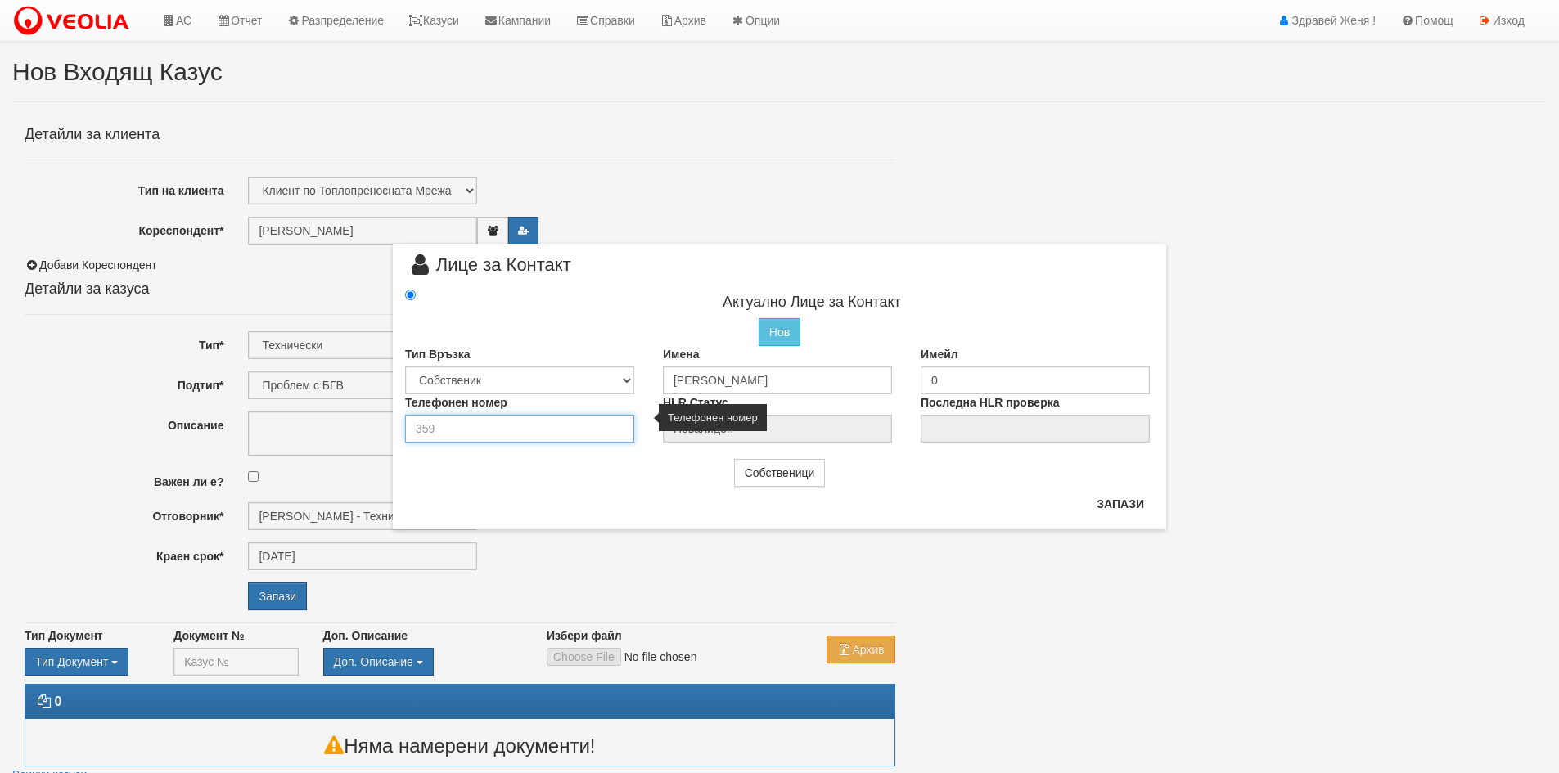
click at [447, 433] on input "number" at bounding box center [519, 429] width 229 height 28
type input "000"
click at [1103, 503] on button "Запази" at bounding box center [1120, 504] width 67 height 26
radio input "true"
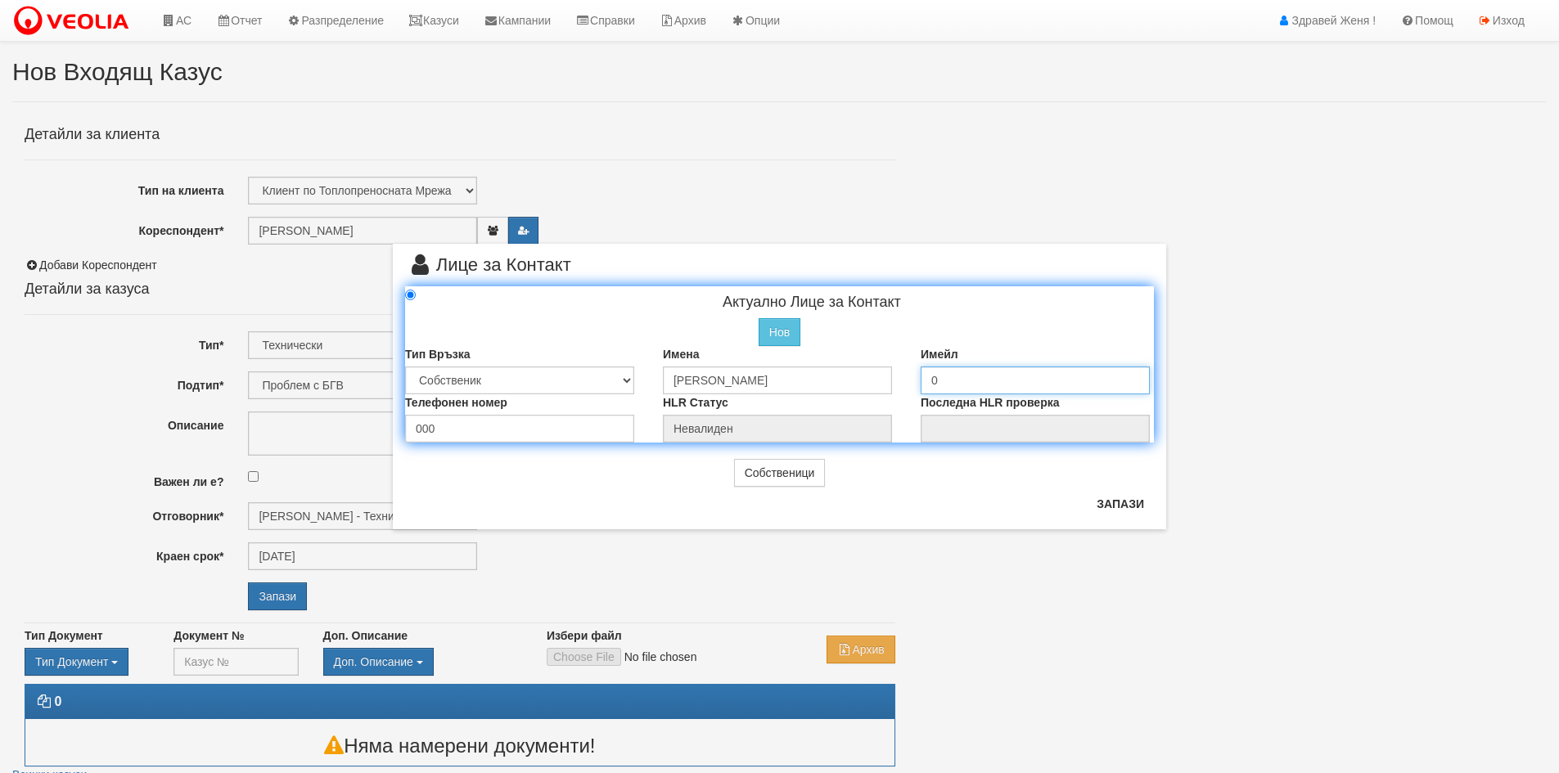
drag, startPoint x: 967, startPoint y: 381, endPoint x: 911, endPoint y: 385, distance: 55.9
click at [911, 385] on div "Имейл 0" at bounding box center [1037, 370] width 258 height 48
click at [1127, 505] on button "Запази" at bounding box center [1120, 504] width 67 height 26
type input "[PERSON_NAME]"
radio input "true"
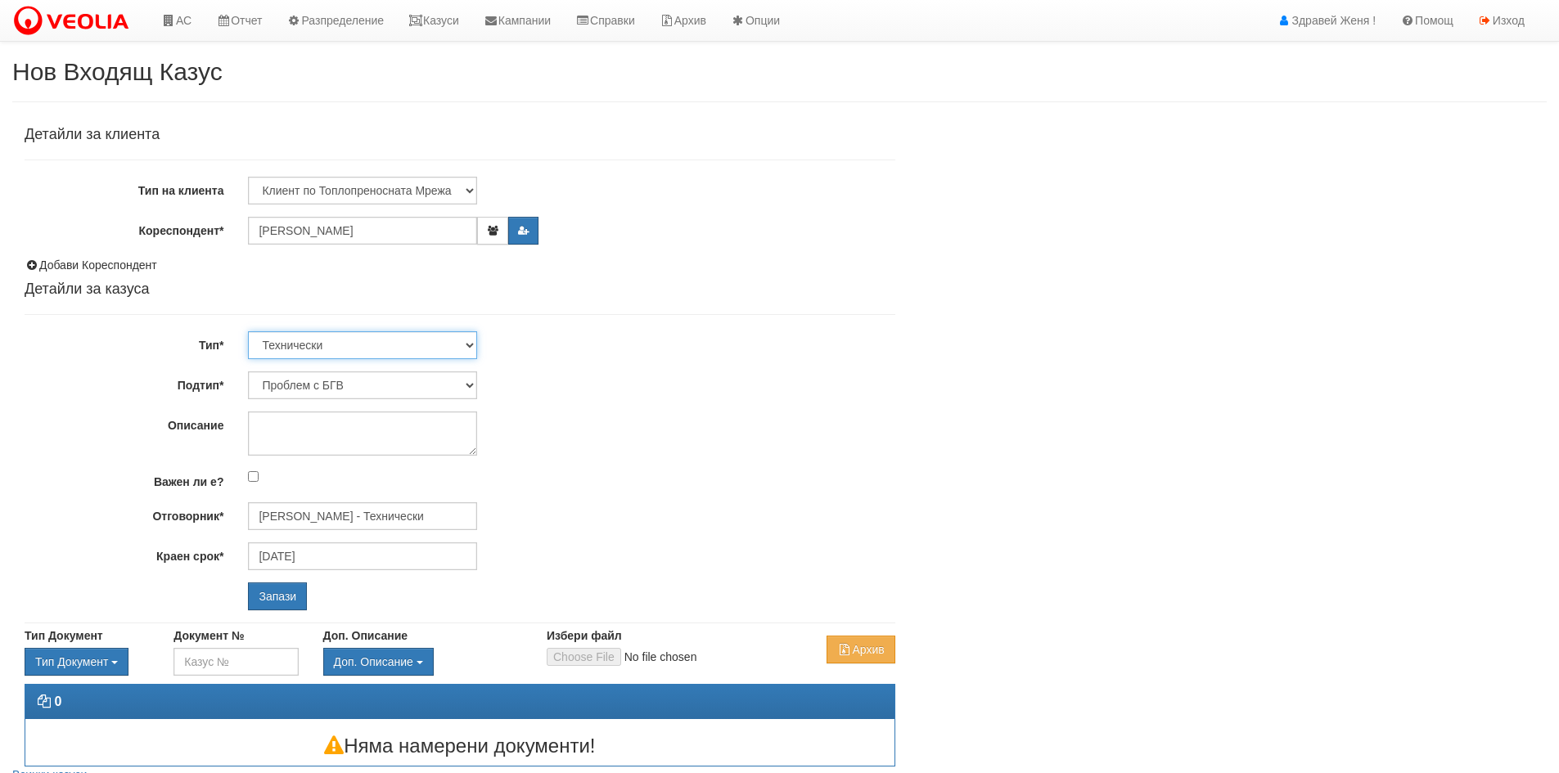
click at [468, 345] on select "Технически ФТС Търговски Административен Производствен Експлоатационен Финансов…" at bounding box center [362, 345] width 229 height 28
select select "1"
click at [248, 331] on select "Технически ФТС Търговски Административен Производствен Експлоатационен Финансов…" at bounding box center [362, 345] width 229 height 28
type input "02/11/2025"
type input "Миглена Михова - Клиенти и Развитие"
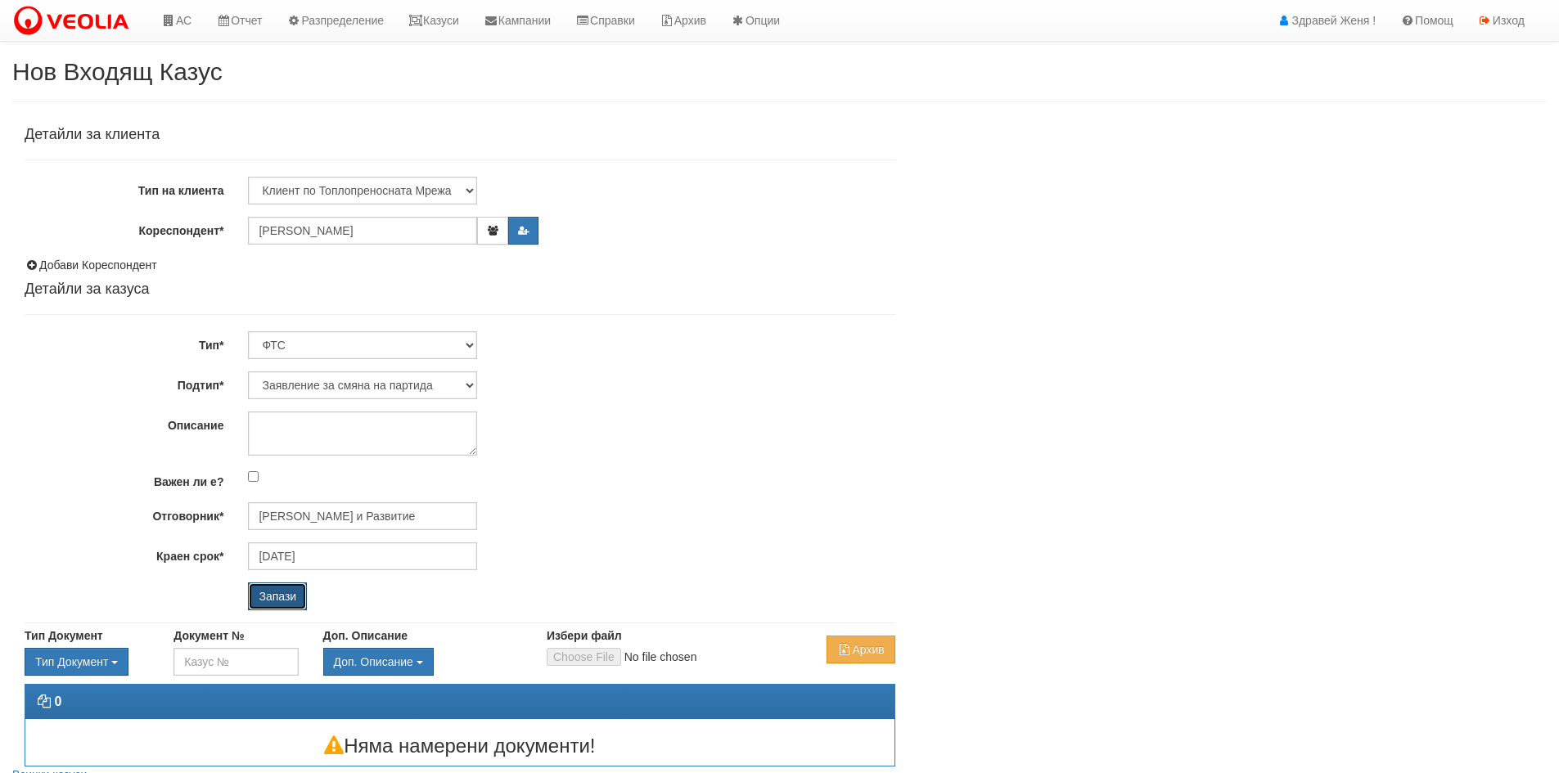
click at [292, 598] on input "Запази" at bounding box center [277, 597] width 59 height 28
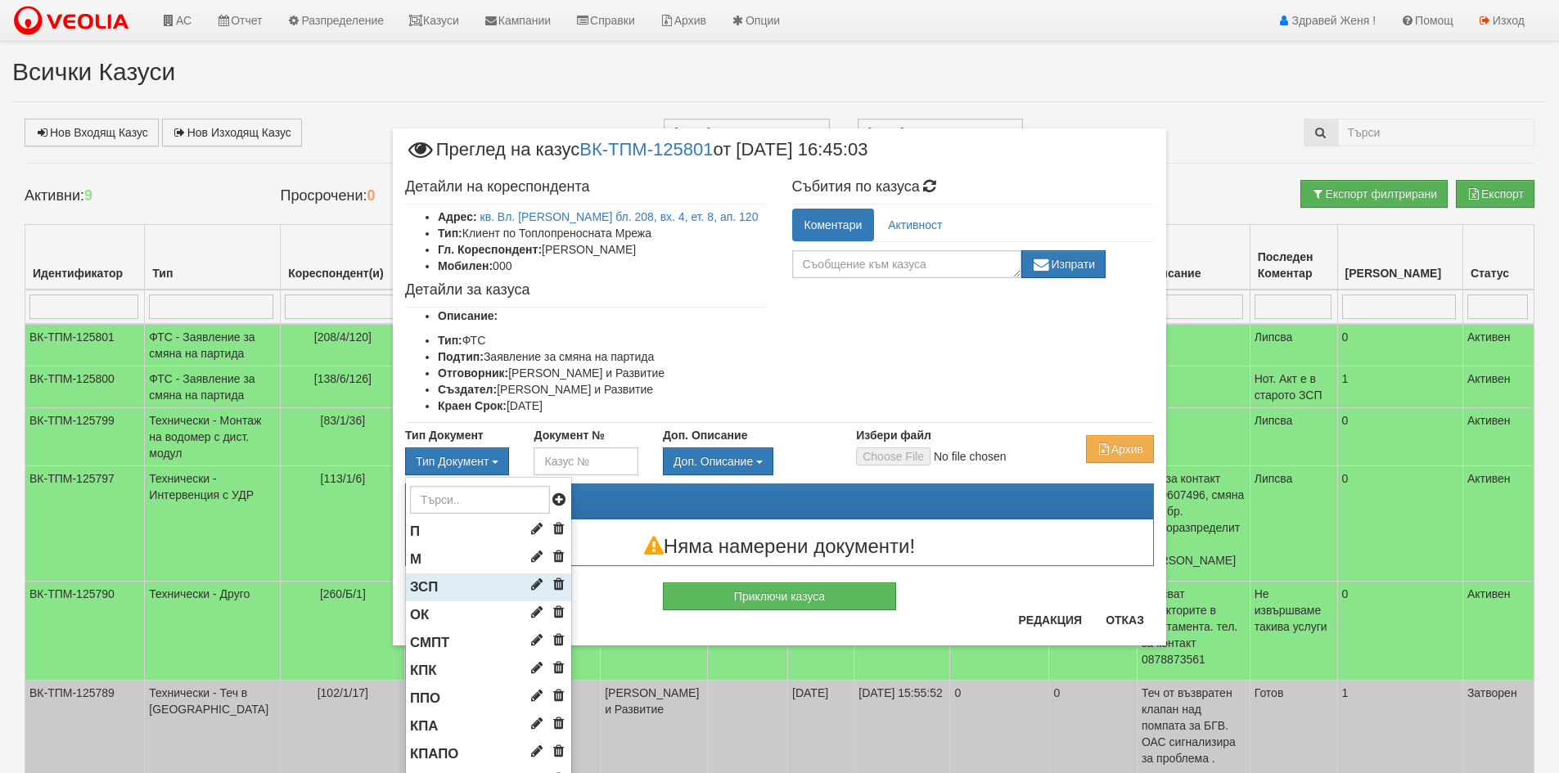
click at [456, 584] on li "ЗСП" at bounding box center [488, 588] width 165 height 28
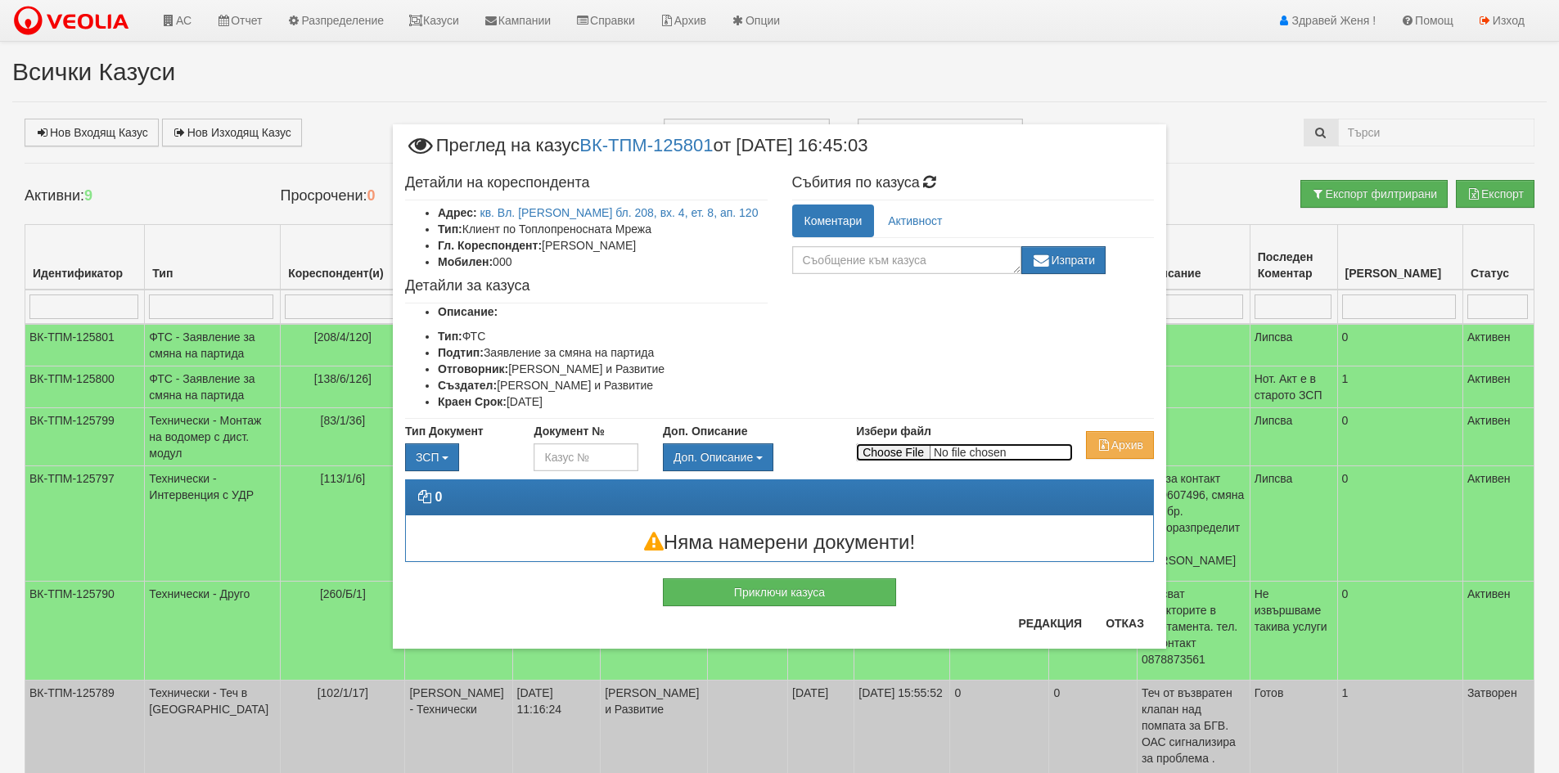
click at [906, 447] on input "Избери файл" at bounding box center [964, 453] width 217 height 18
type input "C:\fakepath\DOC180.pdf"
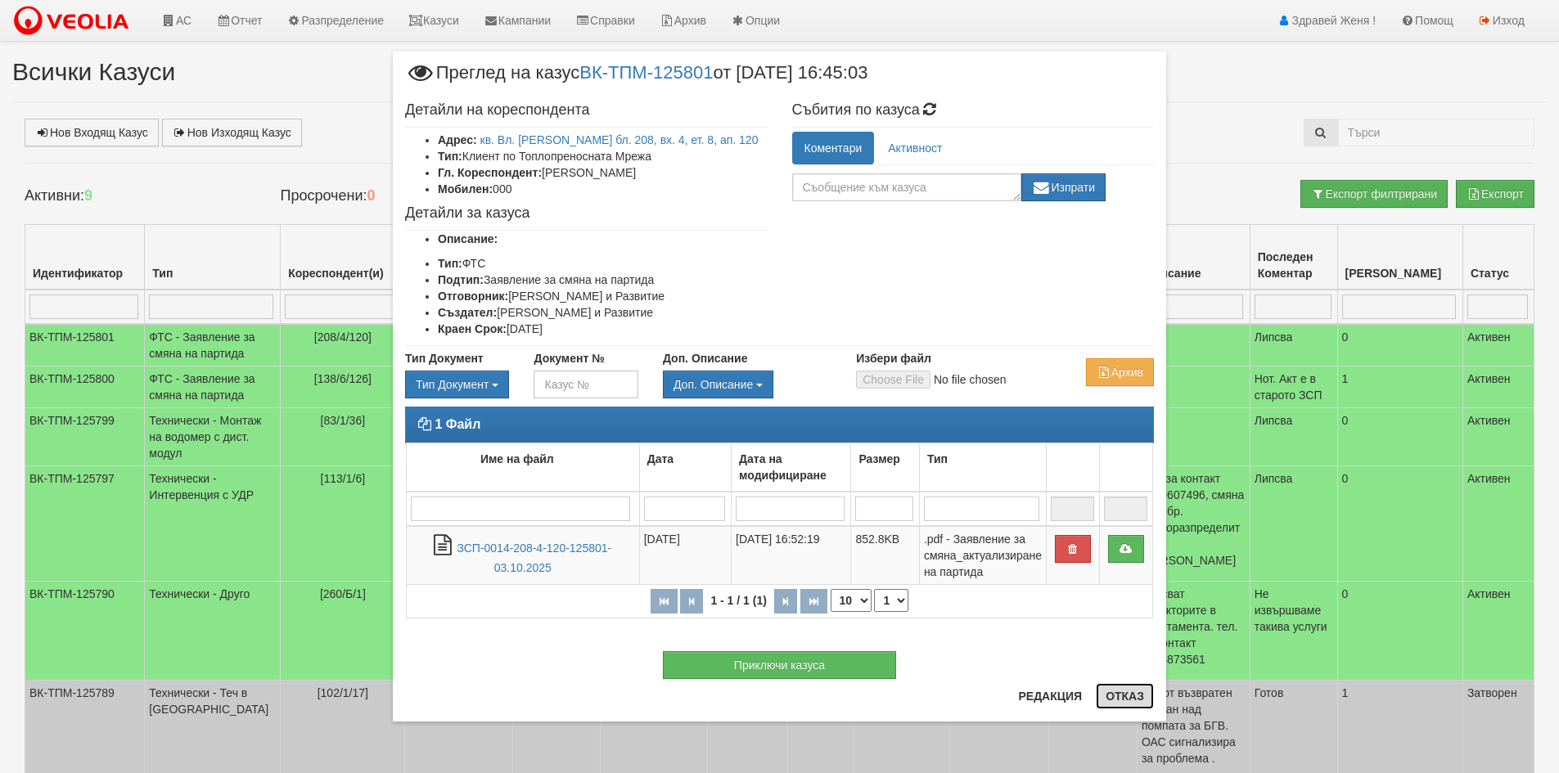
click at [1129, 695] on button "Отказ" at bounding box center [1125, 696] width 58 height 26
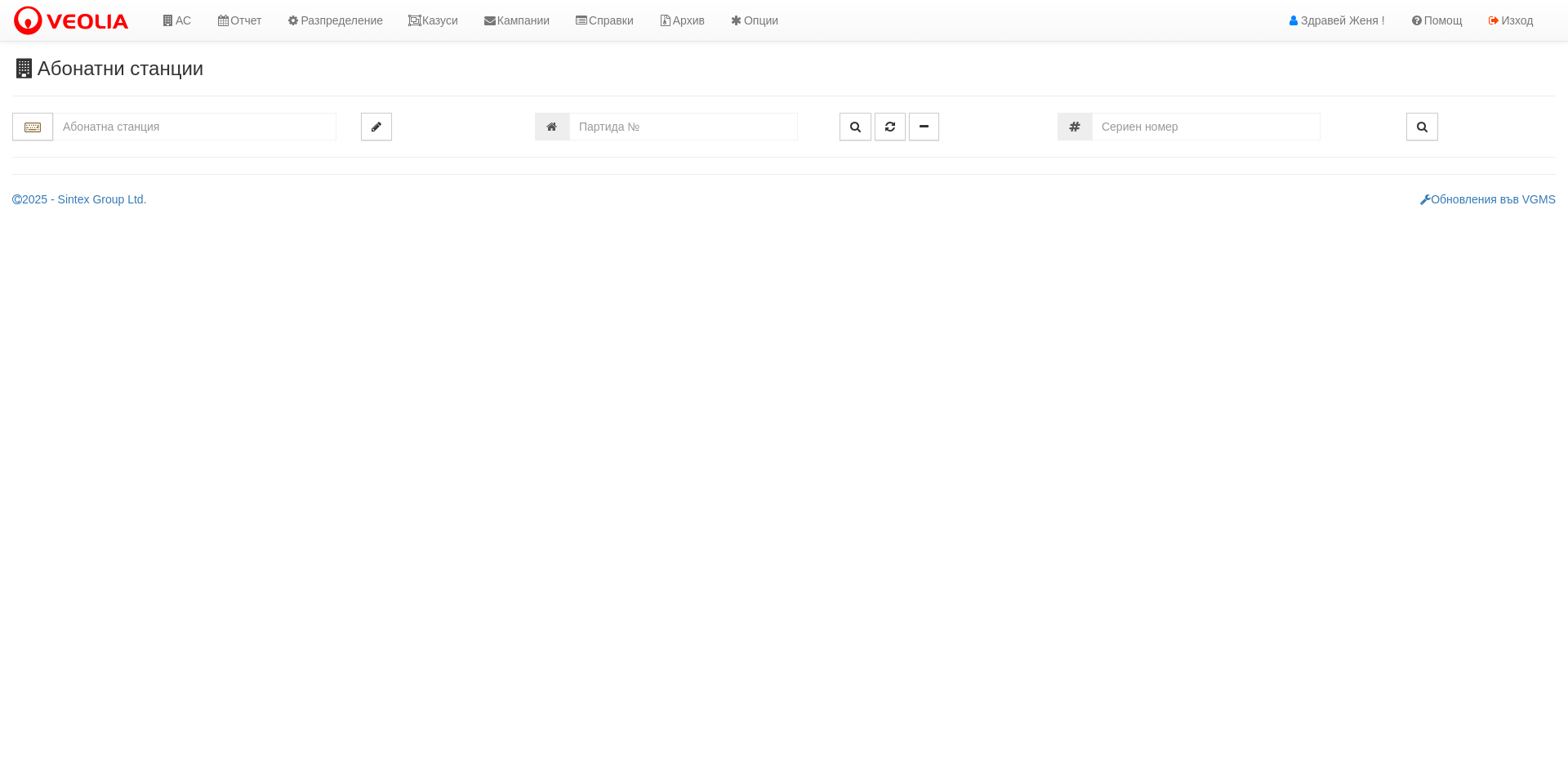
click at [200, 136] on input "text" at bounding box center [195, 127] width 283 height 28
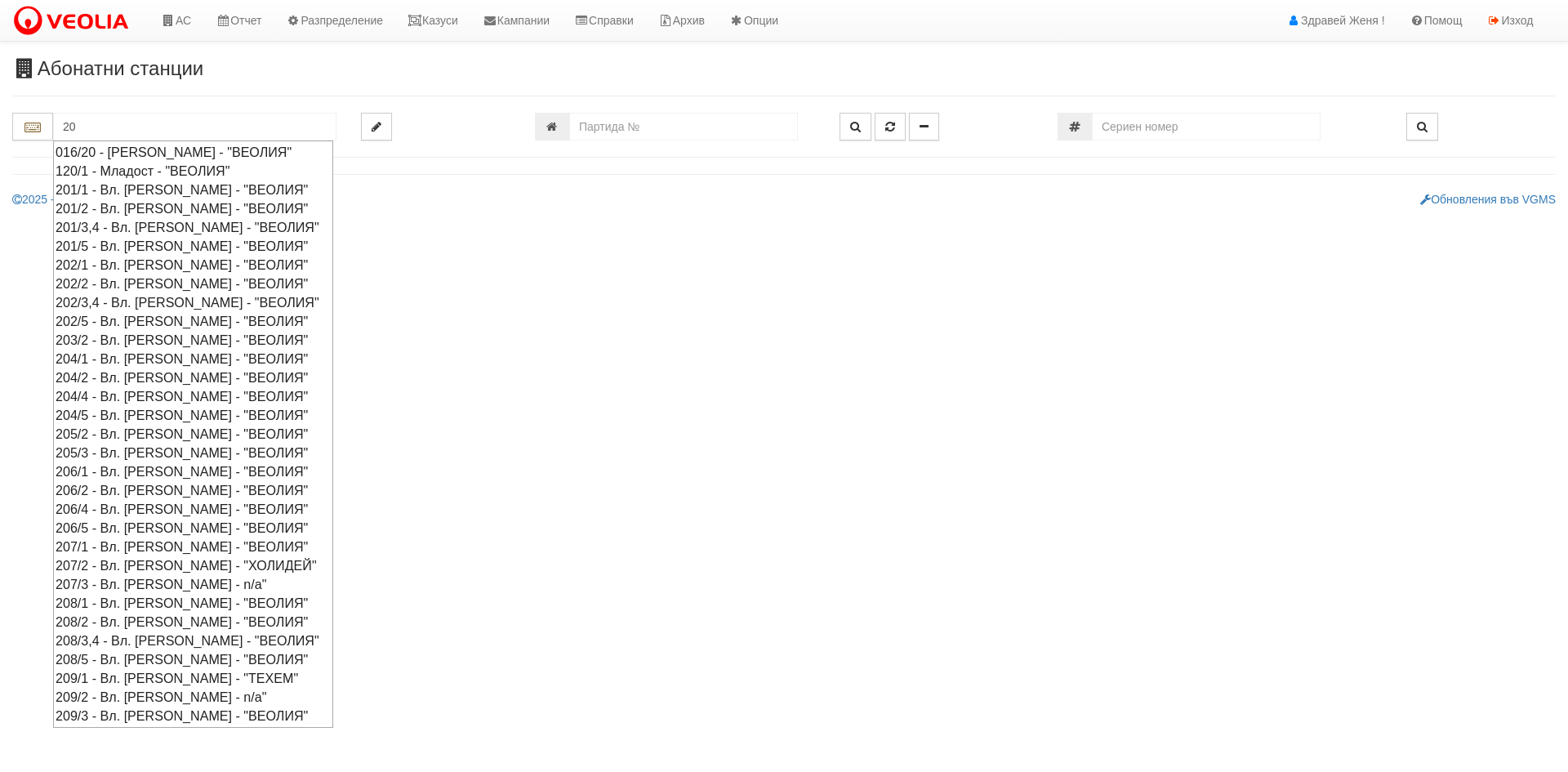
type input "20"
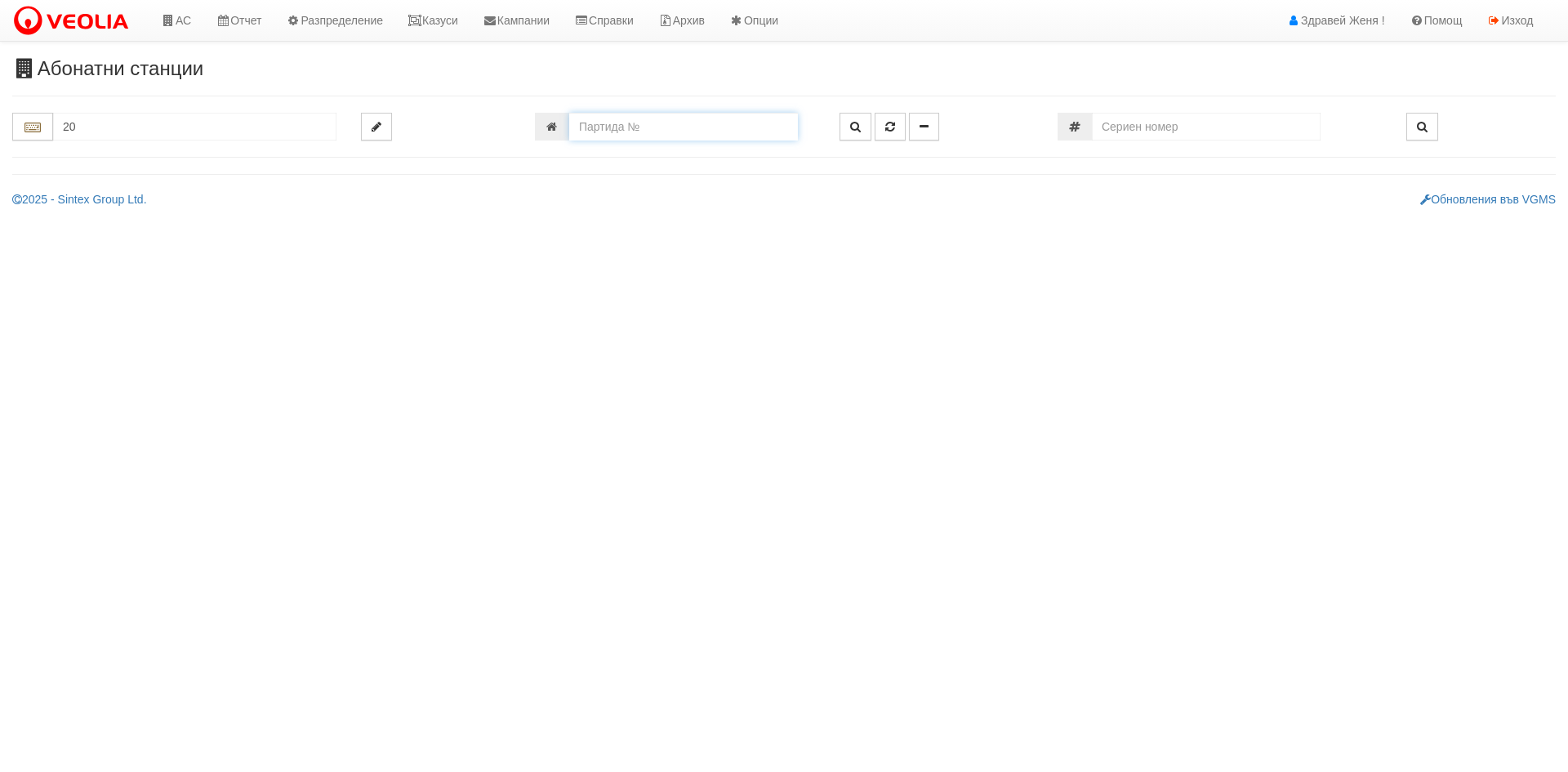
click at [592, 124] on input "number" at bounding box center [683, 127] width 229 height 28
type input "10832"
type input "208/3,4 - "[PERSON_NAME] [GEOGRAPHIC_DATA] " ЕАД"
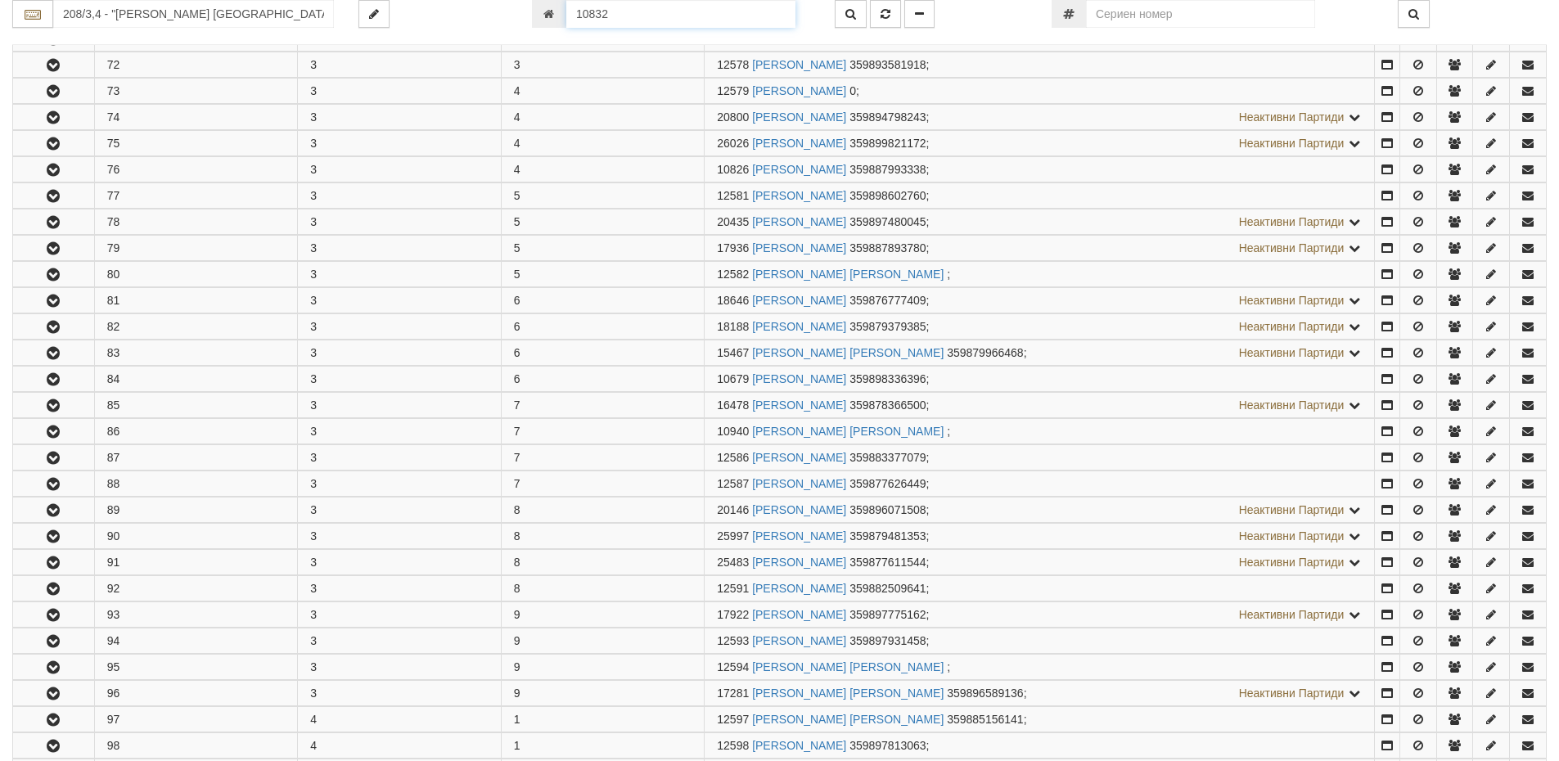
scroll to position [1652, 0]
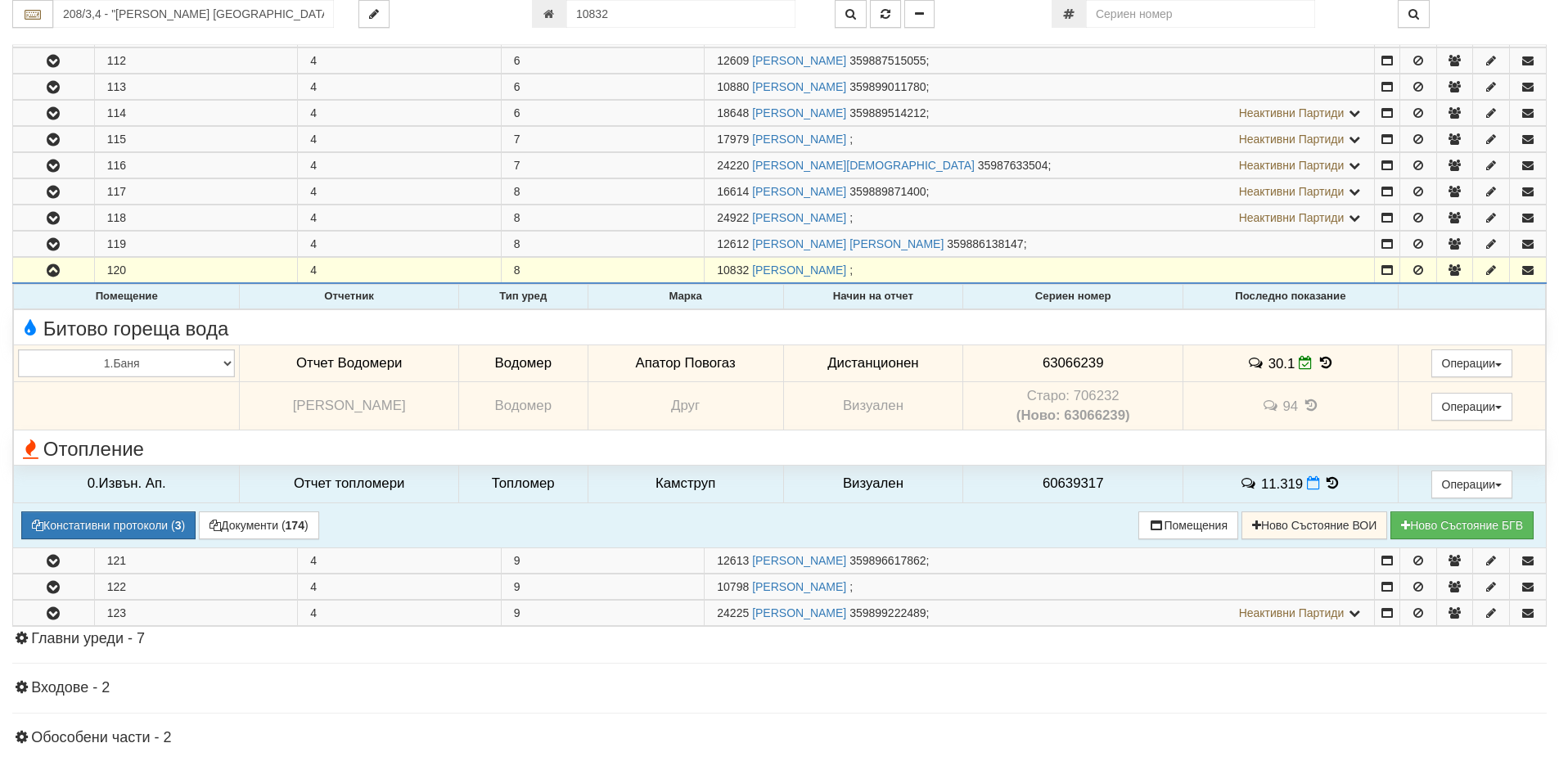
click at [1323, 362] on icon at bounding box center [1326, 363] width 18 height 14
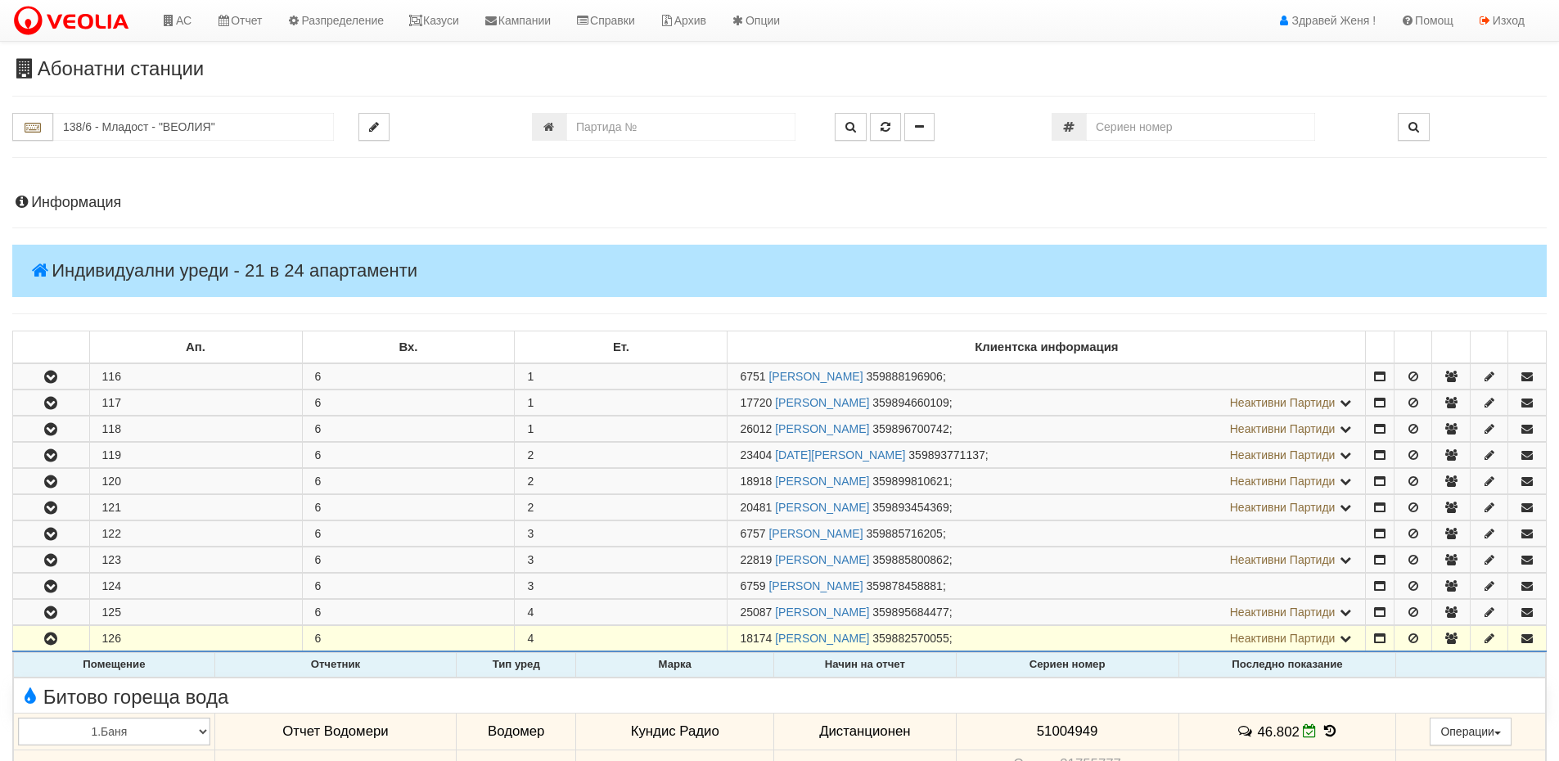
scroll to position [409, 0]
